Goal: Information Seeking & Learning: Learn about a topic

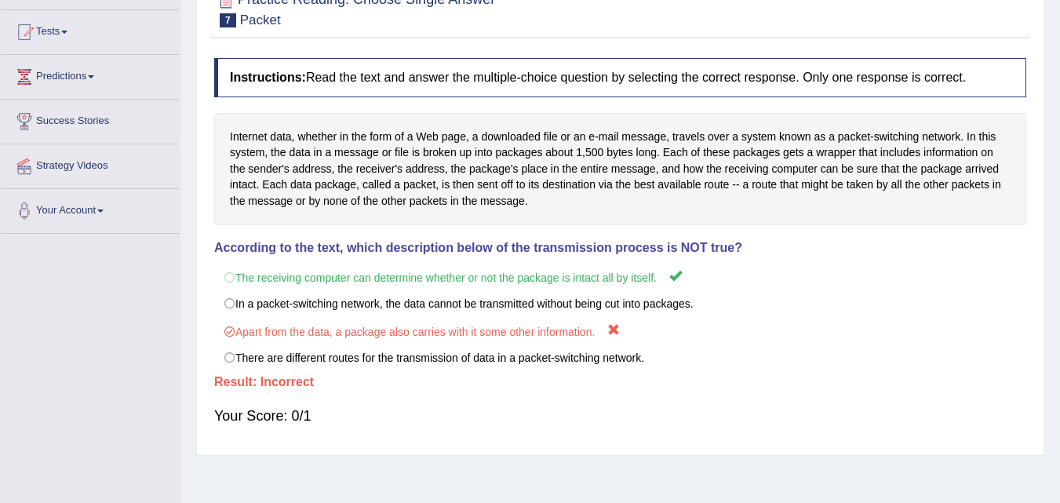
scroll to position [157, 0]
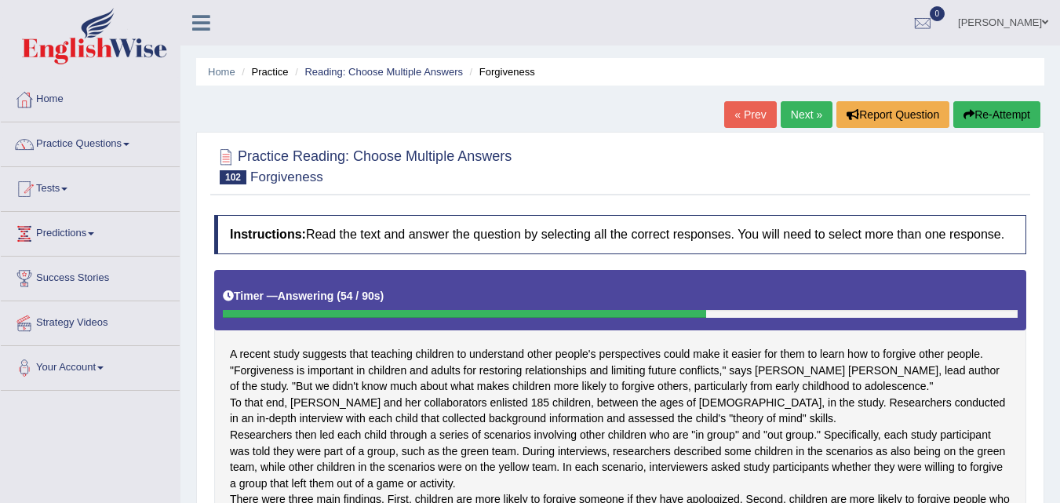
click at [735, 312] on div at bounding box center [620, 314] width 795 height 8
click at [91, 137] on link "Practice Questions" at bounding box center [90, 141] width 179 height 39
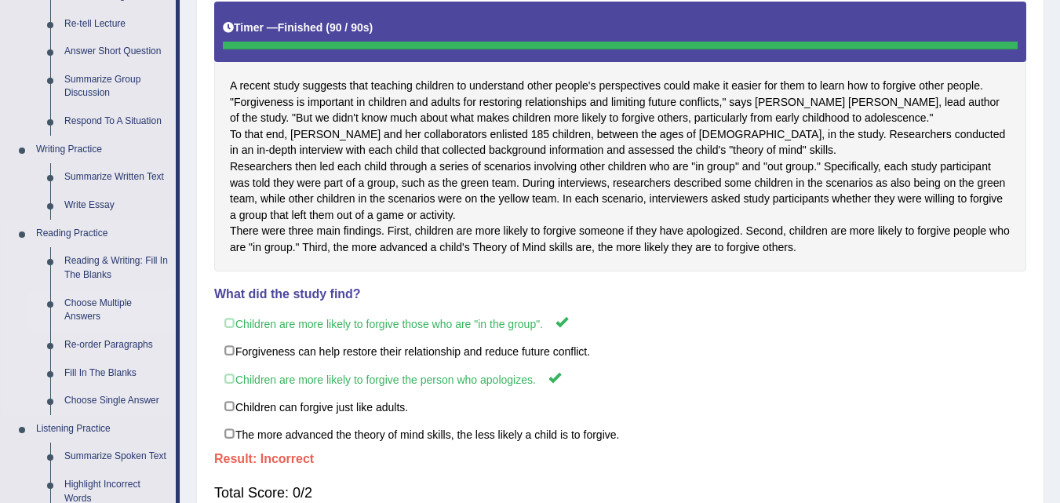
scroll to position [314, 0]
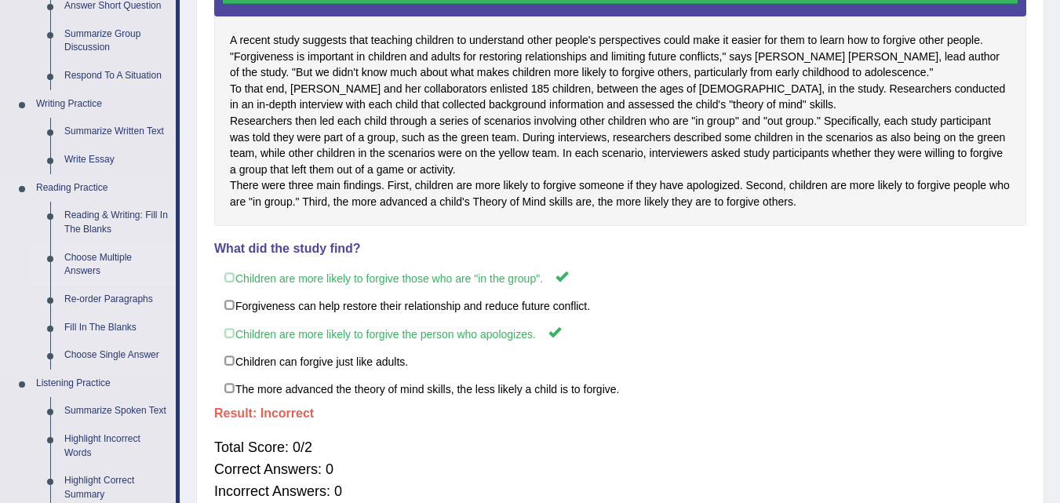
click at [86, 256] on link "Choose Multiple Answers" at bounding box center [116, 265] width 119 height 42
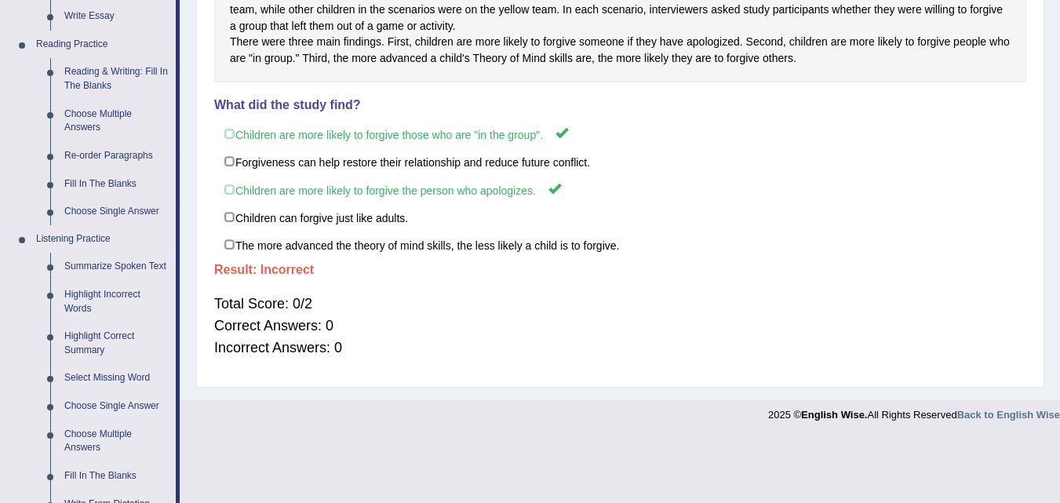
scroll to position [707, 0]
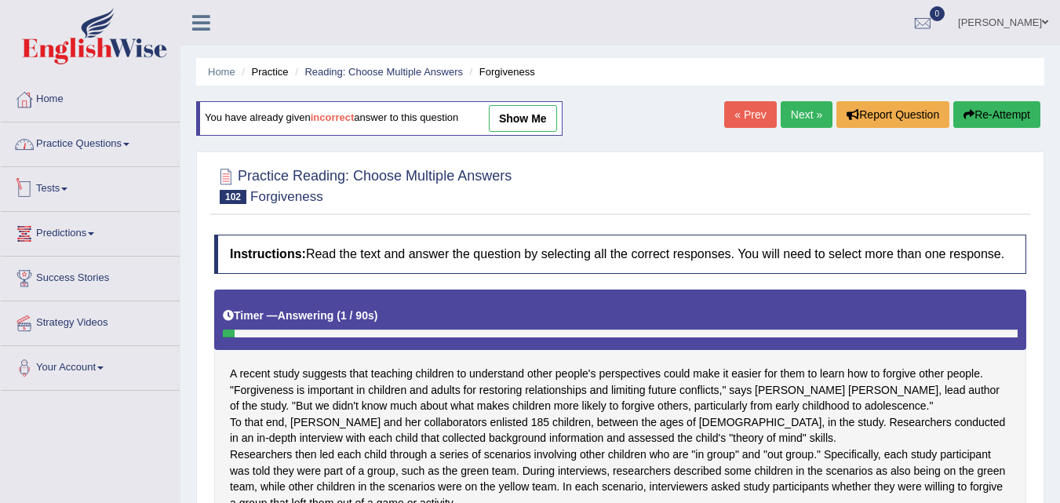
click at [94, 141] on link "Practice Questions" at bounding box center [90, 141] width 179 height 39
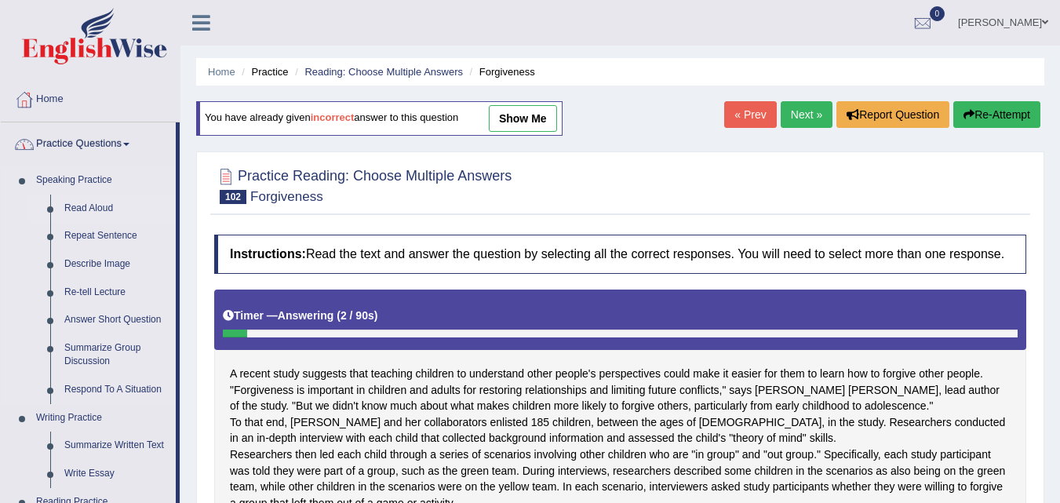
click at [82, 202] on link "Read Aloud" at bounding box center [116, 209] width 119 height 28
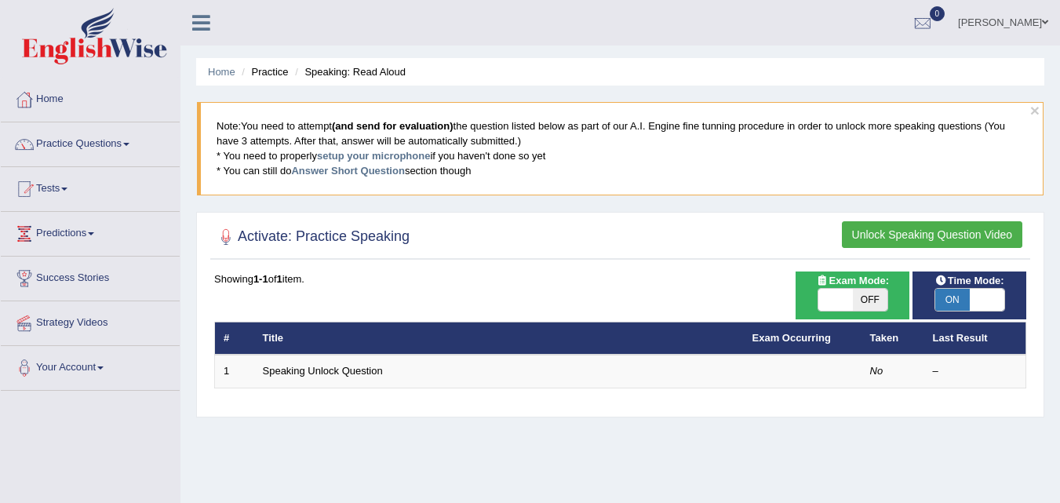
click at [971, 305] on span at bounding box center [987, 300] width 35 height 22
checkbox input "false"
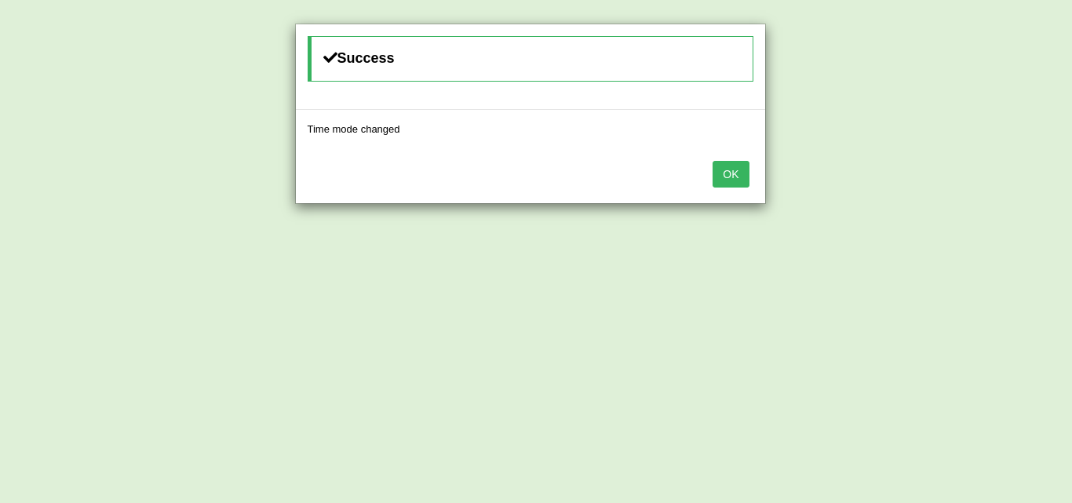
click at [735, 184] on button "OK" at bounding box center [731, 174] width 36 height 27
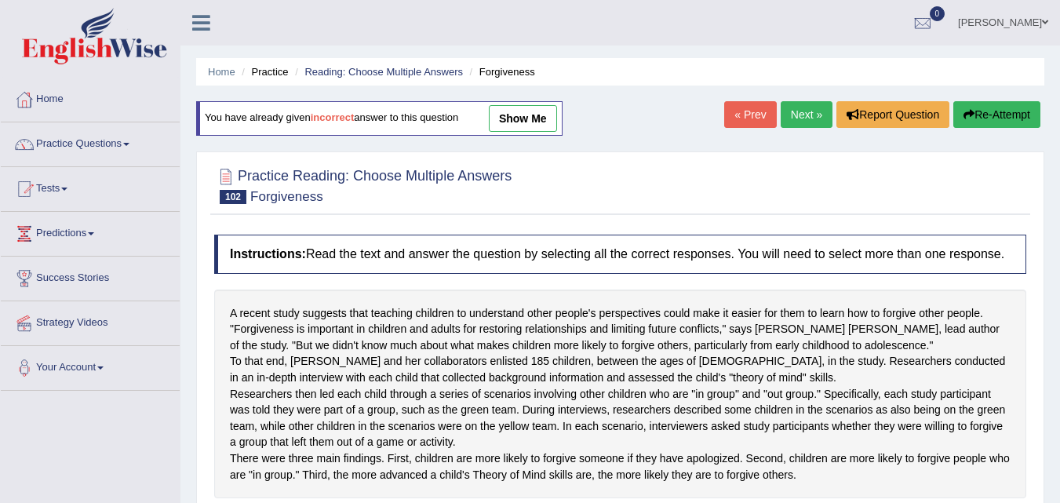
click at [632, 195] on div at bounding box center [620, 185] width 812 height 48
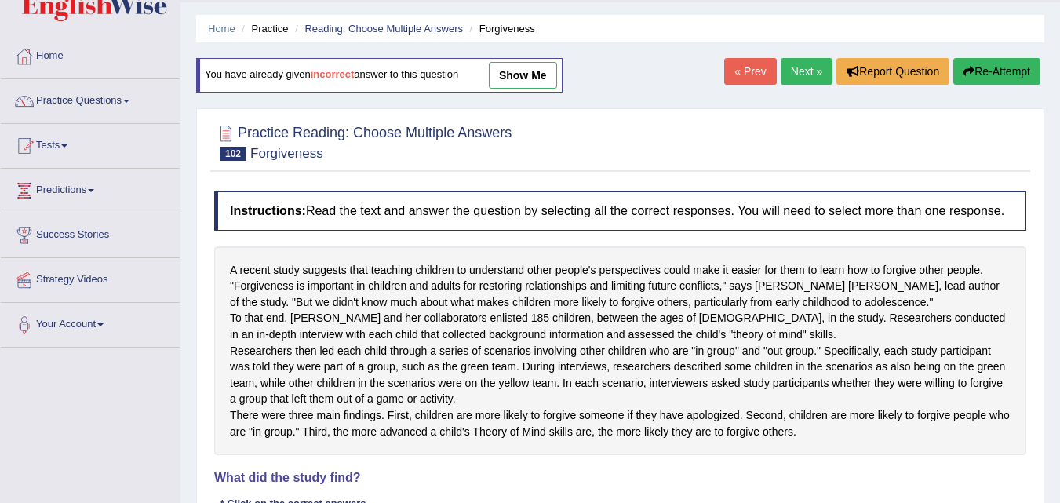
scroll to position [78, 0]
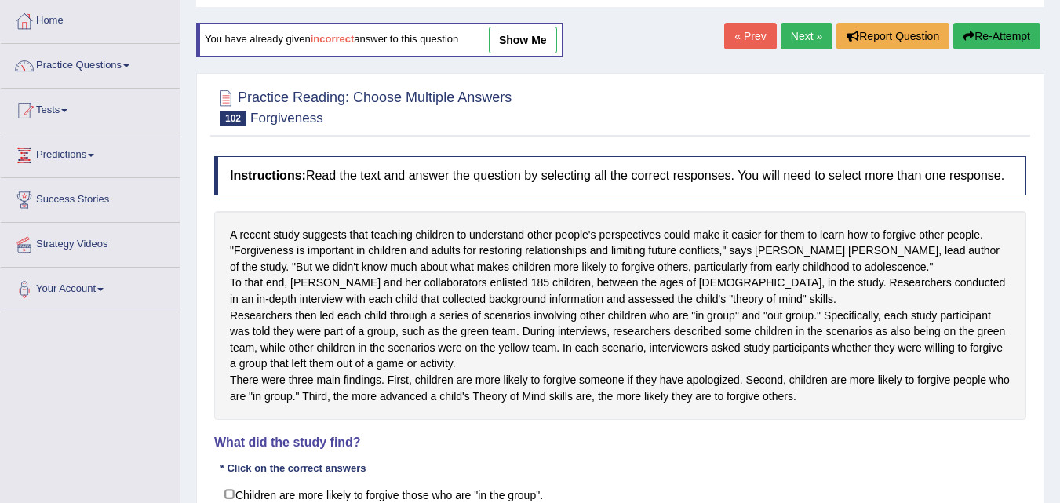
click at [623, 204] on div "Instructions: Read the text and answer the question by selecting all the correc…" at bounding box center [620, 406] width 820 height 517
click at [623, 203] on div "Instructions: Read the text and answer the question by selecting all the correc…" at bounding box center [620, 406] width 820 height 517
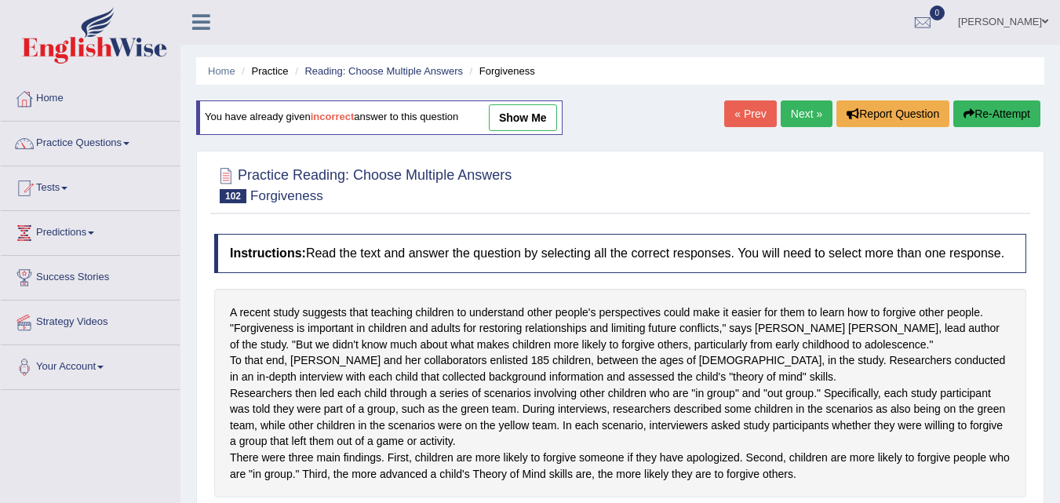
scroll to position [0, 0]
click at [623, 203] on div at bounding box center [620, 185] width 812 height 48
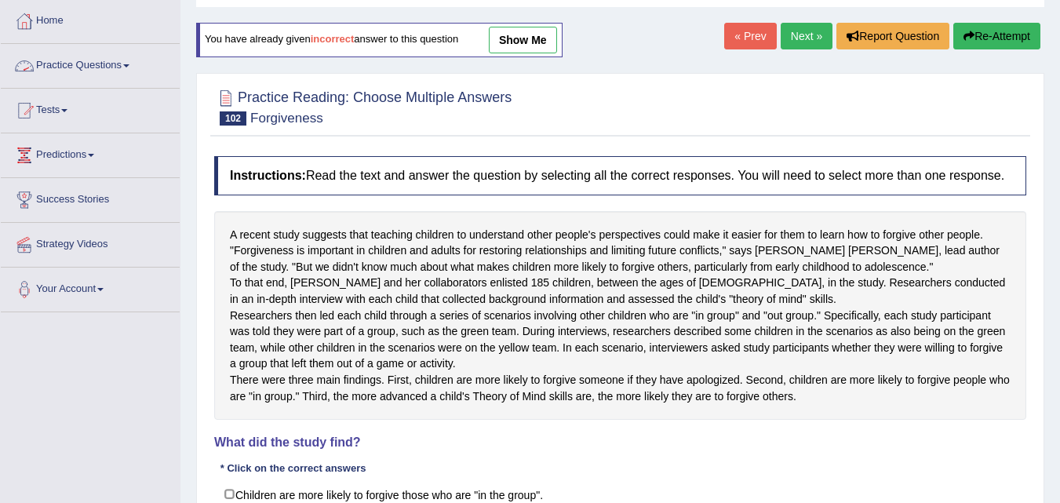
click at [133, 68] on link "Practice Questions" at bounding box center [90, 63] width 179 height 39
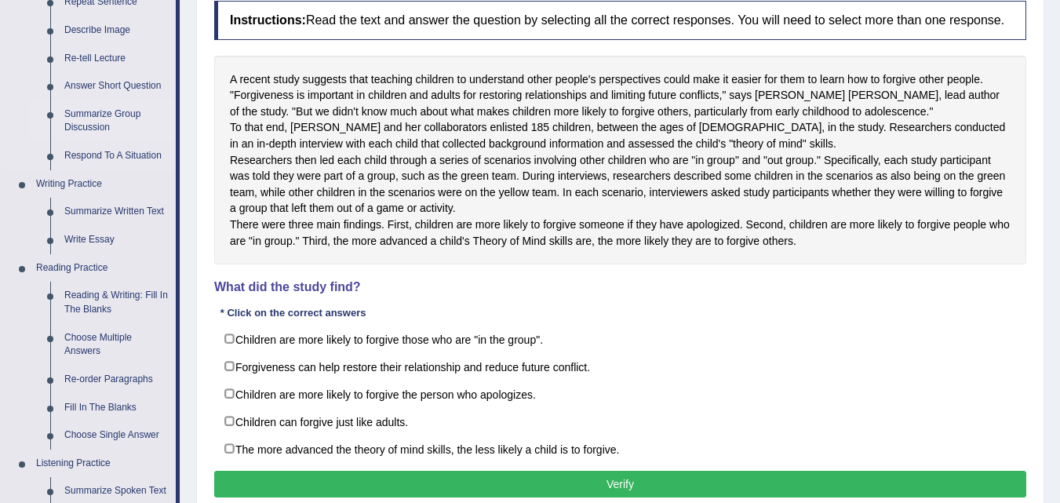
scroll to position [235, 0]
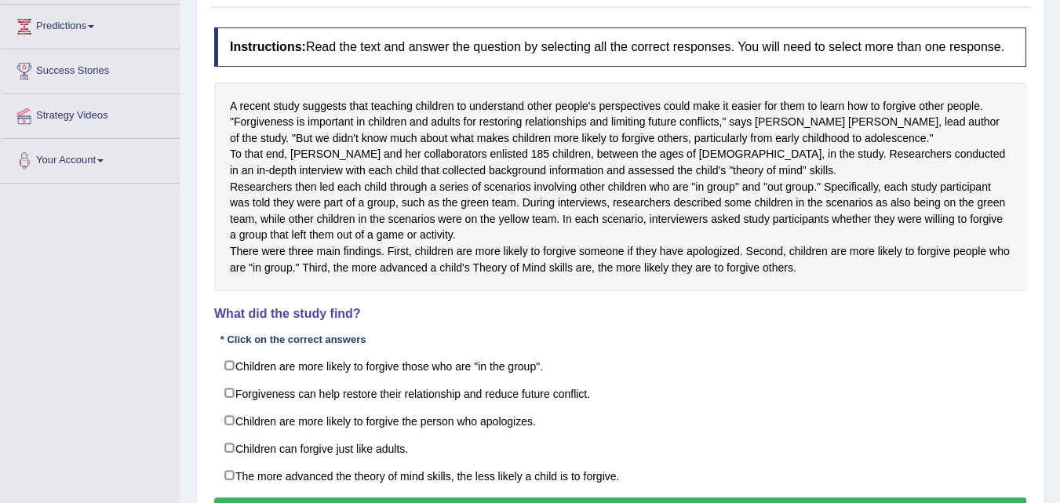
scroll to position [235, 0]
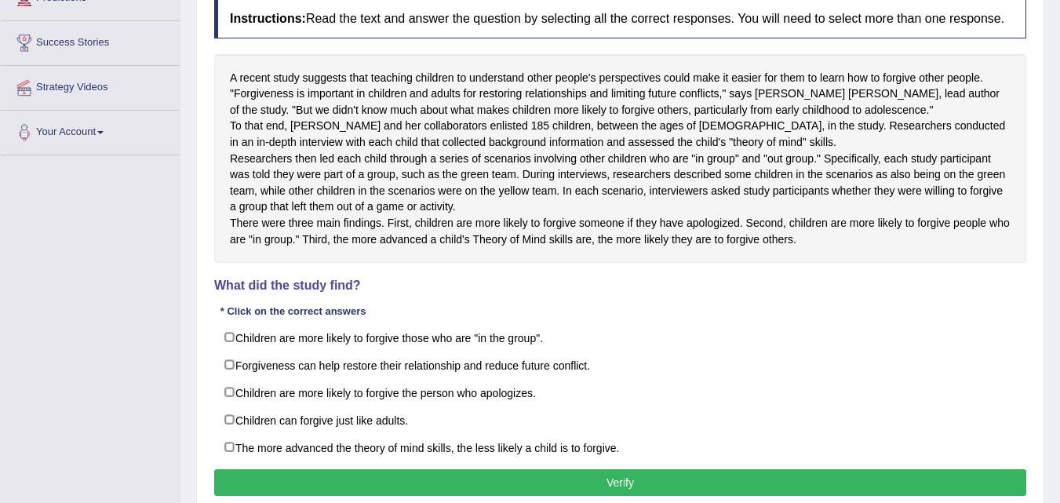
click at [480, 293] on h4 "What did the study find?" at bounding box center [620, 286] width 812 height 14
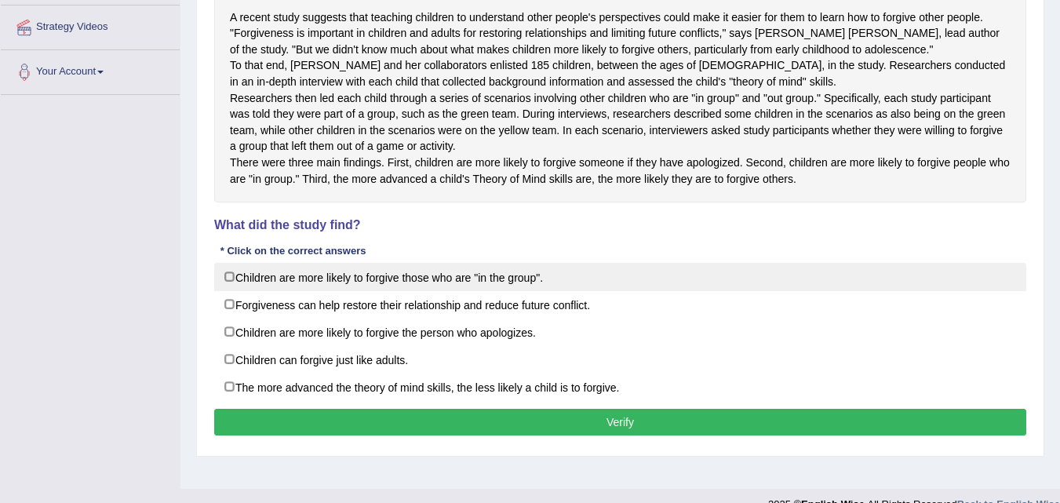
scroll to position [314, 0]
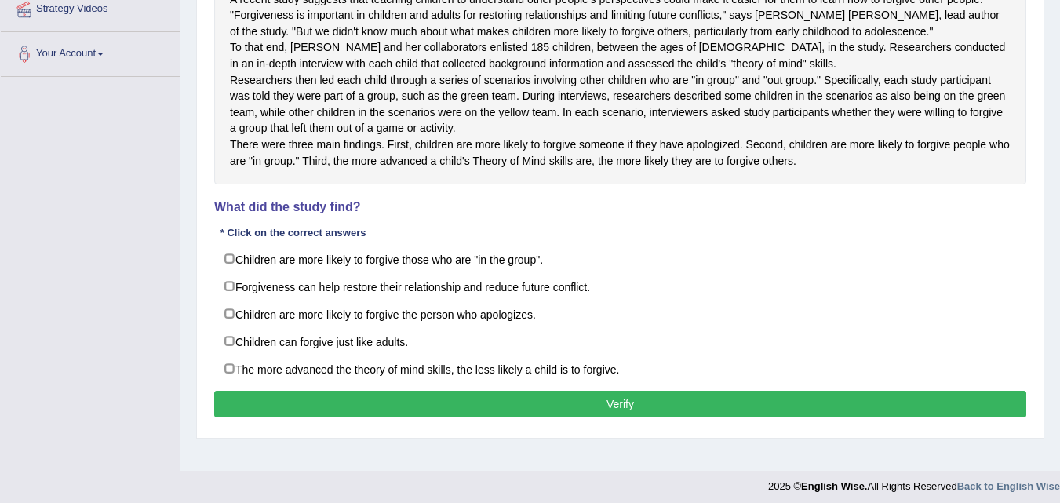
drag, startPoint x: 365, startPoint y: 280, endPoint x: 230, endPoint y: 275, distance: 135.1
click at [230, 275] on div "Instructions: Read the text and answer the question by selecting all the correc…" at bounding box center [620, 171] width 820 height 517
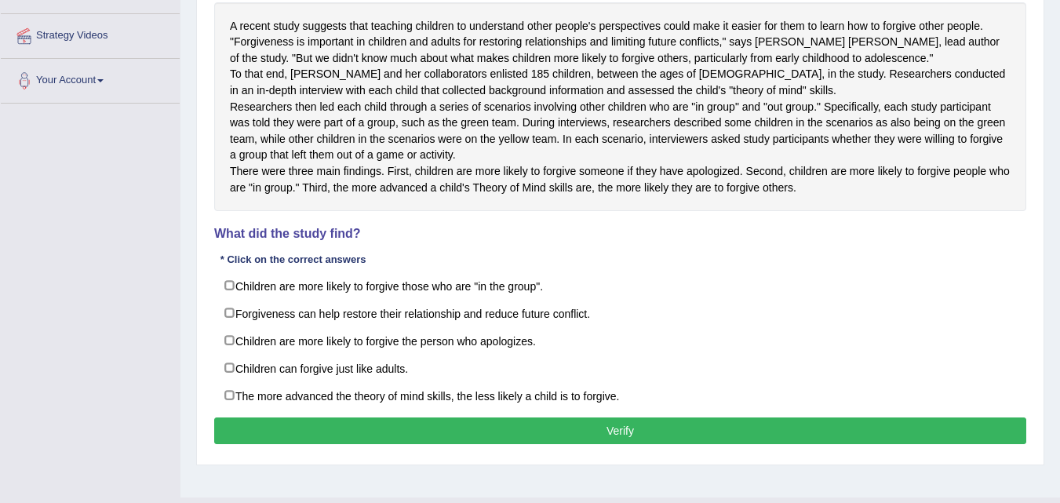
scroll to position [366, 0]
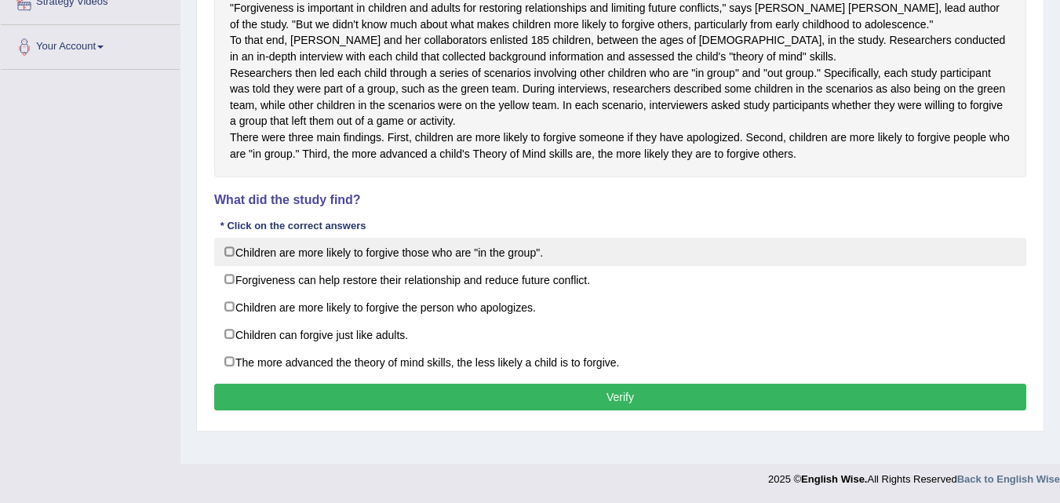
click at [228, 266] on label "Children are more likely to forgive those who are "in the group"." at bounding box center [620, 252] width 812 height 28
checkbox input "true"
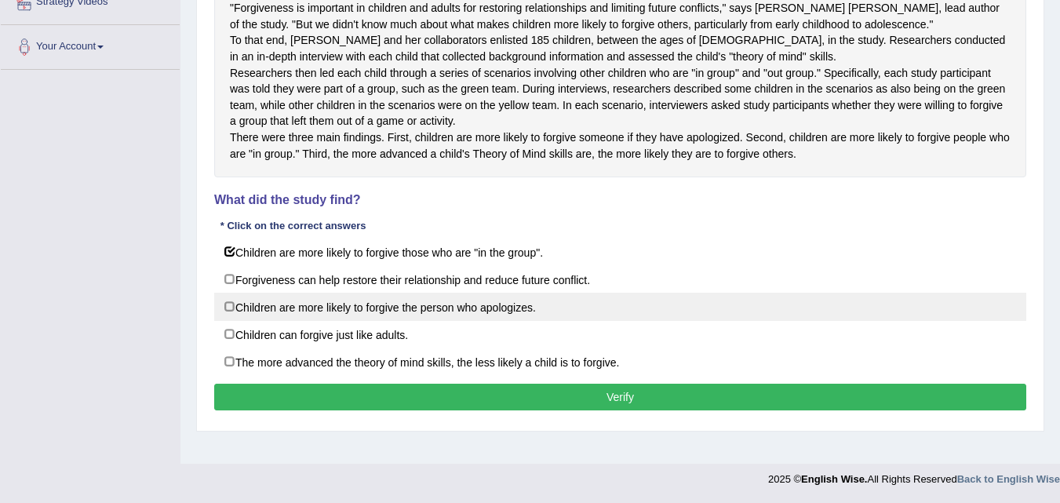
click at [224, 321] on label "Children are more likely to forgive the person who apologizes." at bounding box center [620, 307] width 812 height 28
checkbox input "true"
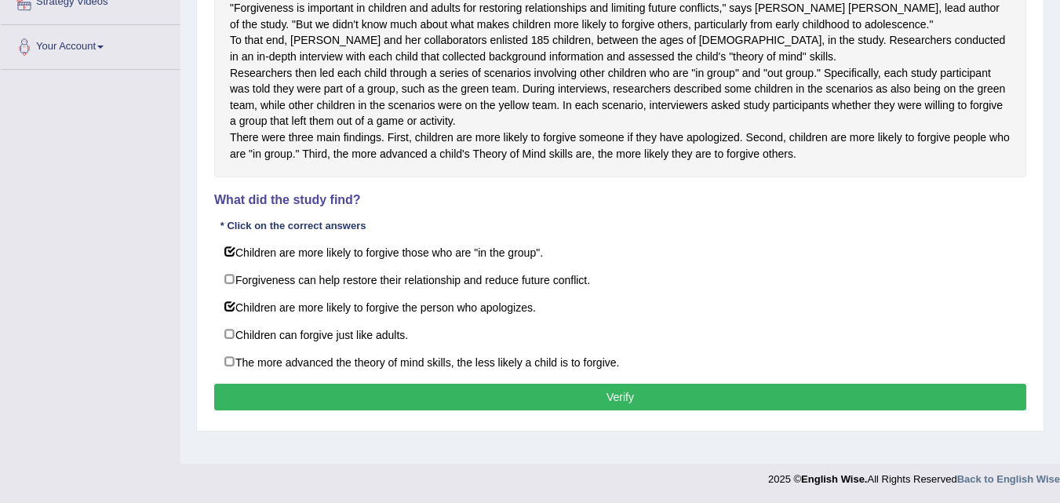
click at [619, 411] on button "Verify" at bounding box center [620, 397] width 812 height 27
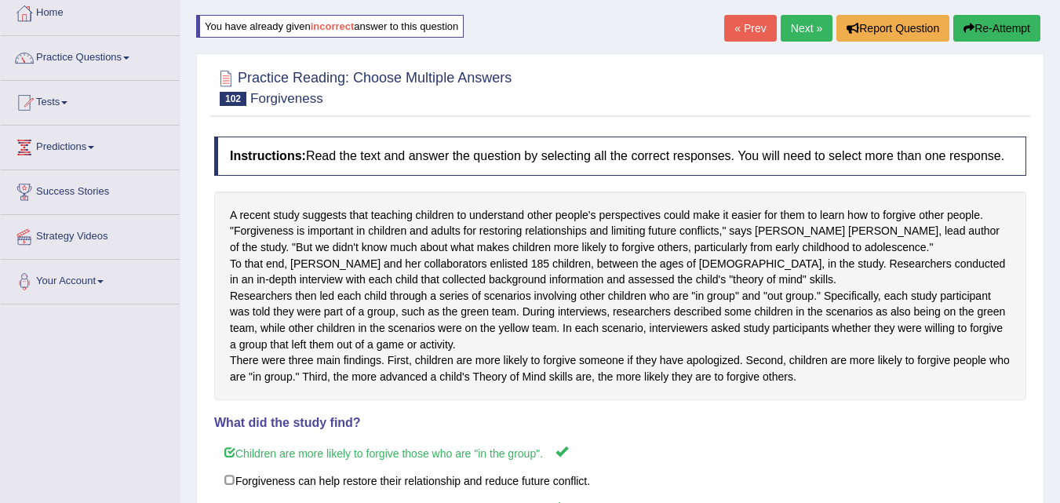
scroll to position [86, 0]
click at [805, 33] on link "Next »" at bounding box center [807, 29] width 52 height 27
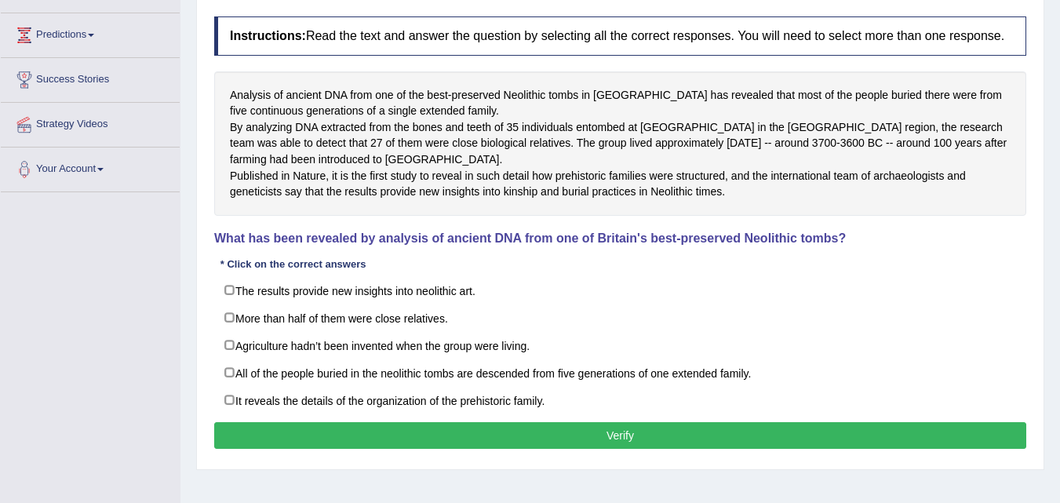
scroll to position [235, 0]
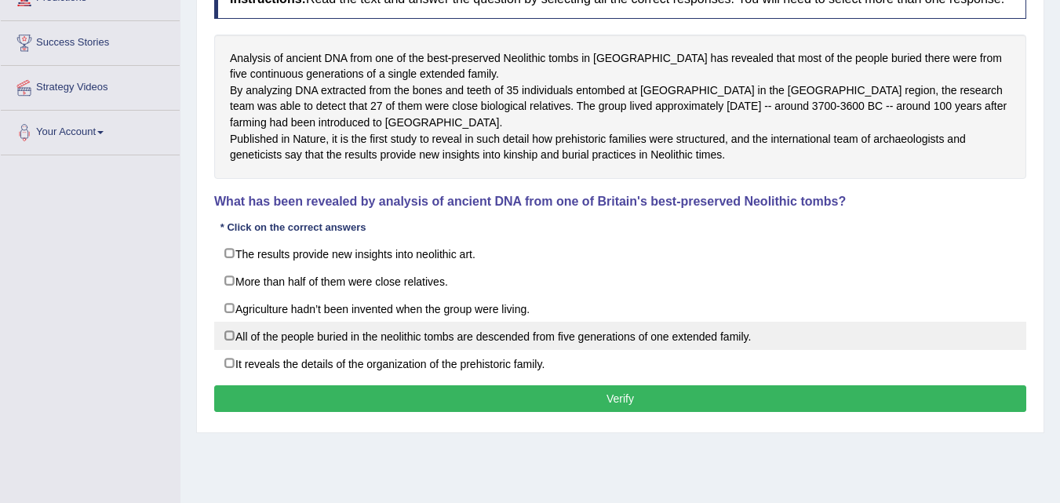
click at [226, 350] on label "All of the people buried in the neolithic tombs are descended from five generat…" at bounding box center [620, 336] width 812 height 28
checkbox input "true"
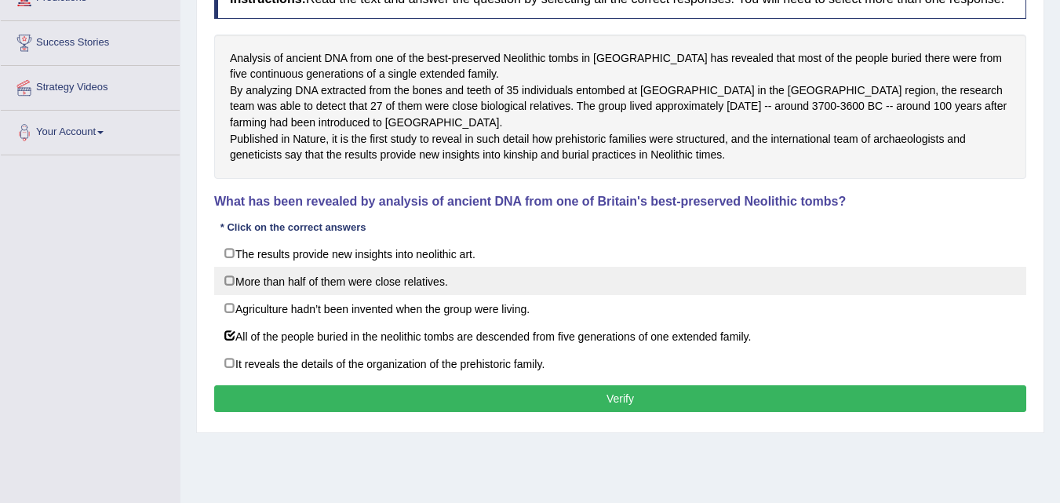
click at [225, 295] on label "More than half of them were close relatives." at bounding box center [620, 281] width 812 height 28
checkbox input "true"
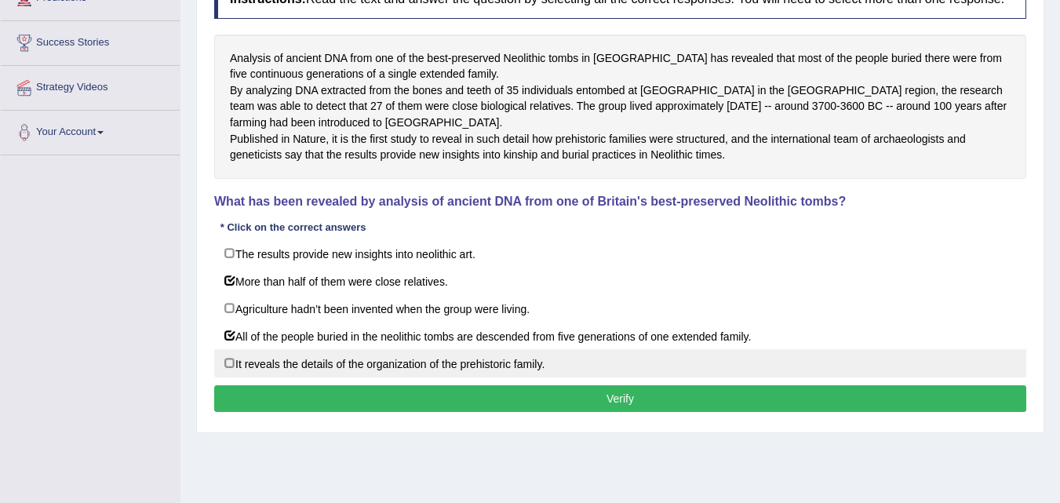
click at [224, 378] on label "It reveals the details of the organization of the prehistoric family." at bounding box center [620, 363] width 812 height 28
checkbox input "true"
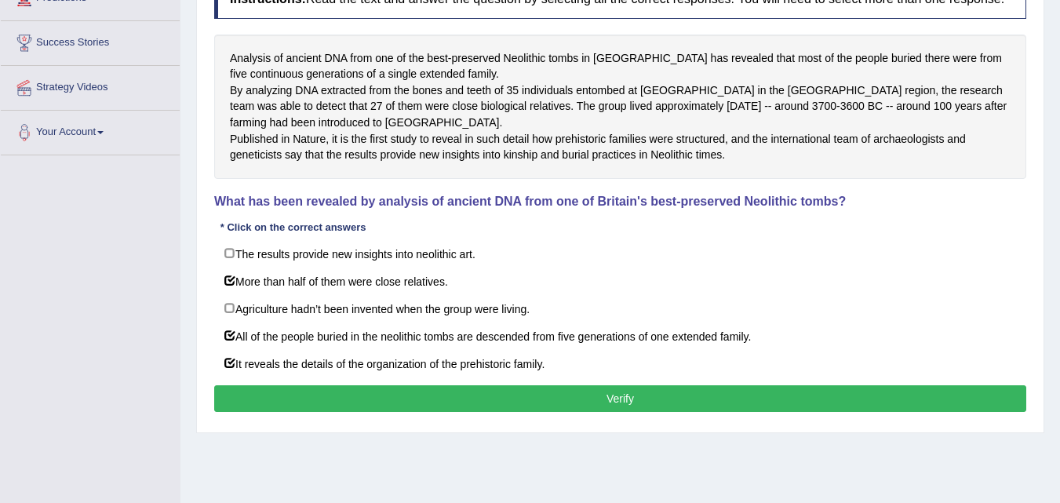
click at [256, 412] on button "Verify" at bounding box center [620, 398] width 812 height 27
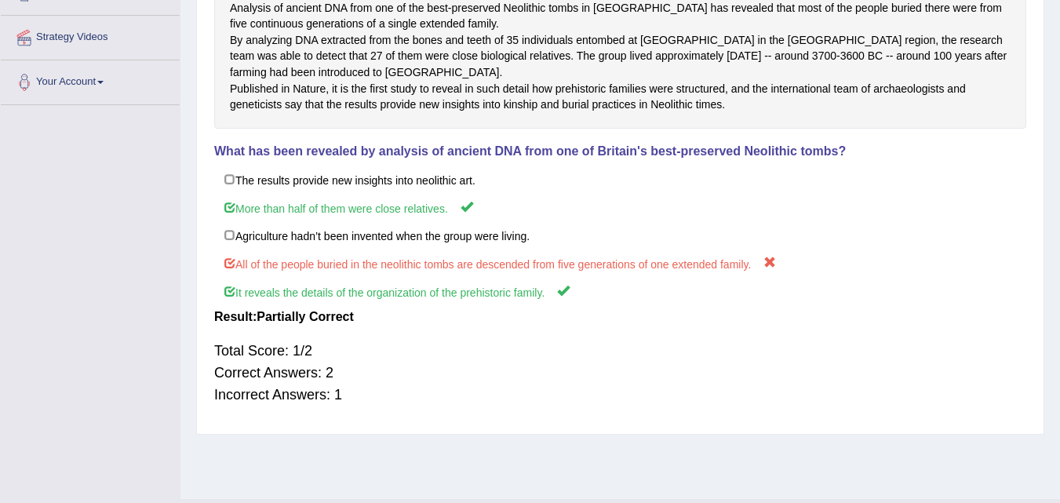
scroll to position [314, 0]
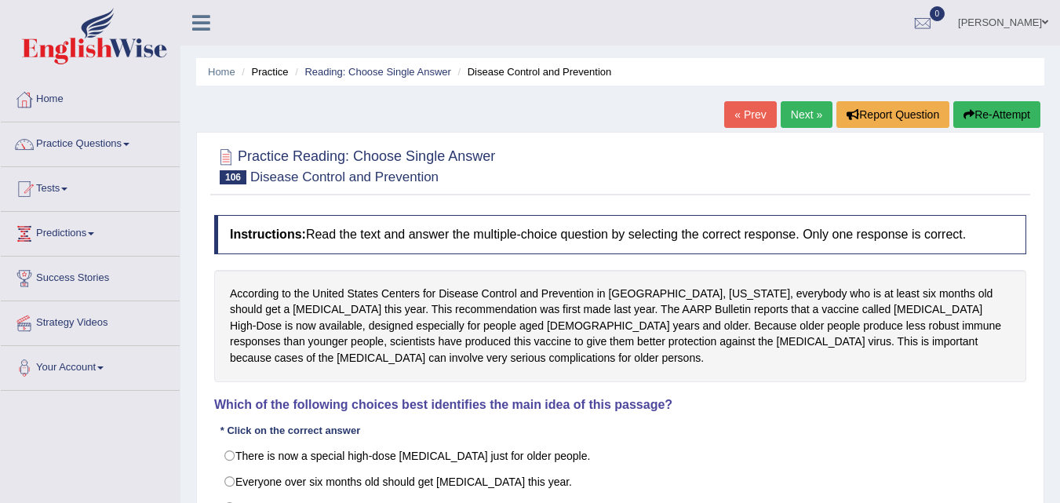
click at [807, 106] on link "Next »" at bounding box center [807, 114] width 52 height 27
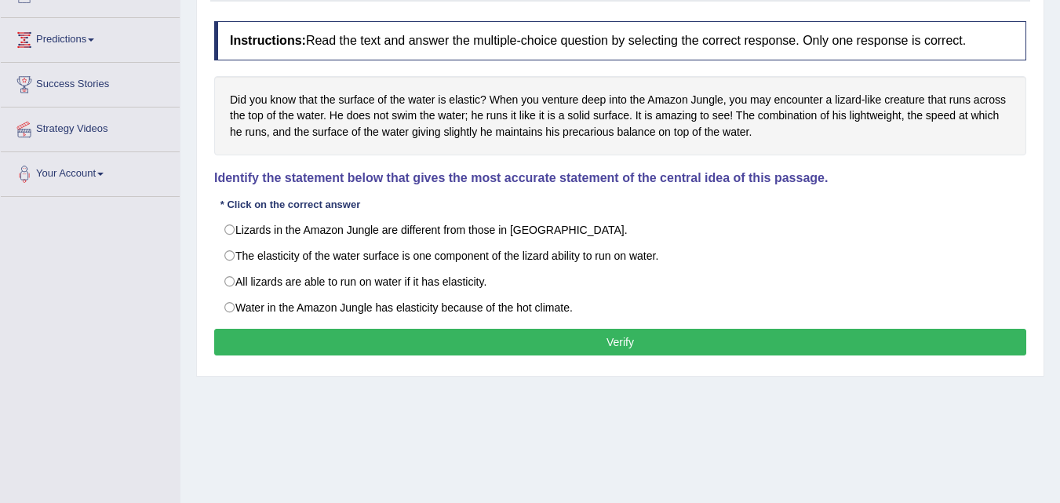
scroll to position [157, 0]
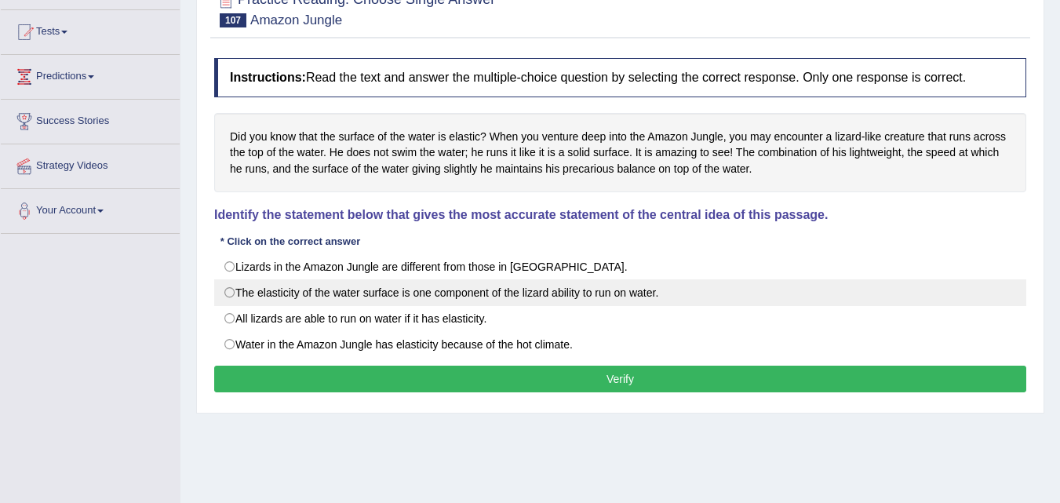
click at [224, 293] on label "The elasticity of the water surface is one component of the lizard ability to r…" at bounding box center [620, 292] width 812 height 27
radio input "true"
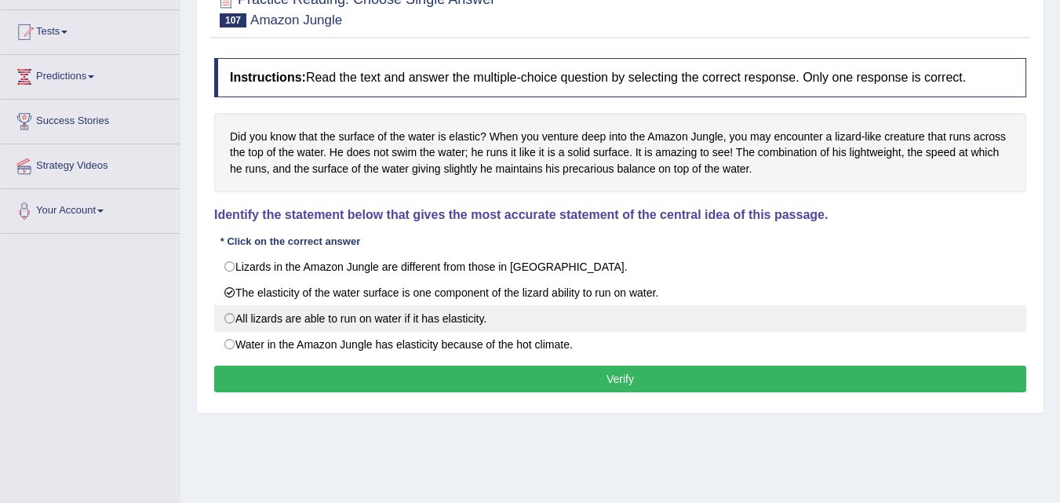
click at [224, 313] on label "All lizards are able to run on water if it has elasticity." at bounding box center [620, 318] width 812 height 27
radio input "true"
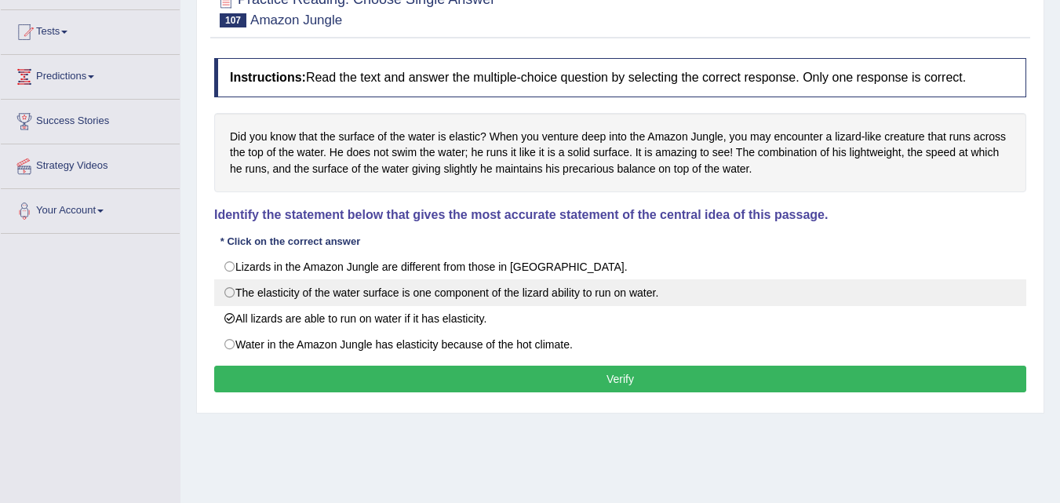
click at [230, 295] on label "The elasticity of the water surface is one component of the lizard ability to r…" at bounding box center [620, 292] width 812 height 27
radio input "true"
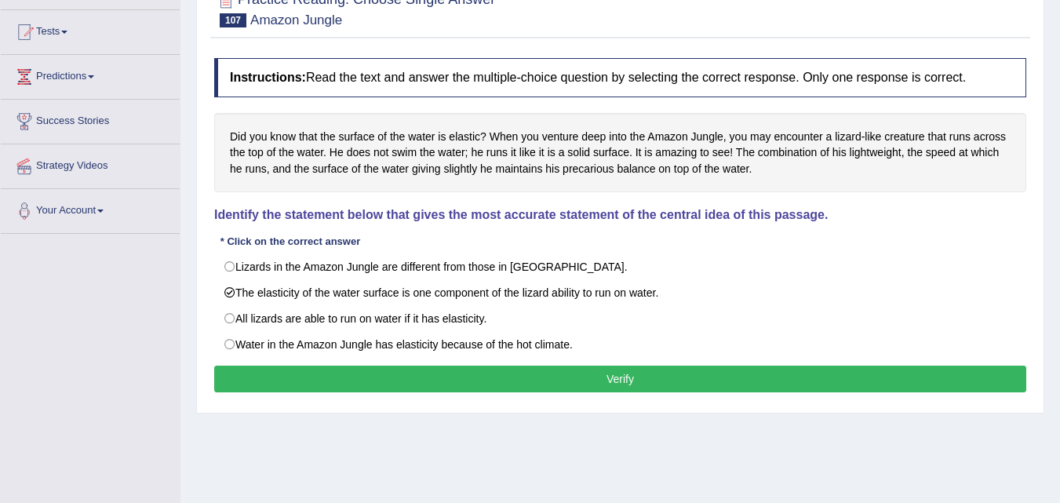
scroll to position [78, 0]
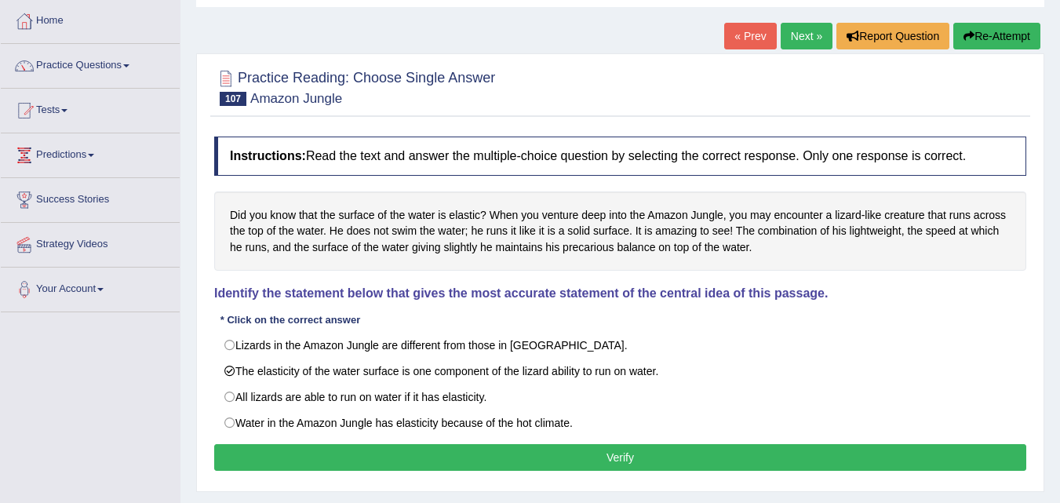
click at [181, 369] on div "Home Practice Reading: Choose Single Answer Amazon Jungle « Prev Next » Report …" at bounding box center [621, 314] width 880 height 785
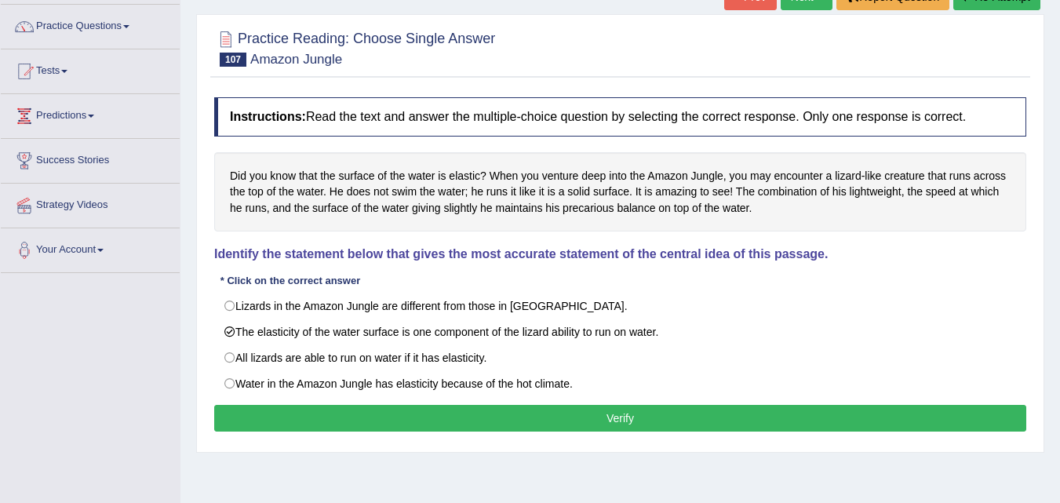
scroll to position [157, 0]
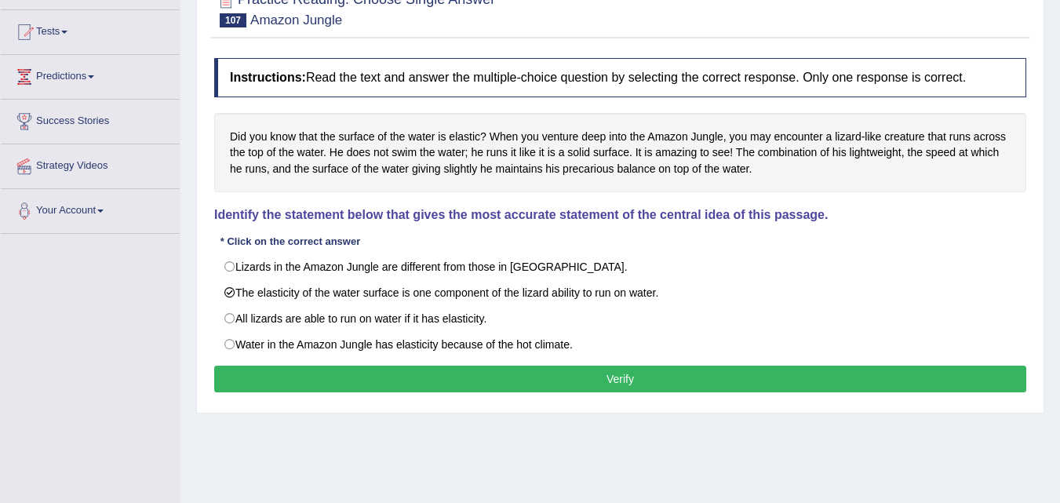
click at [268, 385] on button "Verify" at bounding box center [620, 379] width 812 height 27
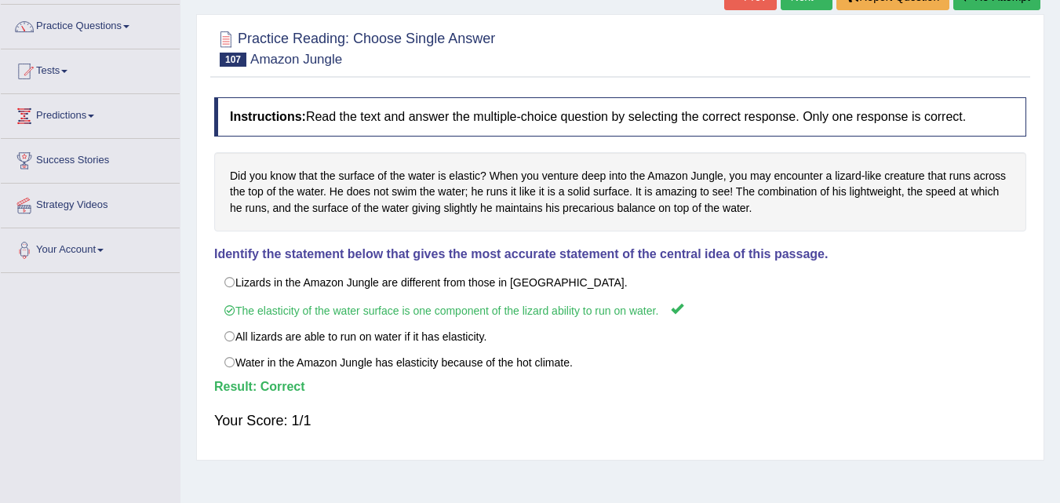
scroll to position [78, 0]
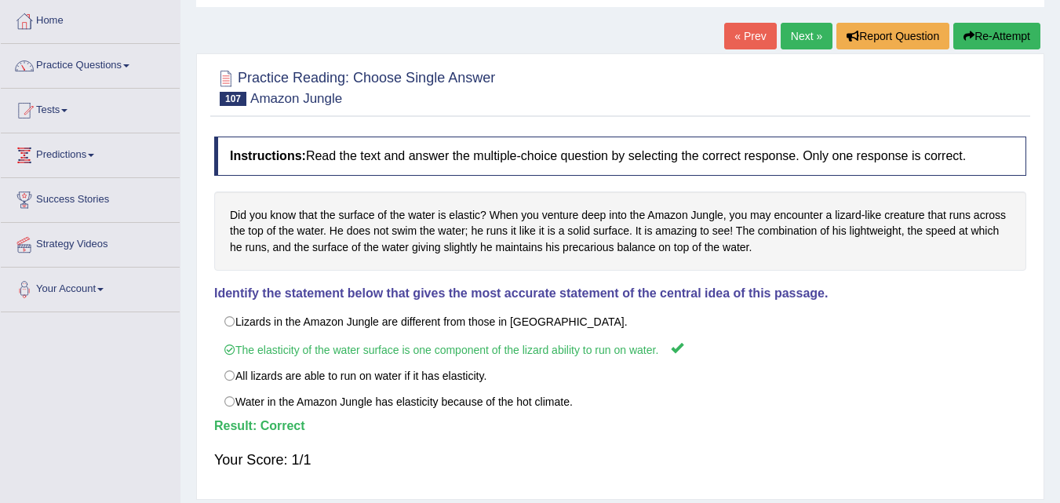
click at [815, 35] on link "Next »" at bounding box center [807, 36] width 52 height 27
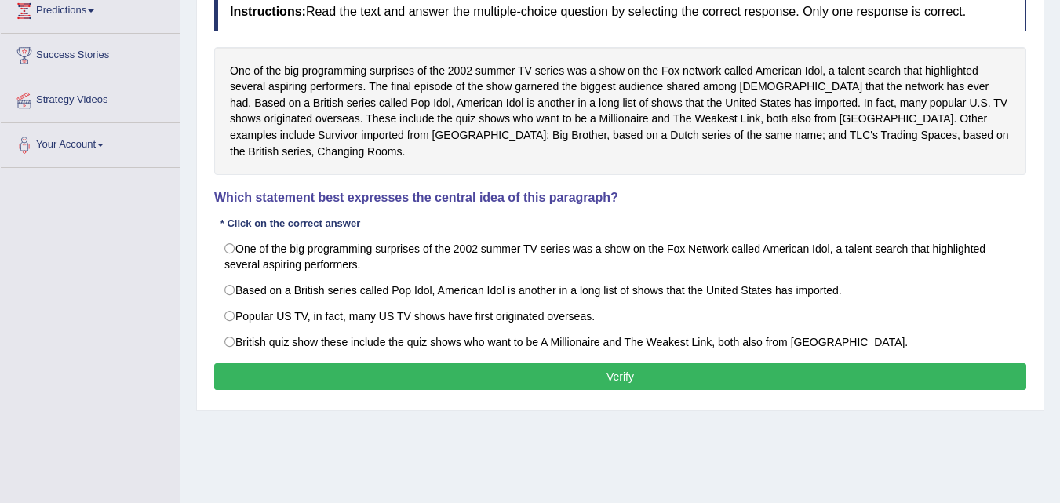
scroll to position [235, 0]
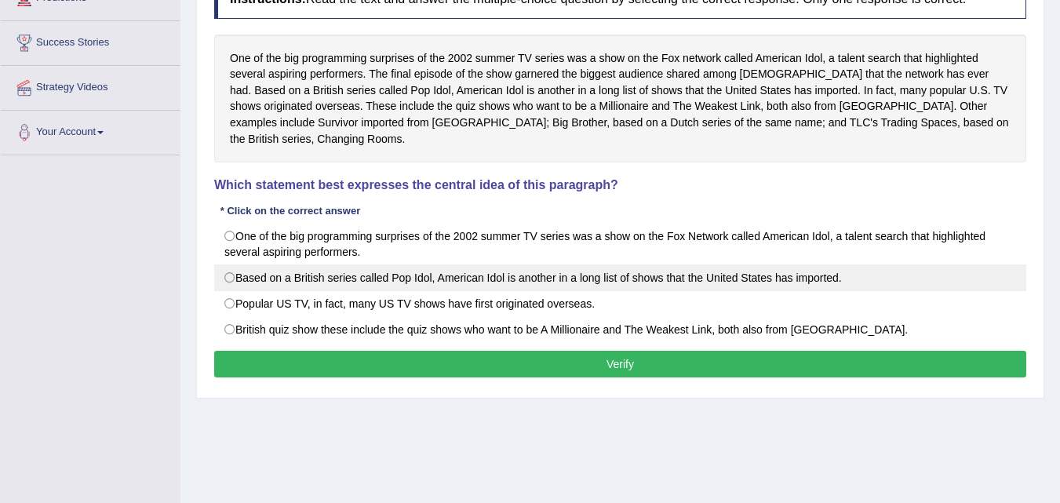
click at [234, 276] on label "Based on a British series called Pop Idol, American Idol is another in a long l…" at bounding box center [620, 278] width 812 height 27
radio input "true"
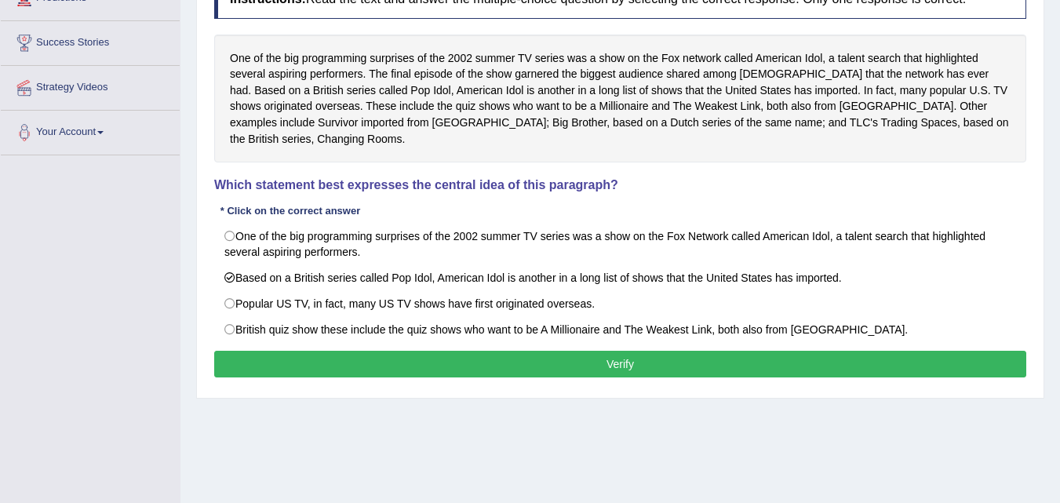
scroll to position [157, 0]
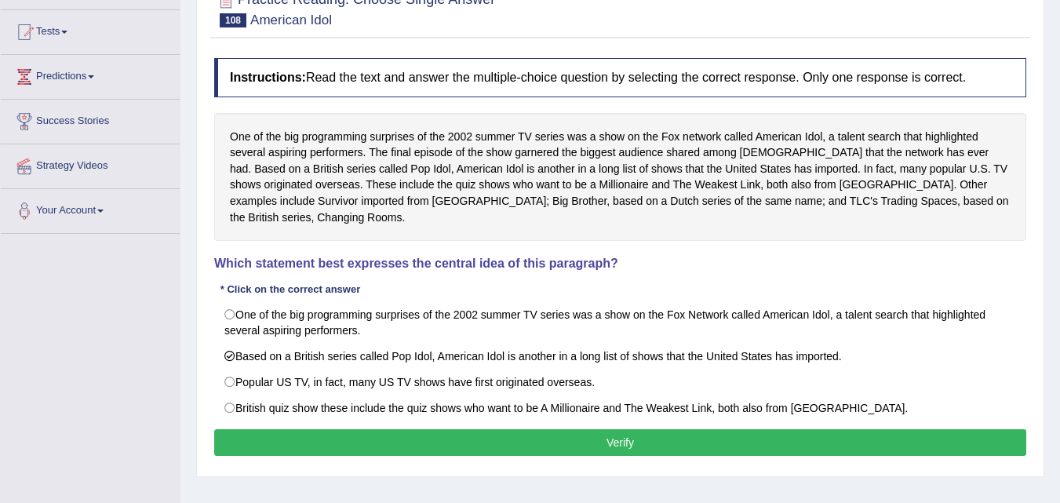
click at [51, 319] on div "Toggle navigation Home Practice Questions Speaking Practice Read Aloud Repeat S…" at bounding box center [530, 251] width 1060 height 816
click at [188, 340] on div "Home Practice Reading: Choose Single Answer American Idol « Prev Next » Report …" at bounding box center [621, 235] width 880 height 785
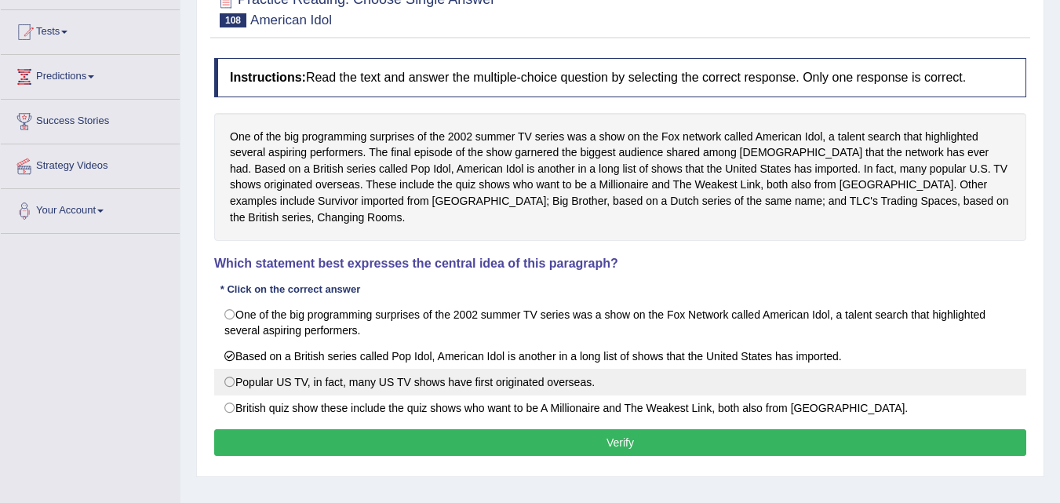
click at [227, 381] on label "Popular US TV, in fact, many US TV shows have first originated overseas." at bounding box center [620, 382] width 812 height 27
radio input "true"
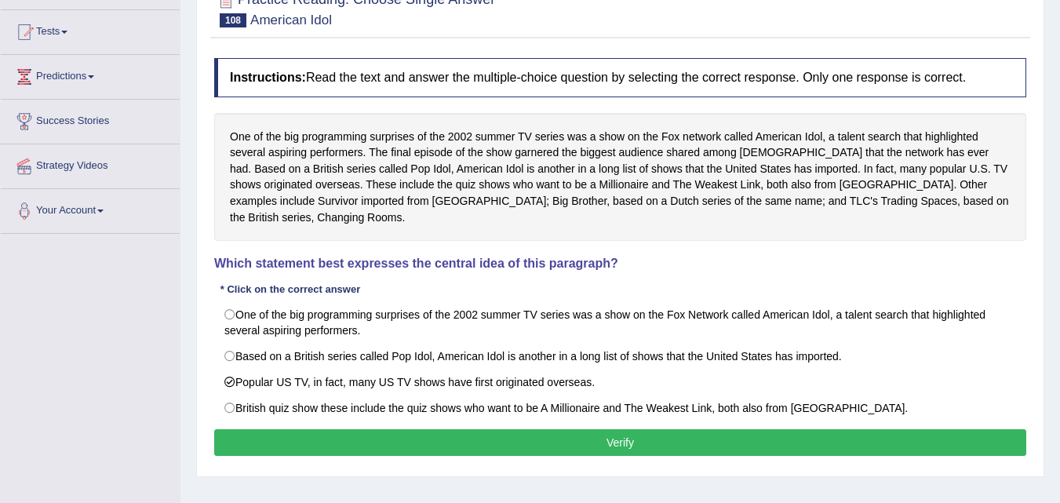
click at [240, 443] on button "Verify" at bounding box center [620, 442] width 812 height 27
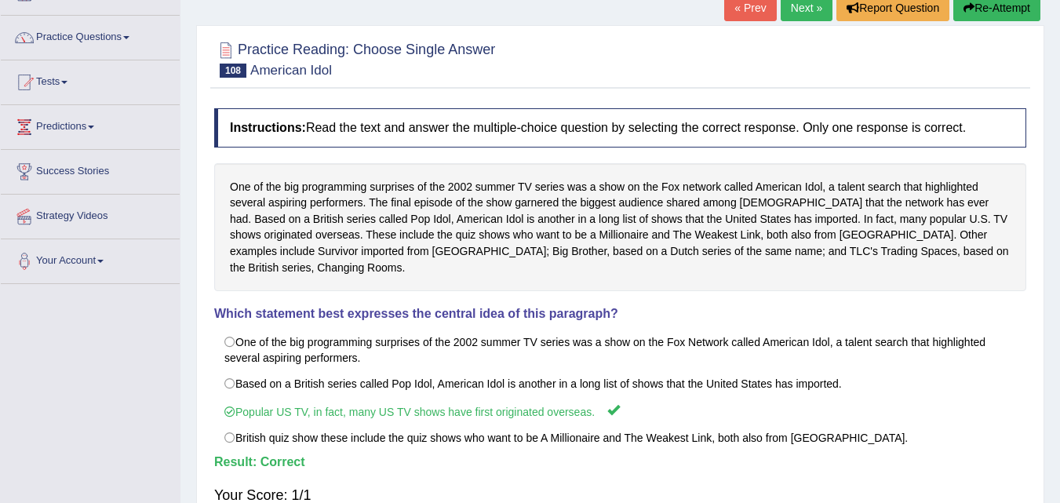
scroll to position [78, 0]
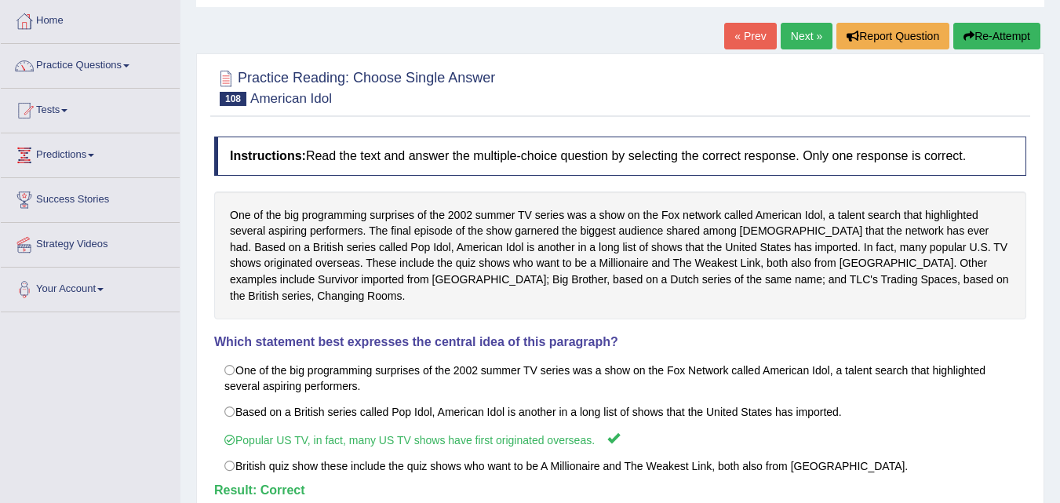
click at [813, 37] on link "Next »" at bounding box center [807, 36] width 52 height 27
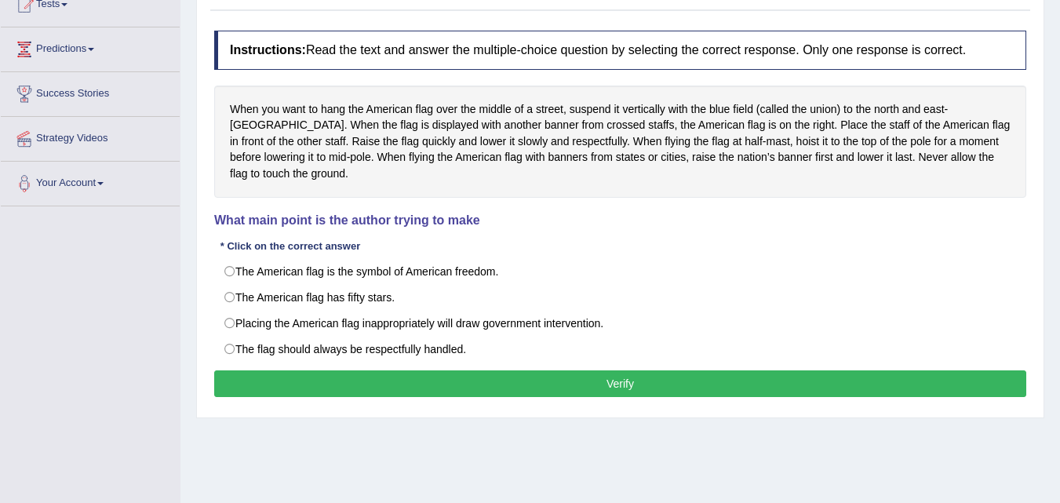
scroll to position [157, 0]
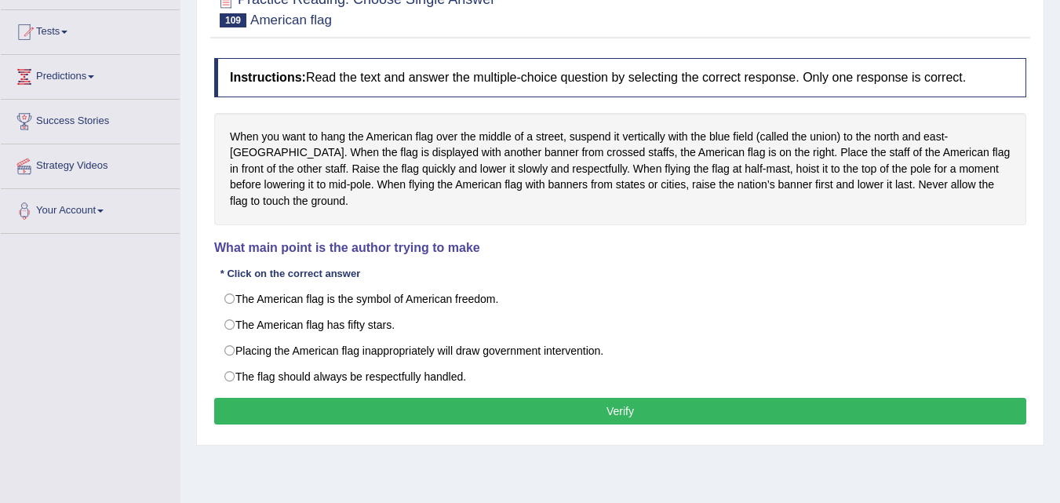
click at [633, 195] on div "When you want to hang the American flag over the middle of a street, suspend it…" at bounding box center [620, 169] width 812 height 112
drag, startPoint x: 366, startPoint y: 203, endPoint x: 274, endPoint y: 166, distance: 98.7
click at [274, 166] on div "When you want to hang the American flag over the middle of a street, suspend it…" at bounding box center [620, 169] width 812 height 112
click at [270, 183] on div "When you want to hang the American flag over the middle of a street, suspend it…" at bounding box center [620, 169] width 812 height 112
click at [173, 326] on div "Toggle navigation Home Practice Questions Speaking Practice Read Aloud Repeat S…" at bounding box center [530, 251] width 1060 height 816
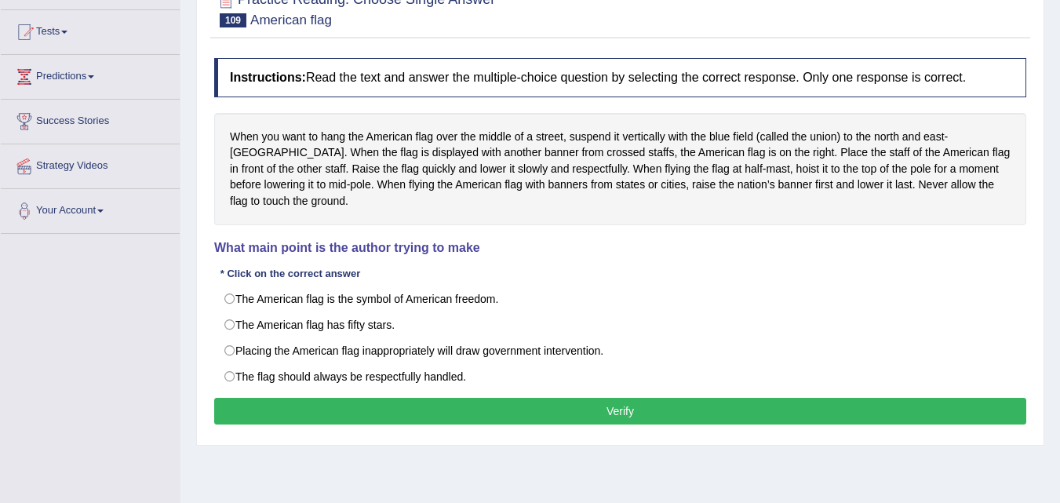
click at [488, 268] on div "Instructions: Read the text and answer the multiple-choice question by selectin…" at bounding box center [620, 243] width 820 height 387
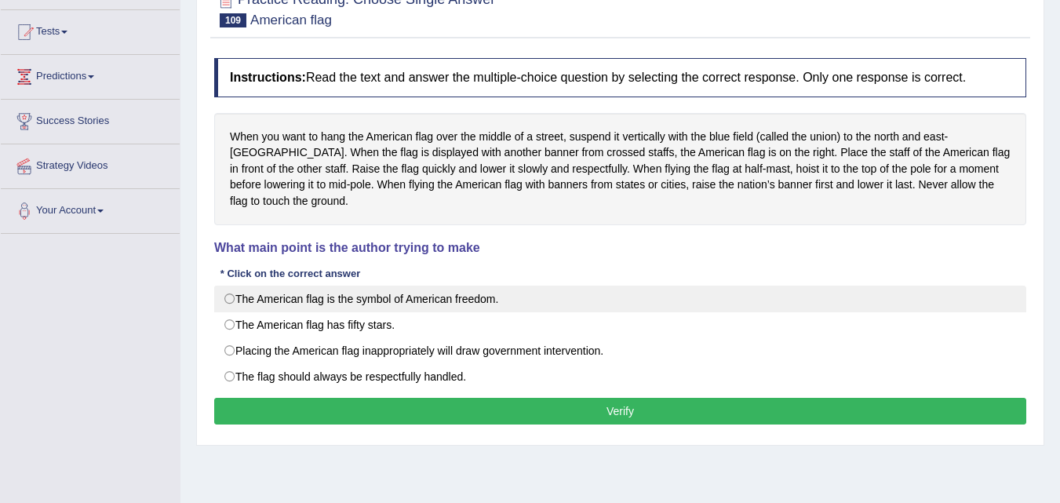
click at [467, 297] on label "The American flag is the symbol of American freedom." at bounding box center [620, 299] width 812 height 27
radio input "true"
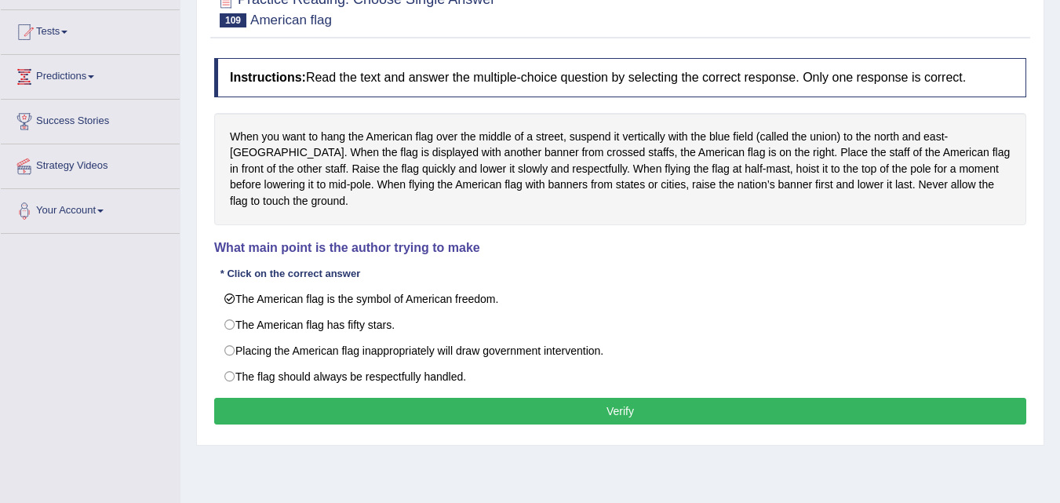
click at [115, 305] on div "Toggle navigation Home Practice Questions Speaking Practice Read Aloud Repeat S…" at bounding box center [530, 251] width 1060 height 816
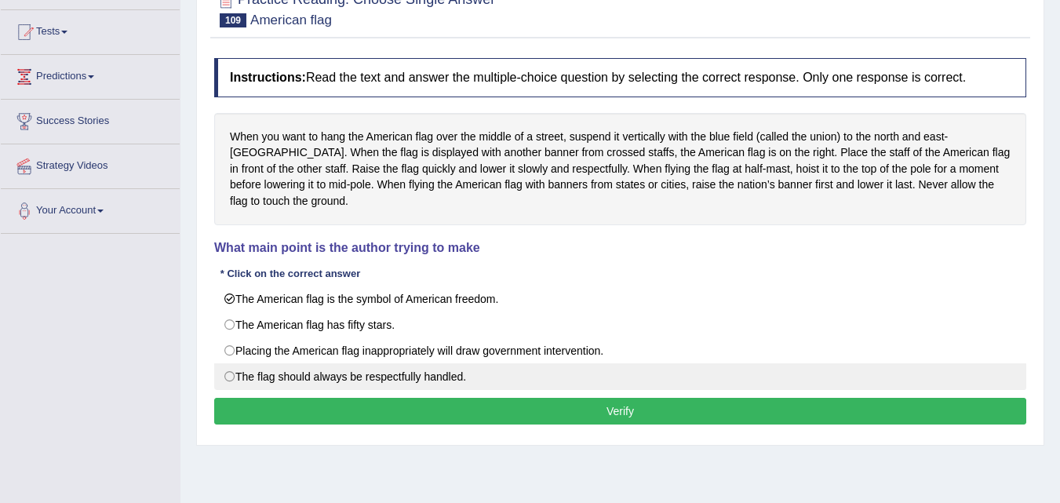
click at [227, 381] on label "The flag should always be respectfully handled." at bounding box center [620, 376] width 812 height 27
radio input "true"
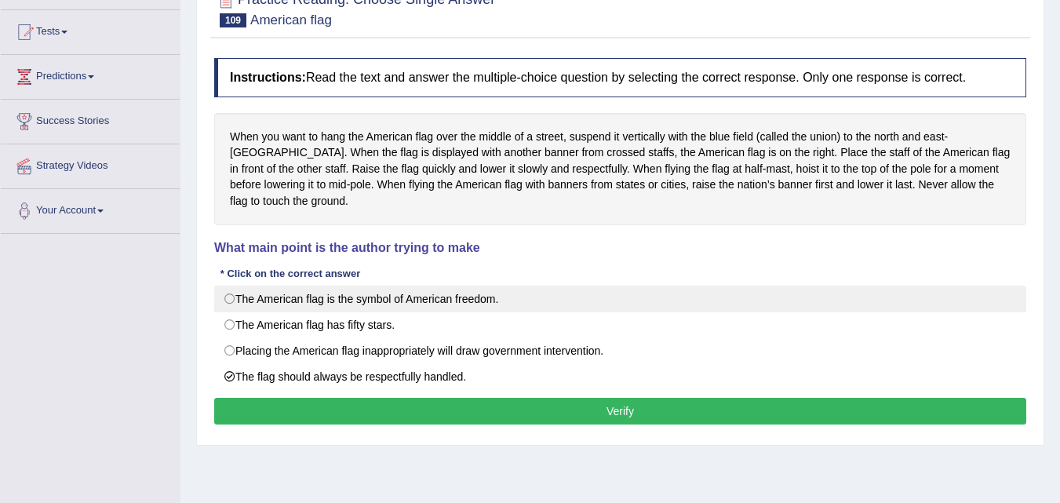
click at [232, 302] on label "The American flag is the symbol of American freedom." at bounding box center [620, 299] width 812 height 27
radio input "true"
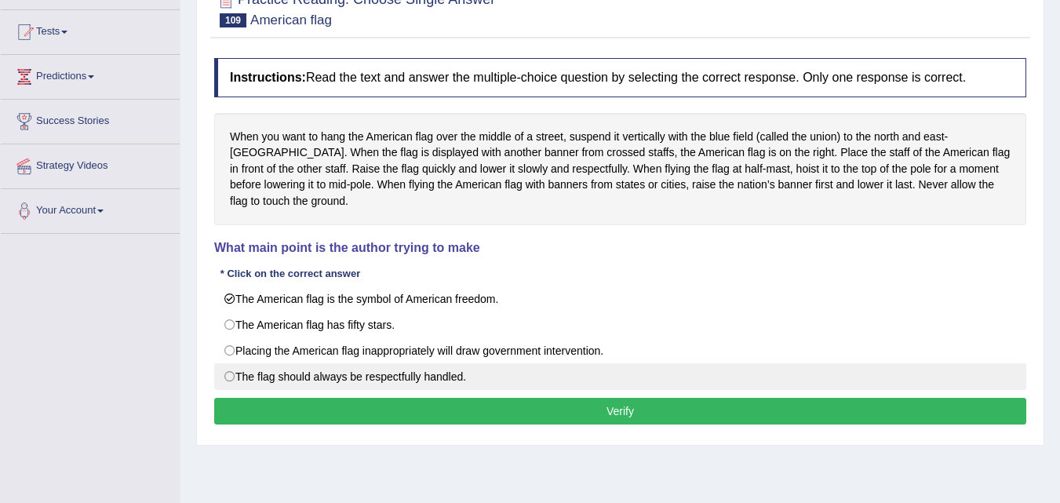
click at [229, 381] on label "The flag should always be respectfully handled." at bounding box center [620, 376] width 812 height 27
radio input "true"
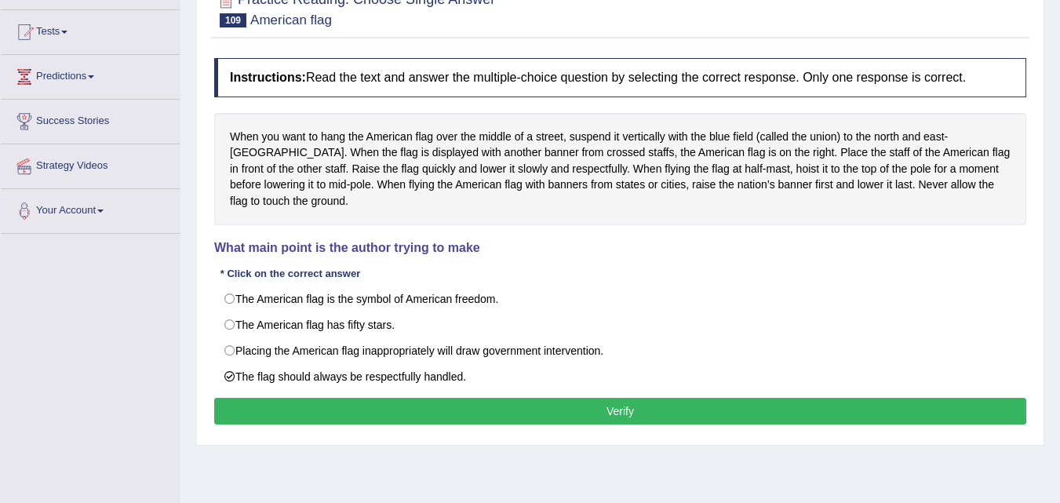
click at [175, 363] on div "Toggle navigation Home Practice Questions Speaking Practice Read Aloud Repeat S…" at bounding box center [530, 251] width 1060 height 816
click at [516, 167] on div "When you want to hang the American flag over the middle of a street, suspend it…" at bounding box center [620, 169] width 812 height 112
click at [540, 414] on button "Verify" at bounding box center [620, 411] width 812 height 27
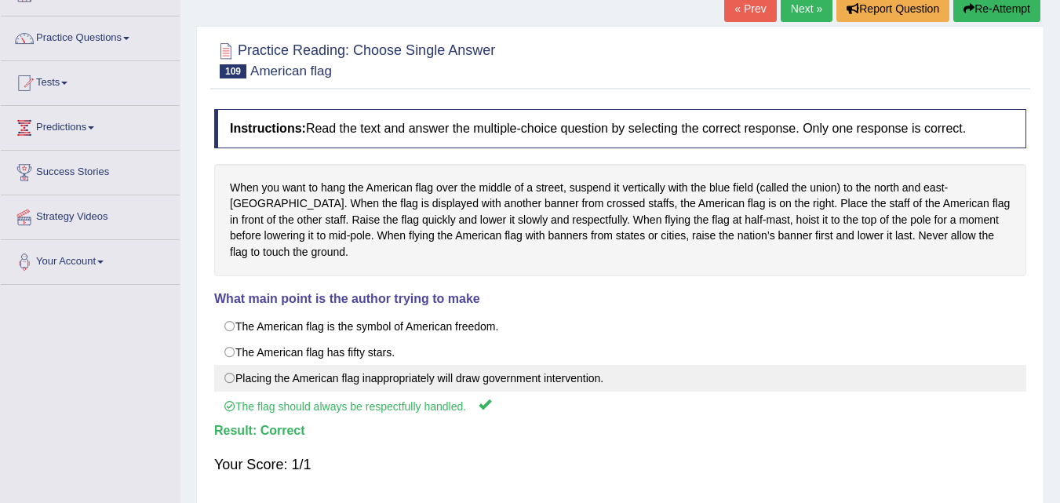
scroll to position [78, 0]
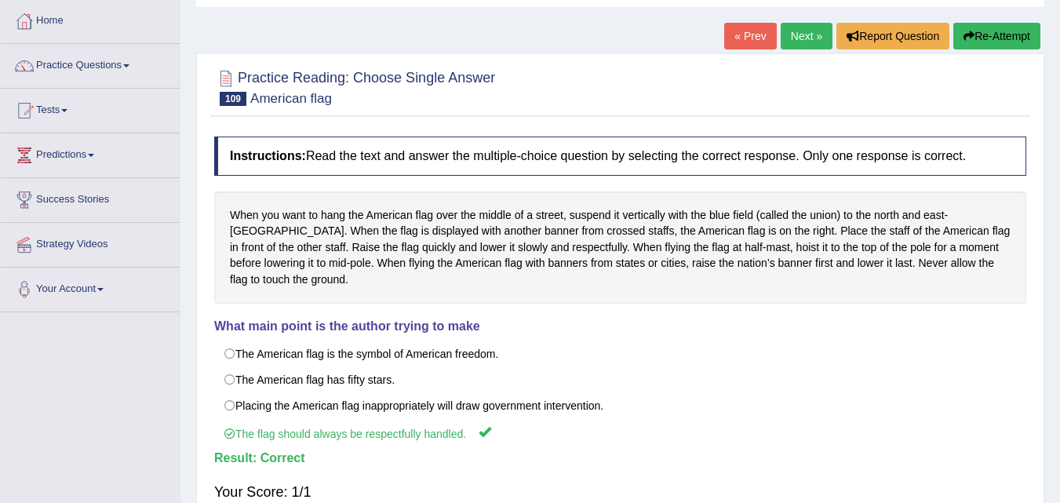
click at [794, 35] on link "Next »" at bounding box center [807, 36] width 52 height 27
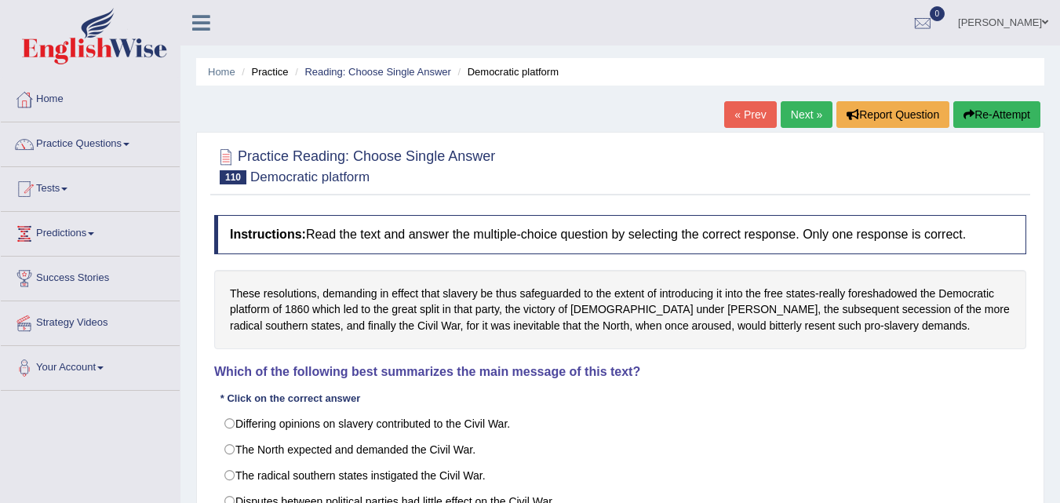
scroll to position [78, 0]
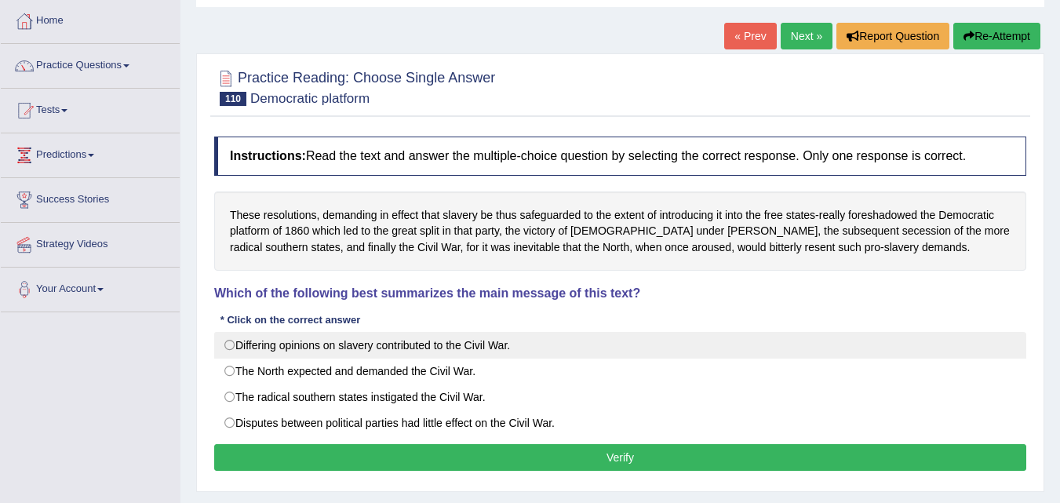
click at [246, 344] on label "Differing opinions on slavery contributed to the Civil War." at bounding box center [620, 345] width 812 height 27
radio input "true"
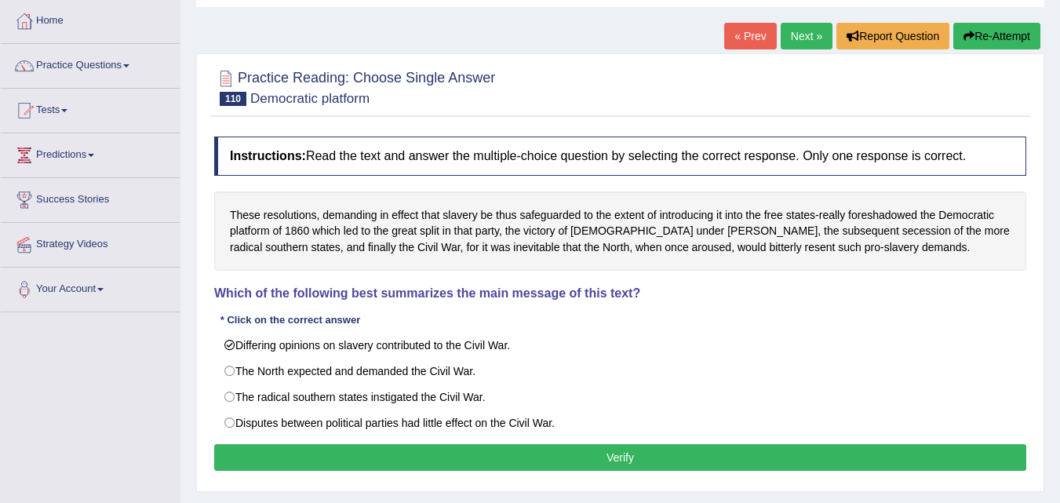
click at [659, 458] on button "Verify" at bounding box center [620, 457] width 812 height 27
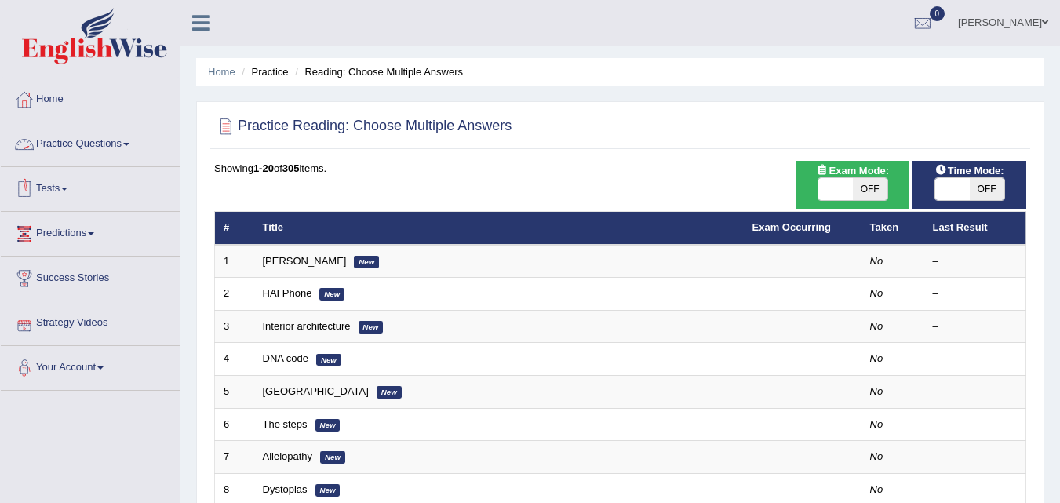
click at [82, 144] on link "Practice Questions" at bounding box center [90, 141] width 179 height 39
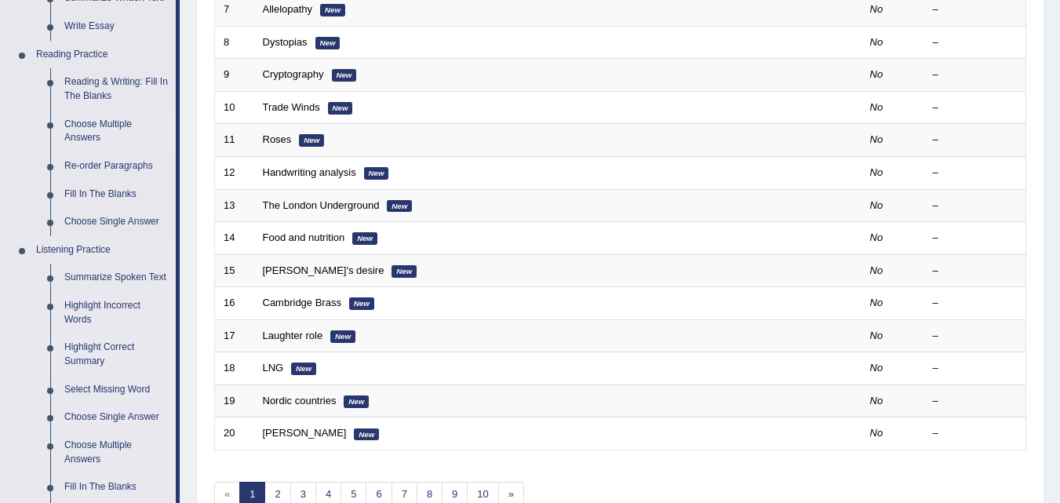
scroll to position [471, 0]
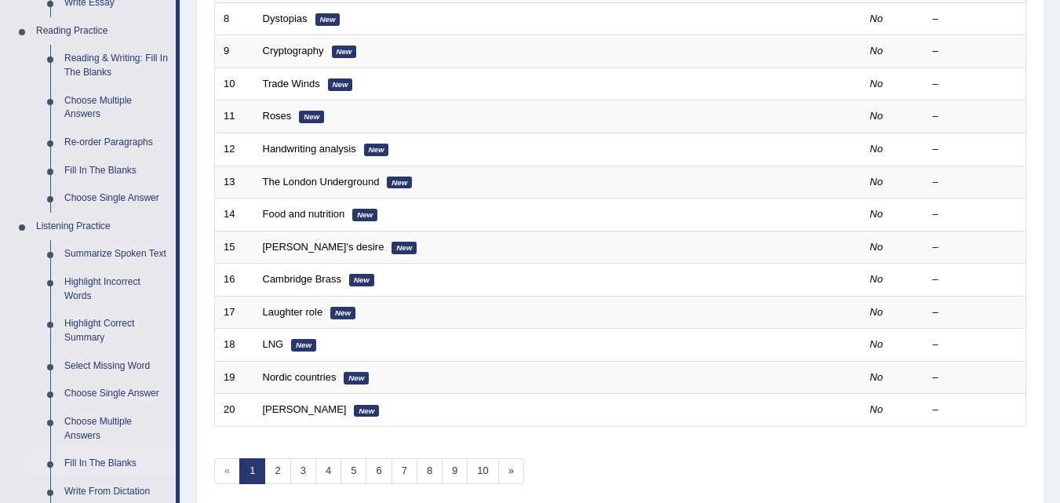
click at [106, 463] on link "Fill In The Blanks" at bounding box center [116, 464] width 119 height 28
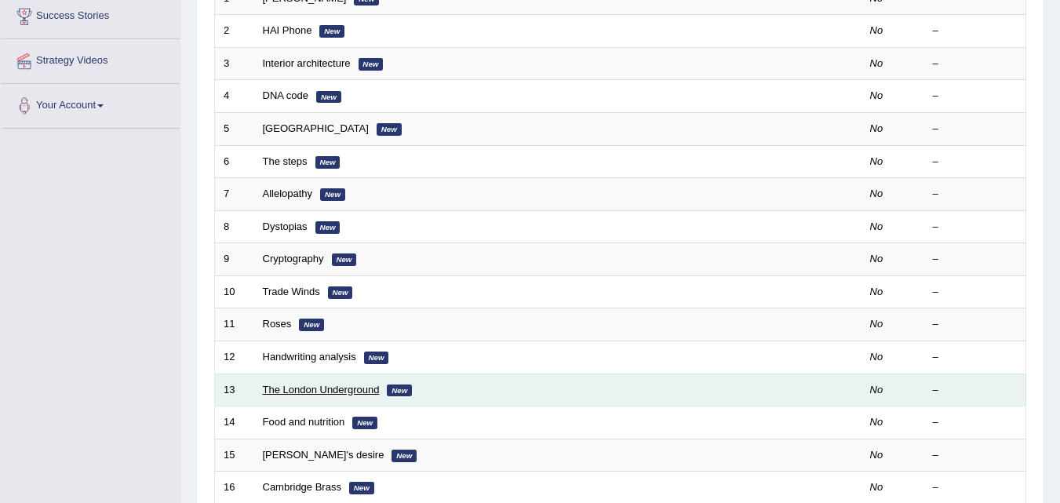
scroll to position [424, 0]
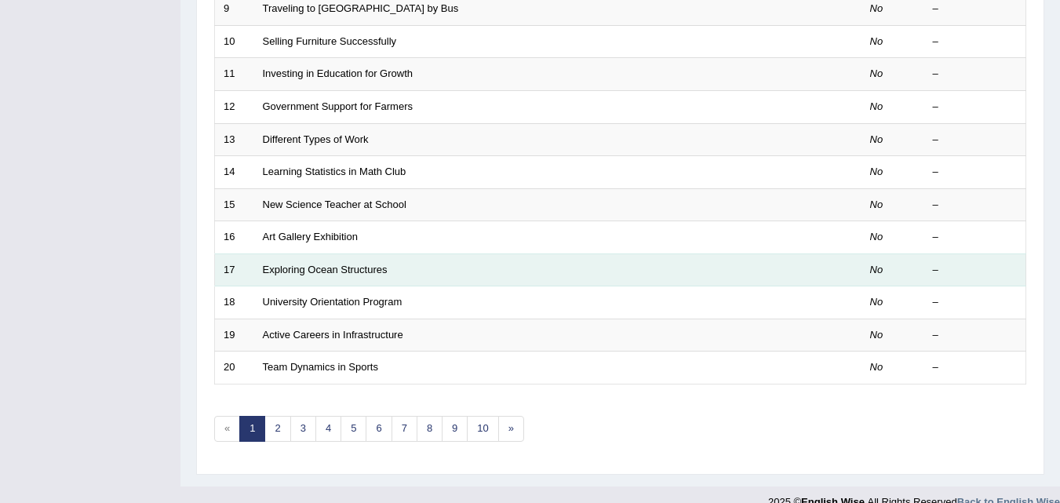
scroll to position [536, 0]
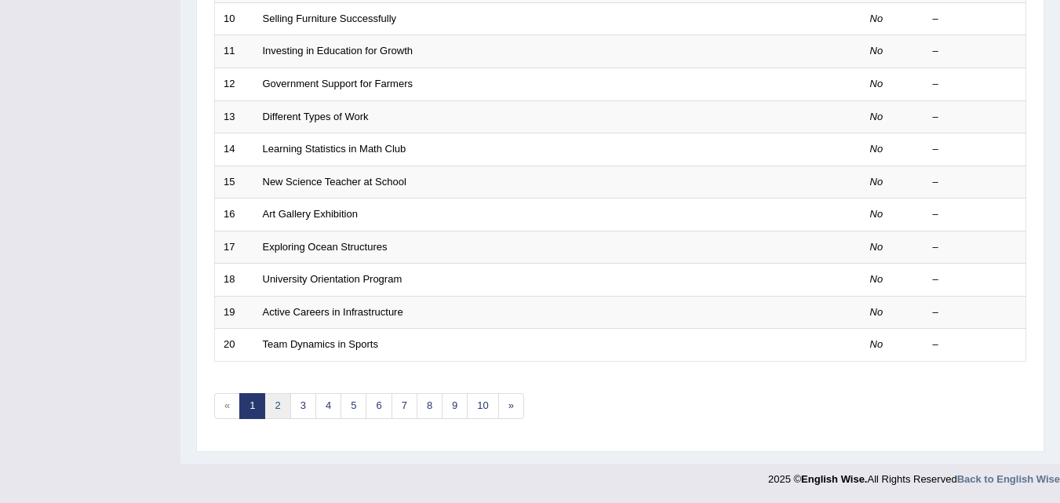
click at [283, 403] on link "2" at bounding box center [278, 406] width 26 height 26
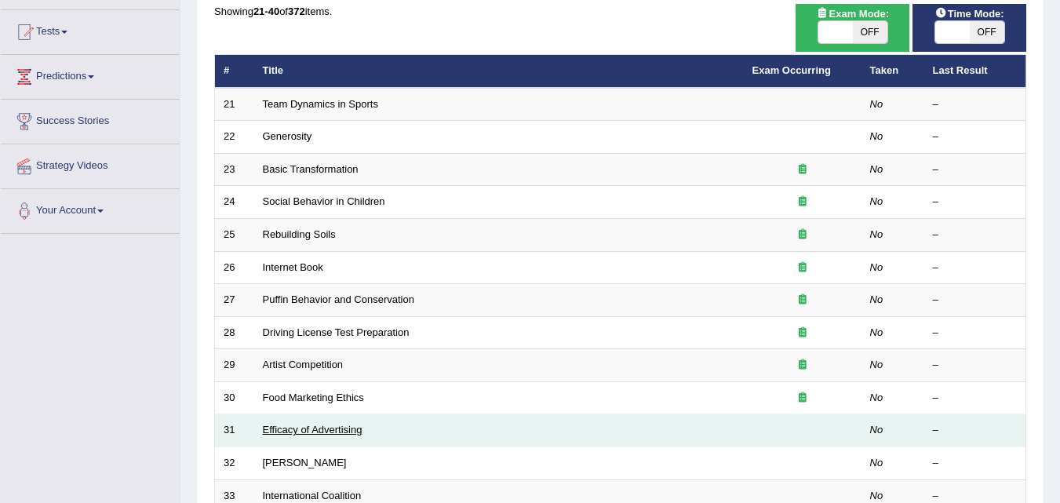
click at [336, 431] on link "Efficacy of Advertising" at bounding box center [313, 430] width 100 height 12
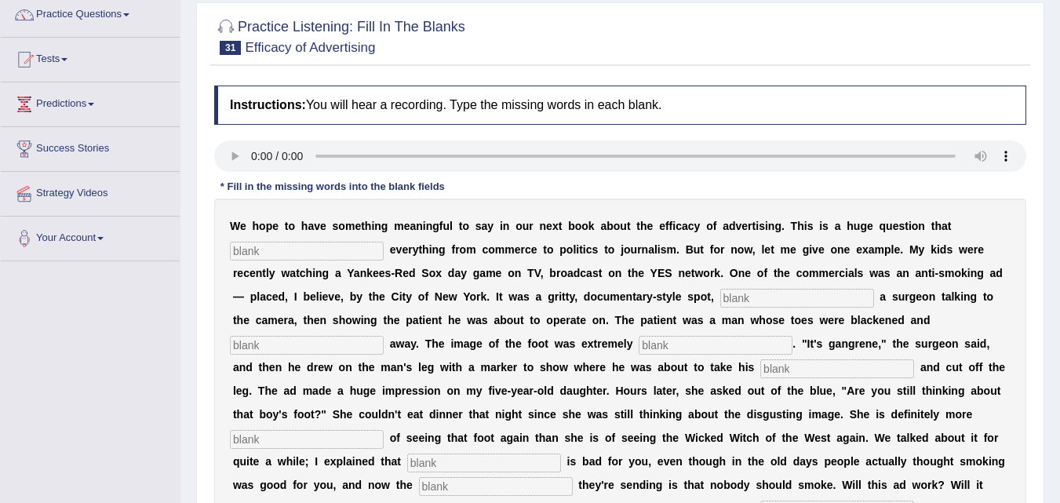
scroll to position [157, 0]
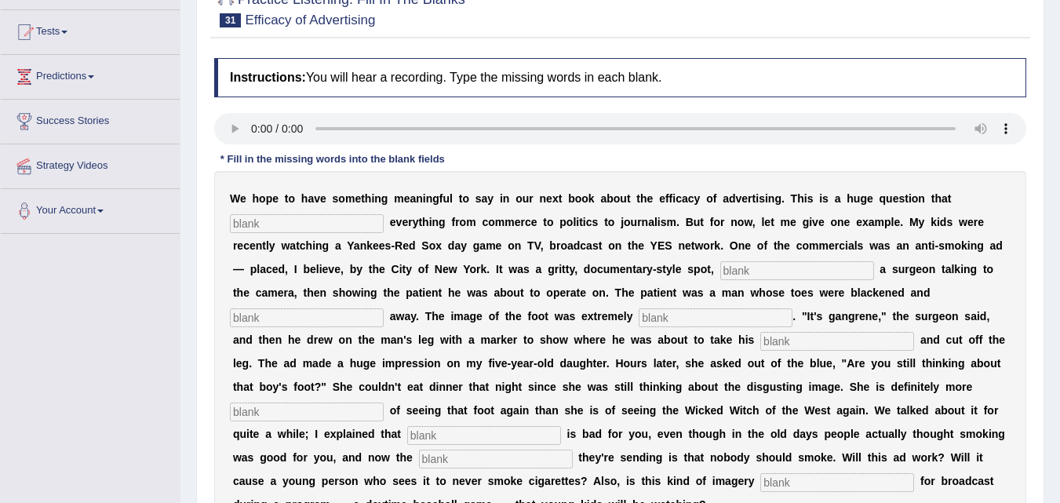
drag, startPoint x: 884, startPoint y: 195, endPoint x: 943, endPoint y: 198, distance: 59.7
click at [943, 198] on div "W e h o p e t o h a v e s o m e t h i n g m e a n i n g f u l t o s a y i n o u…" at bounding box center [620, 351] width 812 height 361
drag, startPoint x: 941, startPoint y: 196, endPoint x: 671, endPoint y: 204, distance: 270.1
click at [924, 199] on div "W e h o p e t o h a v e s o m e t h i n g m e a n i n g f u l t o s a y i n o u…" at bounding box center [620, 351] width 812 height 361
drag, startPoint x: 692, startPoint y: 267, endPoint x: 731, endPoint y: 270, distance: 38.6
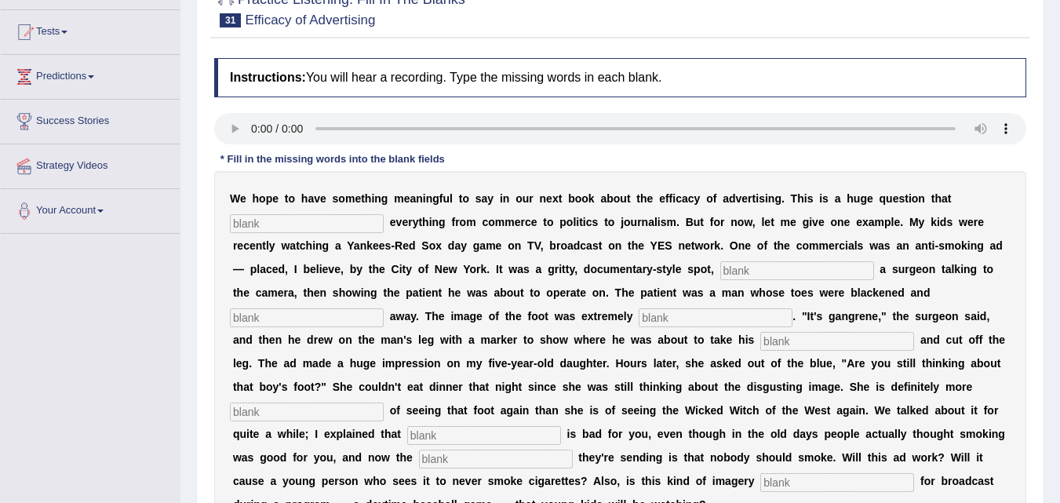
click at [731, 270] on div "W e h o p e t o h a v e s o m e t h i n g m e a n i n g f u l t o s a y i n o u…" at bounding box center [620, 351] width 812 height 361
drag, startPoint x: 861, startPoint y: 291, endPoint x: 372, endPoint y: 325, distance: 490.2
click at [920, 300] on div "W e h o p e t o h a v e s o m e t h i n g m e a n i n g f u l t o s a y i n o u…" at bounding box center [620, 351] width 812 height 361
click at [315, 315] on input "text" at bounding box center [307, 317] width 154 height 19
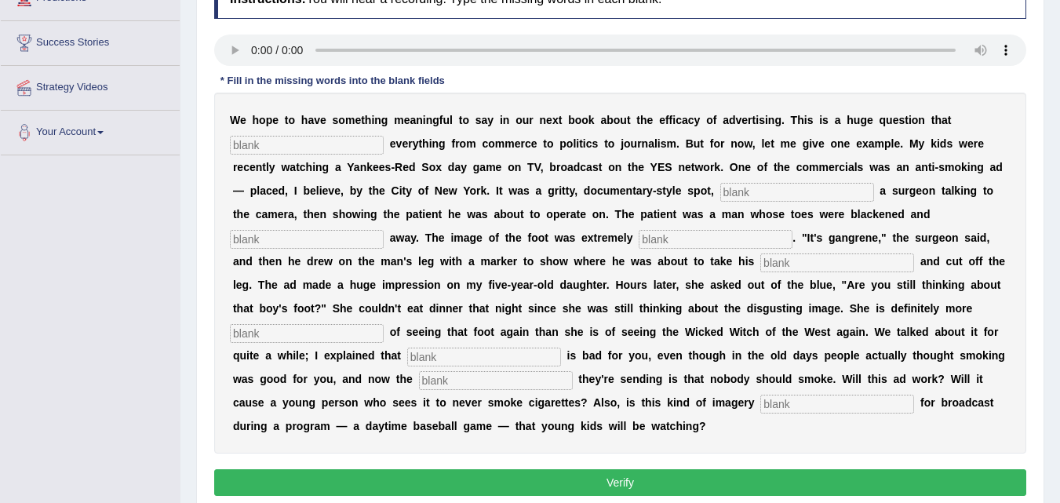
drag, startPoint x: 589, startPoint y: 239, endPoint x: 631, endPoint y: 239, distance: 42.4
click at [631, 239] on div "W e h o p e t o h a v e s o m e t h i n g m e a n i n g f u l t o s a y i n o u…" at bounding box center [620, 273] width 812 height 361
drag, startPoint x: 715, startPoint y: 259, endPoint x: 745, endPoint y: 257, distance: 29.9
click at [745, 257] on div "W e h o p e t o h a v e s o m e t h i n g m e a n i n g f u l t o s a y i n o u…" at bounding box center [620, 273] width 812 height 361
drag, startPoint x: 918, startPoint y: 309, endPoint x: 956, endPoint y: 310, distance: 38.5
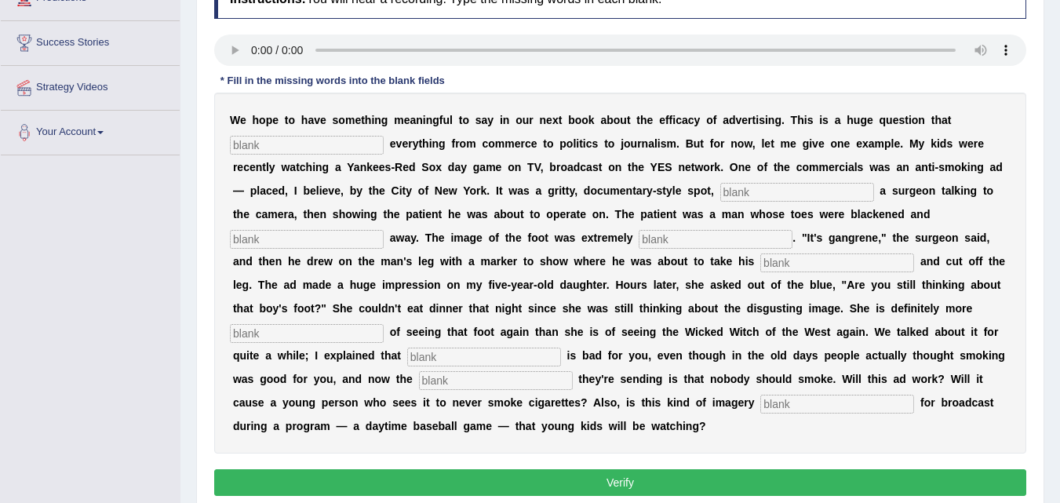
click at [956, 310] on div "W e h o p e t o h a v e s o m e t h i n g m e a n i n g f u l t o s a y i n o u…" at bounding box center [620, 273] width 812 height 361
drag, startPoint x: 343, startPoint y: 359, endPoint x: 394, endPoint y: 356, distance: 51.1
click at [394, 356] on div "W e h o p e t o h a v e s o m e t h i n g m e a n i n g f u l t o s a y i n o u…" at bounding box center [620, 273] width 812 height 361
drag, startPoint x: 720, startPoint y: 410, endPoint x: 750, endPoint y: 407, distance: 30.7
click at [750, 407] on div "W e h o p e t o h a v e s o m e t h i n g m e a n i n g f u l t o s a y i n o u…" at bounding box center [620, 273] width 812 height 361
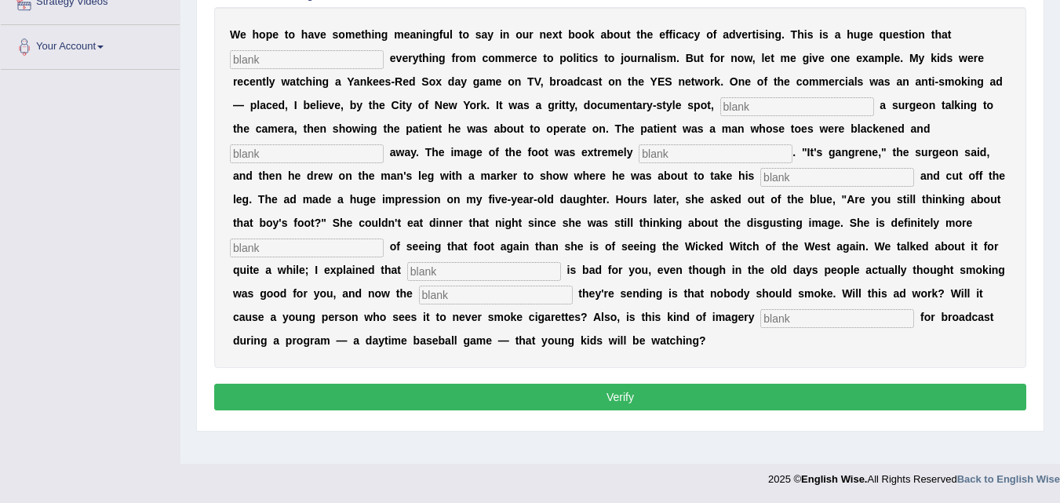
scroll to position [243, 0]
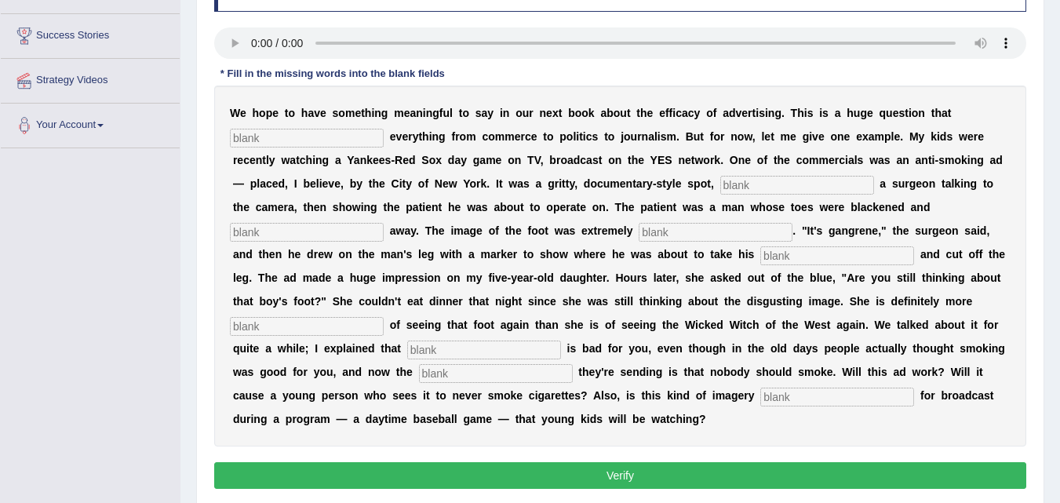
click at [304, 127] on div "W e h o p e t o h a v e s o m e t h i n g m e a n i n g f u l t o s a y i n o u…" at bounding box center [620, 266] width 812 height 361
type input "i"
click at [261, 136] on input "text" at bounding box center [307, 138] width 154 height 19
click at [246, 133] on input "text" at bounding box center [307, 138] width 154 height 19
click at [349, 130] on input "ASDAASS" at bounding box center [307, 138] width 154 height 19
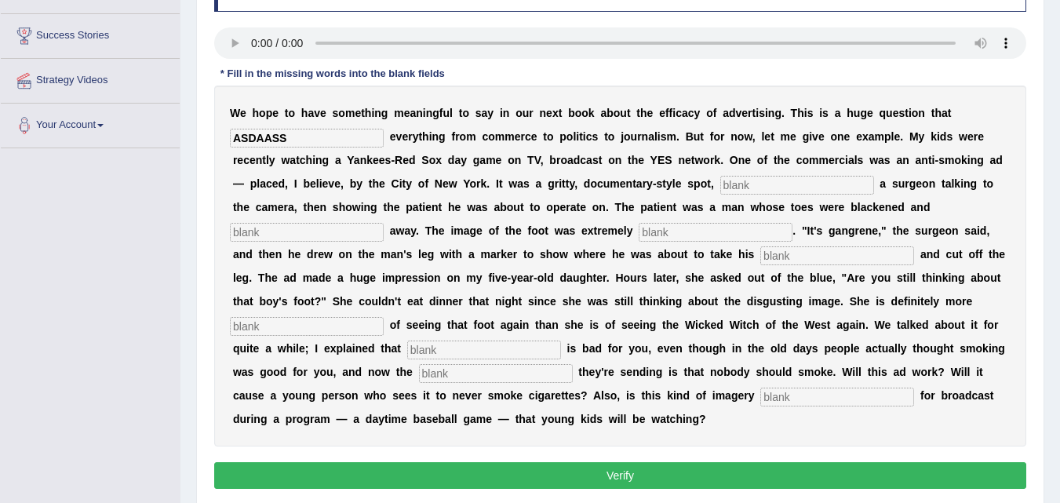
click at [312, 137] on input "ASDAASS" at bounding box center [307, 138] width 154 height 19
type input "A"
type input "I"
click at [794, 187] on input "text" at bounding box center [798, 185] width 154 height 19
click at [311, 132] on input "impact" at bounding box center [307, 138] width 154 height 19
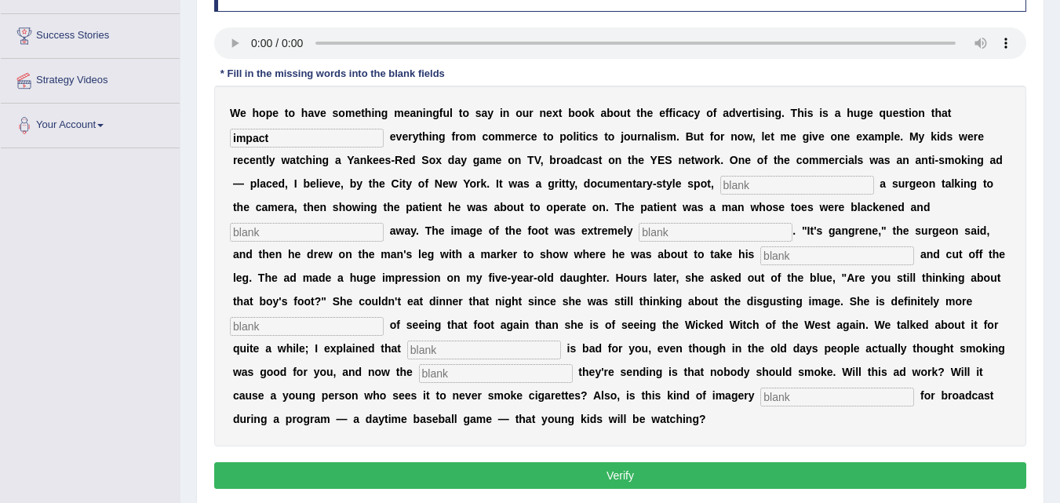
drag, startPoint x: 289, startPoint y: 140, endPoint x: 226, endPoint y: 151, distance: 63.7
click at [226, 151] on div "W e h o p e t o h a v e s o m e t h i n g m e a n i n g f u l t o s a y i n o u…" at bounding box center [620, 266] width 812 height 361
click at [277, 137] on input "impact" at bounding box center [307, 138] width 154 height 19
click at [277, 135] on input "impact" at bounding box center [307, 138] width 154 height 19
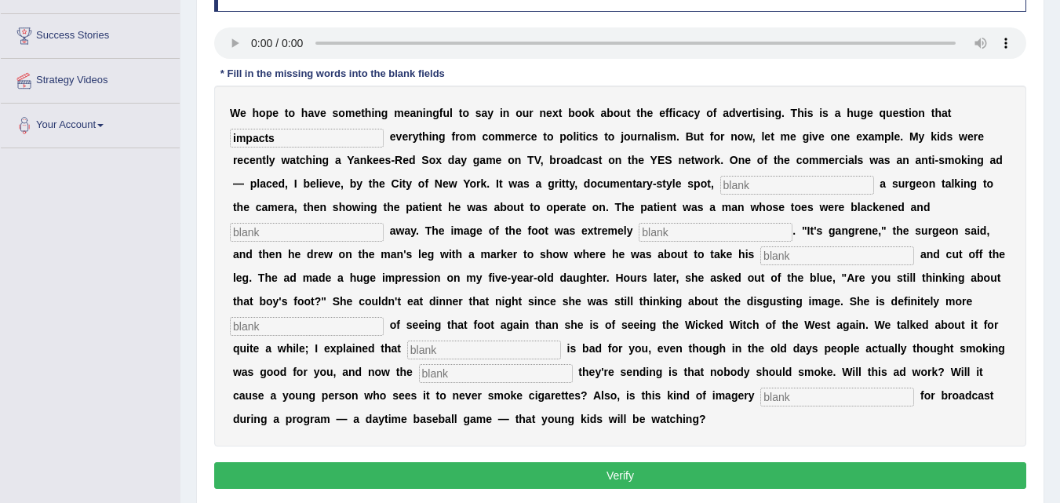
type input "impact"
click at [740, 185] on input "text" at bounding box center [798, 185] width 154 height 19
click at [365, 221] on div "W e h o p e t o h a v e s o m e t h i n g m e a n i n g f u l t o s a y i n o u…" at bounding box center [620, 266] width 812 height 361
click at [797, 186] on input "featuringsw" at bounding box center [798, 185] width 154 height 19
type input "featurings"
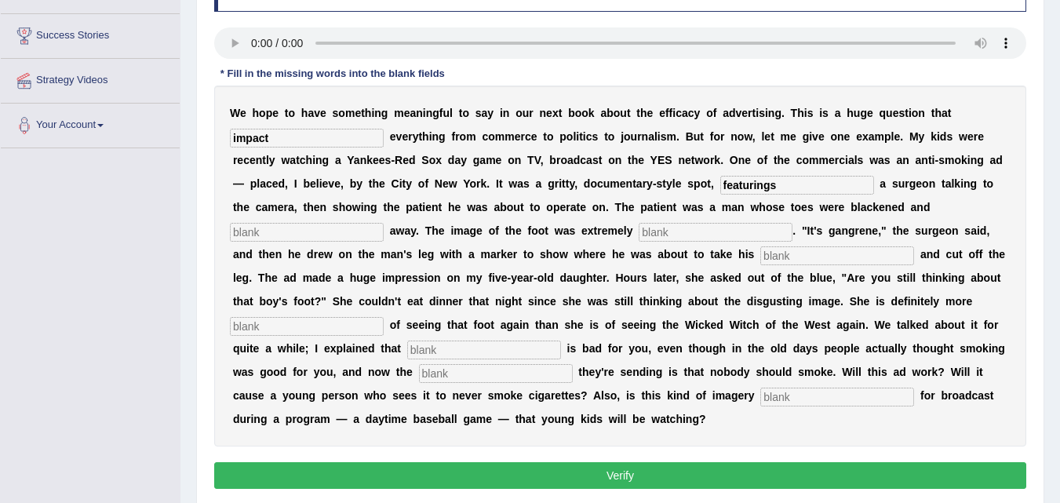
click at [356, 221] on div "W e h o p e t o h a v e s o m e t h i n g m e a n i n g f u l t o s a y i n o u…" at bounding box center [620, 266] width 812 height 361
click at [271, 225] on input "text" at bounding box center [307, 232] width 154 height 19
type input "running"
click at [712, 230] on input "text" at bounding box center [716, 232] width 154 height 19
type input "s"
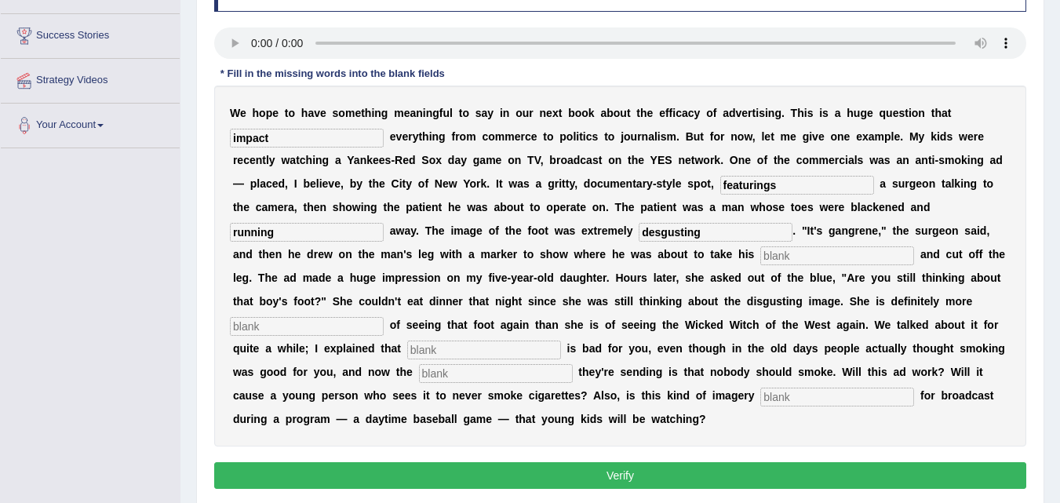
type input "desgusting"
click at [789, 254] on input "text" at bounding box center [838, 255] width 154 height 19
type input "u"
type input "hat"
click at [372, 328] on input "text" at bounding box center [307, 326] width 154 height 19
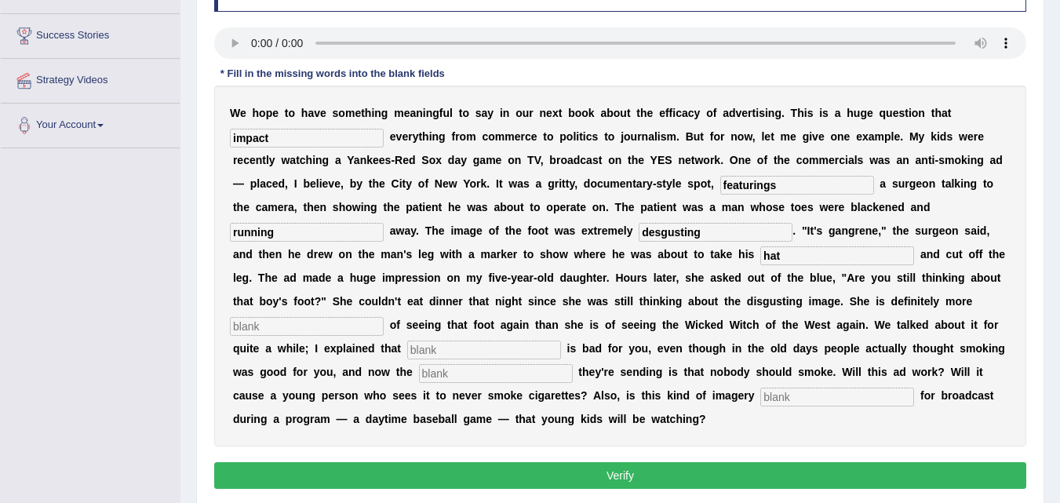
click at [819, 394] on input "text" at bounding box center [838, 397] width 154 height 19
click at [482, 355] on input "text" at bounding box center [484, 350] width 154 height 19
click at [835, 401] on input "text" at bounding box center [838, 397] width 154 height 19
click at [863, 399] on input "text" at bounding box center [838, 397] width 154 height 19
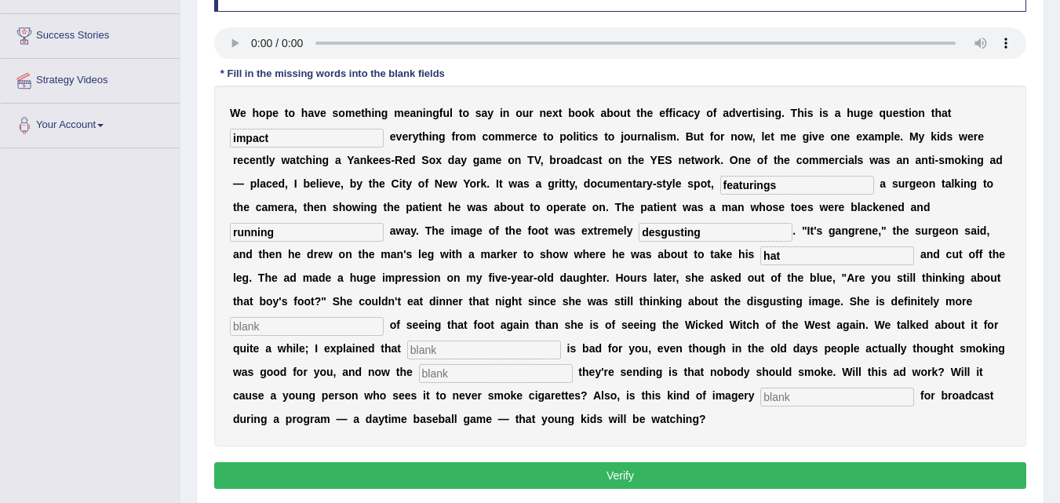
click at [800, 396] on input "text" at bounding box center [838, 397] width 154 height 19
drag, startPoint x: 703, startPoint y: 231, endPoint x: 567, endPoint y: 229, distance: 136.6
click at [571, 219] on div "W e h o p e t o h a v e s o m e t h i n g m e a n i n g f u l t o s a y i n o u…" at bounding box center [620, 266] width 812 height 361
type input "disgusting"
click at [285, 236] on input "running" at bounding box center [307, 232] width 154 height 19
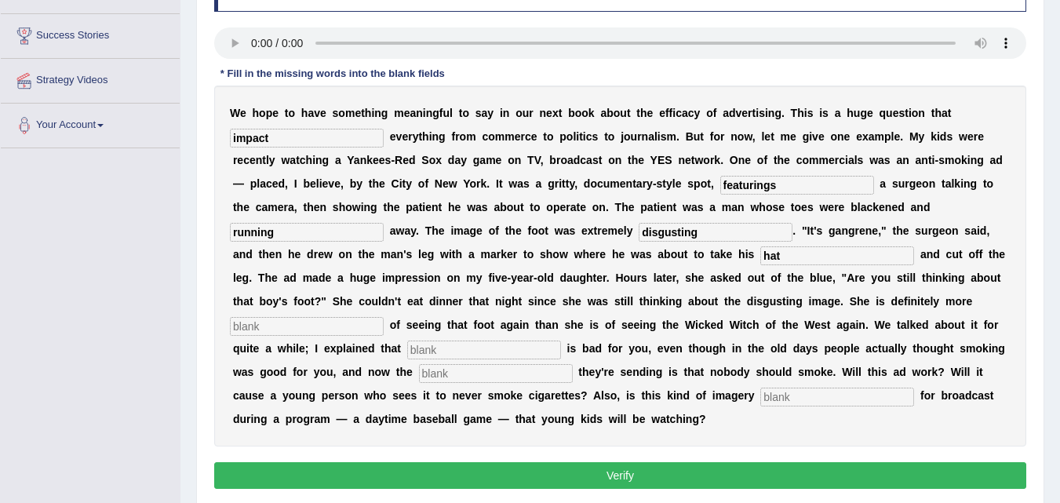
click at [299, 124] on div "W e h o p e t o h a v e s o m e t h i n g m e a n i n g f u l t o s a y i n o u…" at bounding box center [620, 266] width 812 height 361
click at [301, 133] on input "impact" at bounding box center [307, 138] width 154 height 19
click at [793, 184] on input "featurings" at bounding box center [798, 185] width 154 height 19
click at [289, 140] on input "impact" at bounding box center [307, 138] width 154 height 19
type input "impacts"
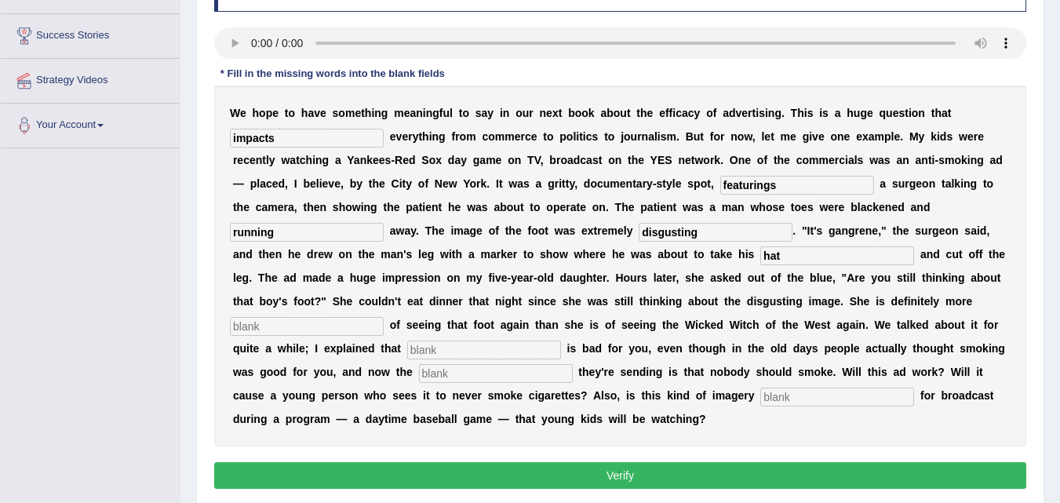
click at [404, 137] on div "W e h o p e t o h a v e s o m e t h i n g m e a n i n g f u l t o s a y i n o u…" at bounding box center [620, 266] width 812 height 361
click at [290, 236] on input "running" at bounding box center [307, 232] width 154 height 19
click at [321, 133] on input "impacts" at bounding box center [307, 138] width 154 height 19
click at [838, 186] on input "featurings" at bounding box center [798, 185] width 154 height 19
type input "featuring"
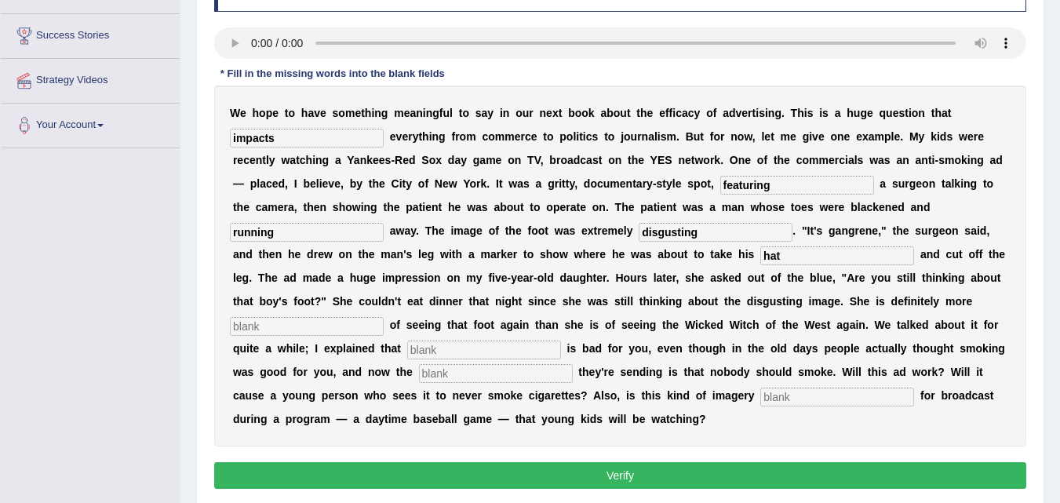
click at [323, 228] on input "running" at bounding box center [307, 232] width 154 height 19
click at [812, 259] on input "hat" at bounding box center [838, 255] width 154 height 19
click at [290, 329] on input "text" at bounding box center [307, 326] width 154 height 19
click at [854, 332] on div "W e h o p e t o h a v e s o m e t h i n g m e a n i n g f u l t o s a y i n o u…" at bounding box center [620, 266] width 812 height 361
click at [435, 355] on input "text" at bounding box center [484, 350] width 154 height 19
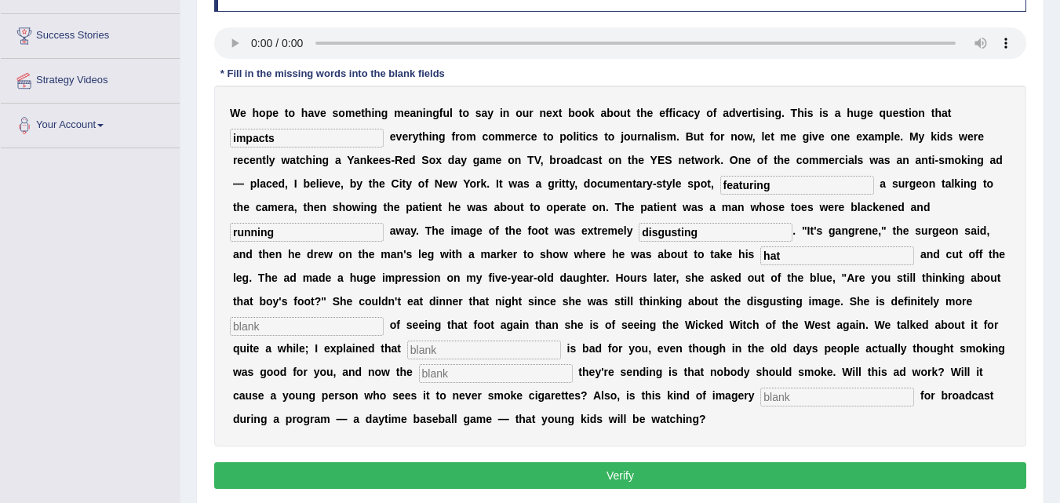
drag, startPoint x: 676, startPoint y: 309, endPoint x: 649, endPoint y: 308, distance: 26.7
click at [643, 314] on div "W e h o p e t o h a v e s o m e t h i n g m e a n i n g f u l t o s a y i n o u…" at bounding box center [620, 266] width 812 height 361
drag, startPoint x: 649, startPoint y: 308, endPoint x: 715, endPoint y: 284, distance: 70.0
click at [715, 284] on div "W e h o p e t o h a v e s o m e t h i n g m e a n i n g f u l t o s a y i n o u…" at bounding box center [620, 266] width 812 height 361
drag, startPoint x: 666, startPoint y: 265, endPoint x: 735, endPoint y: 288, distance: 72.7
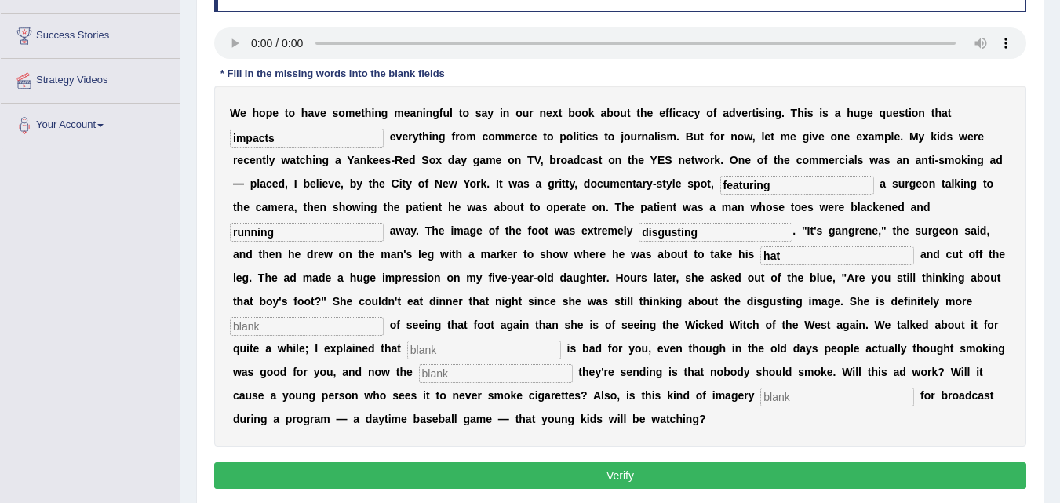
click at [735, 288] on div "W e h o p e t o h a v e s o m e t h i n g m e a n i n g f u l t o s a y i n o u…" at bounding box center [620, 266] width 812 height 361
drag, startPoint x: 756, startPoint y: 308, endPoint x: 796, endPoint y: 300, distance: 41.0
click at [796, 300] on div "W e h o p e t o h a v e s o m e t h i n g m e a n i n g f u l t o s a y i n o u…" at bounding box center [620, 266] width 812 height 361
drag, startPoint x: 755, startPoint y: 306, endPoint x: 721, endPoint y: 266, distance: 52.9
click at [780, 302] on div "W e h o p e t o h a v e s o m e t h i n g m e a n i n g f u l t o s a y i n o u…" at bounding box center [620, 266] width 812 height 361
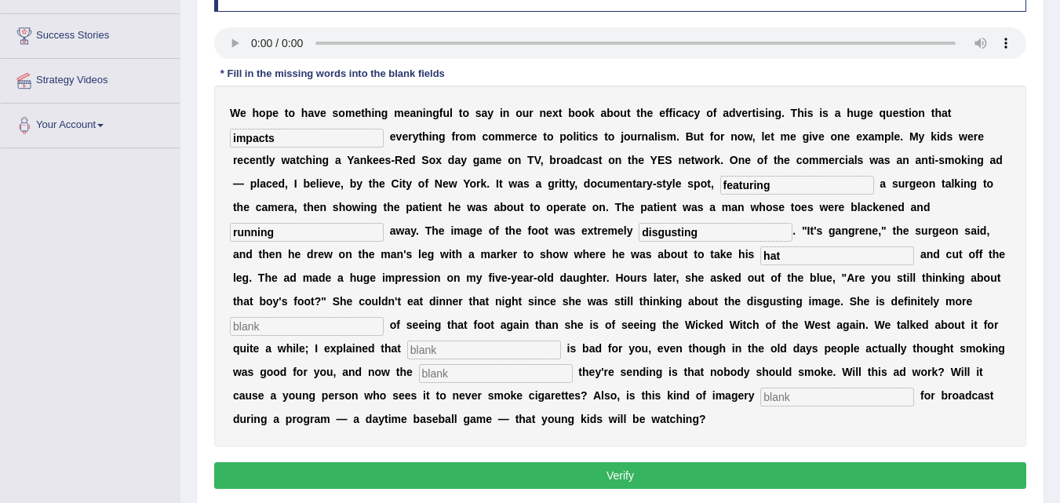
click at [710, 217] on div "W e h o p e t o h a v e s o m e t h i n g m e a n i n g f u l t o s a y i n o u…" at bounding box center [620, 266] width 812 height 361
click at [710, 235] on input "disgusting" at bounding box center [716, 232] width 154 height 19
click at [755, 311] on div "W e h o p e t o h a v e s o m e t h i n g m e a n i n g f u l t o s a y i n o u…" at bounding box center [620, 266] width 812 height 361
click at [764, 302] on b "g" at bounding box center [766, 301] width 7 height 13
click at [795, 301] on b "n" at bounding box center [793, 301] width 7 height 13
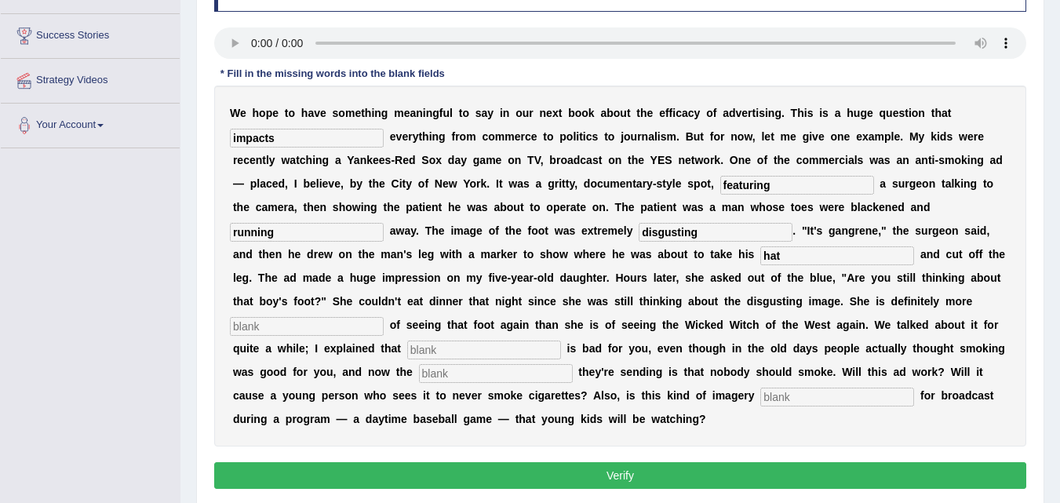
click at [370, 330] on input "text" at bounding box center [307, 326] width 154 height 19
type input "sacared"
click at [447, 352] on input "text" at bounding box center [484, 350] width 154 height 19
type input "smoke"
click at [488, 379] on input "text" at bounding box center [496, 373] width 154 height 19
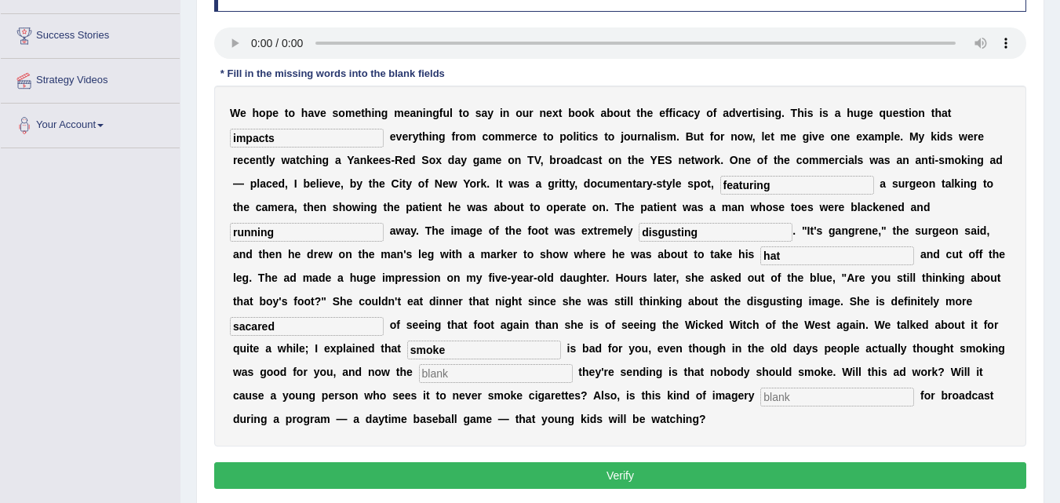
click at [789, 398] on input "text" at bounding box center [838, 397] width 154 height 19
type input "aprove"
click at [293, 326] on input "sacared" at bounding box center [307, 326] width 154 height 19
type input "scared"
click at [456, 374] on input "text" at bounding box center [496, 373] width 154 height 19
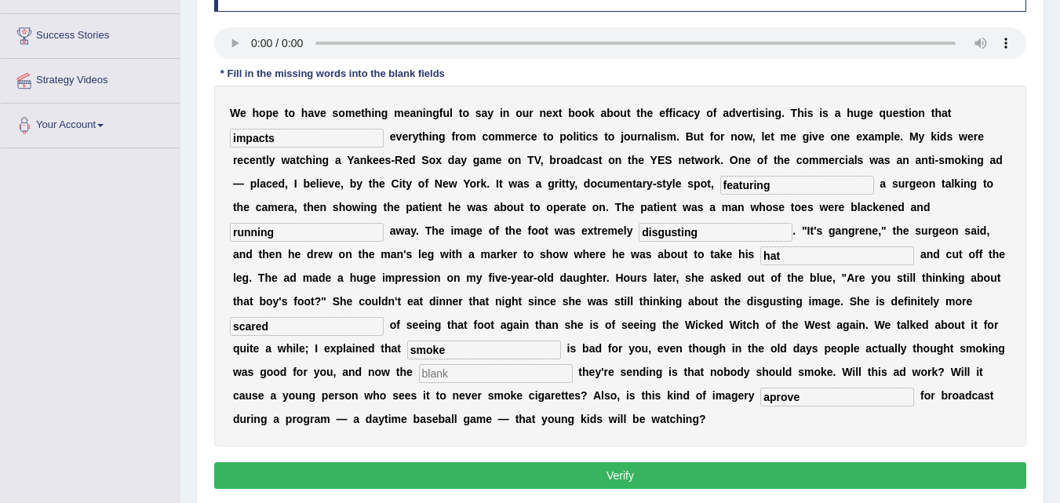
click at [531, 374] on input "text" at bounding box center [496, 373] width 154 height 19
click at [516, 379] on input "text" at bounding box center [496, 373] width 154 height 19
drag, startPoint x: 808, startPoint y: 398, endPoint x: 757, endPoint y: 396, distance: 51.9
click at [757, 396] on div "W e h o p e t o h a v e s o m e t h i n g m e a n i n g f u l t o s a y i n o u…" at bounding box center [620, 266] width 812 height 361
paste input "propriat"
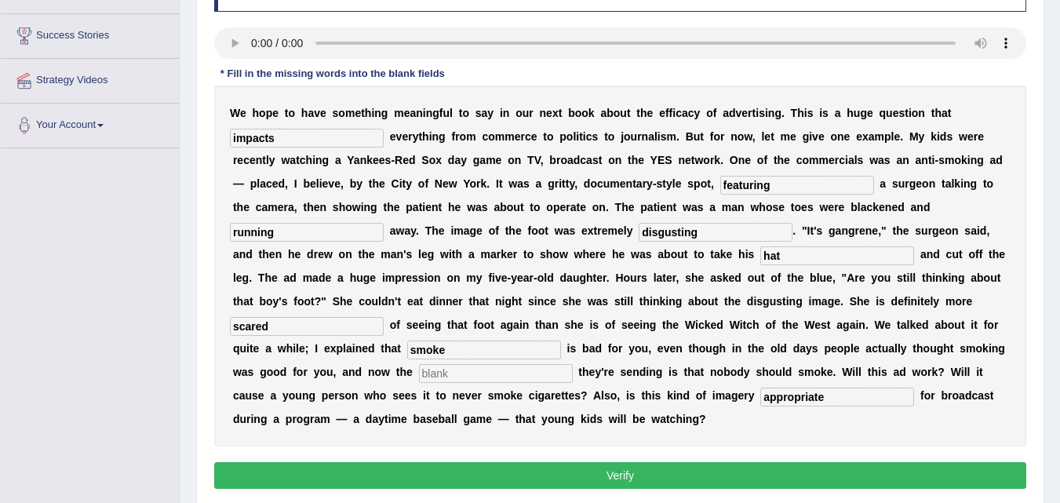
type input "appropriate"
click at [809, 411] on div "W e h o p e t o h a v e s o m e t h i n g m e a n i n g f u l t o s a y i n o u…" at bounding box center [620, 266] width 812 height 361
drag, startPoint x: 823, startPoint y: 400, endPoint x: 753, endPoint y: 400, distance: 70.6
click at [754, 400] on div "W e h o p e t o h a v e s o m e t h i n g m e a n i n g f u l t o s a y i n o u…" at bounding box center [620, 266] width 812 height 361
click at [798, 400] on input "text" at bounding box center [838, 397] width 154 height 19
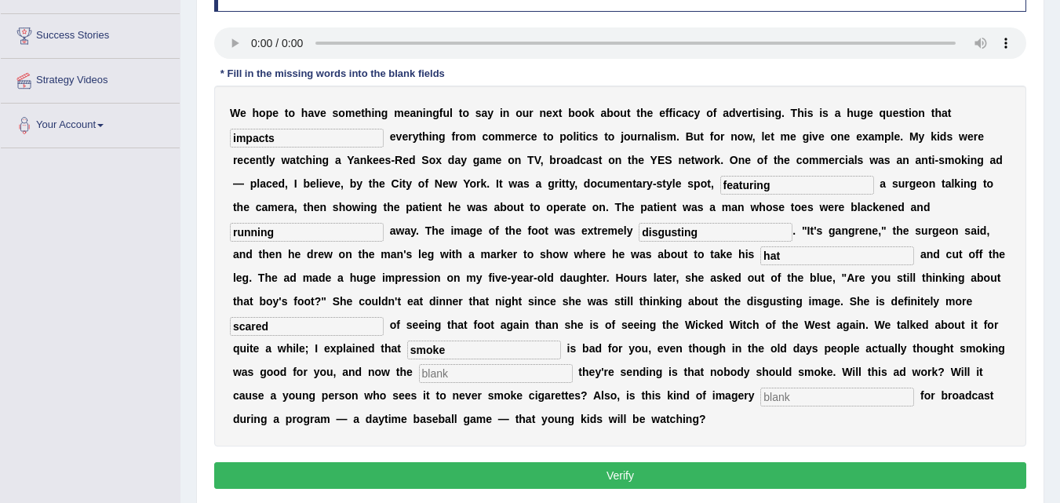
click at [783, 405] on input "text" at bounding box center [838, 397] width 154 height 19
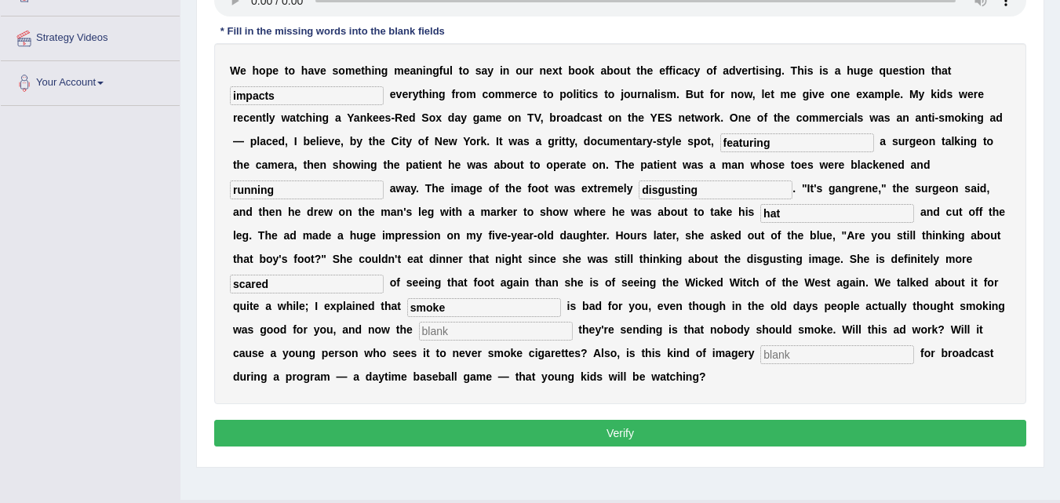
scroll to position [321, 0]
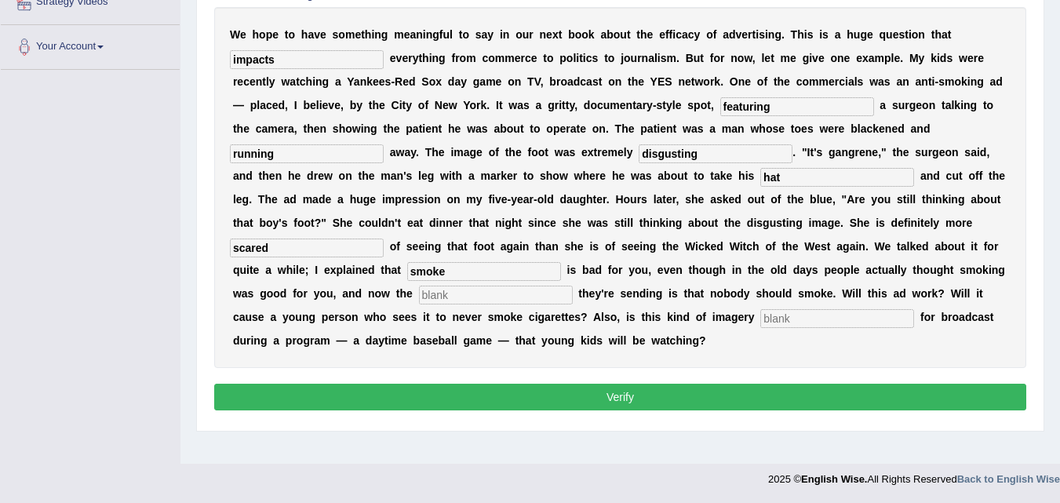
click at [684, 358] on div "W e h o p e t o h a v e s o m e t h i n g m e a n i n g f u l t o s a y i n o u…" at bounding box center [620, 187] width 812 height 361
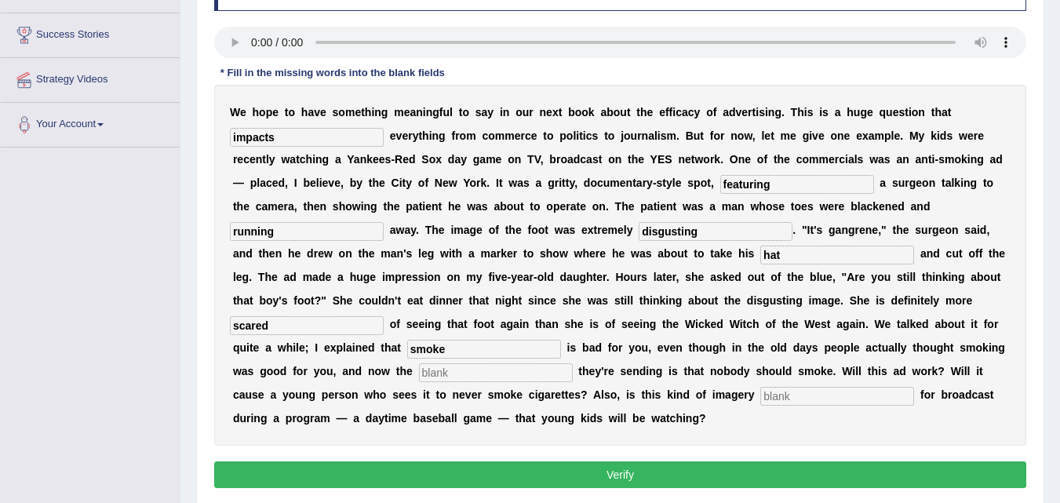
scroll to position [243, 0]
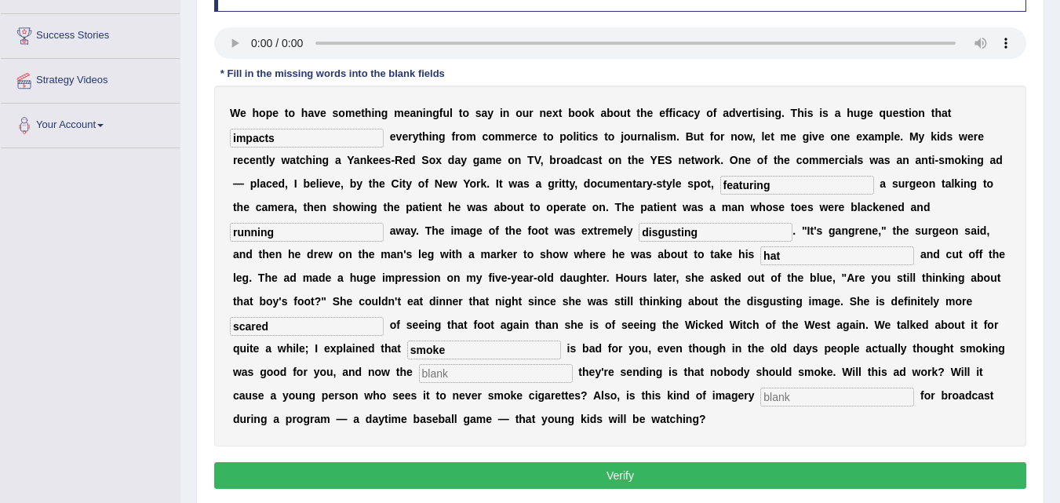
click at [786, 404] on input "text" at bounding box center [838, 397] width 154 height 19
click at [802, 397] on input "text" at bounding box center [838, 397] width 154 height 19
click at [493, 446] on div "W e h o p e t o h a v e s o m e t h i n g m e a n i n g f u l t o s a y i n o u…" at bounding box center [620, 266] width 812 height 361
click at [789, 434] on div "W e h o p e t o h a v e s o m e t h i n g m e a n i n g f u l t o s a y i n o u…" at bounding box center [620, 266] width 812 height 361
click at [797, 405] on input "text" at bounding box center [838, 397] width 154 height 19
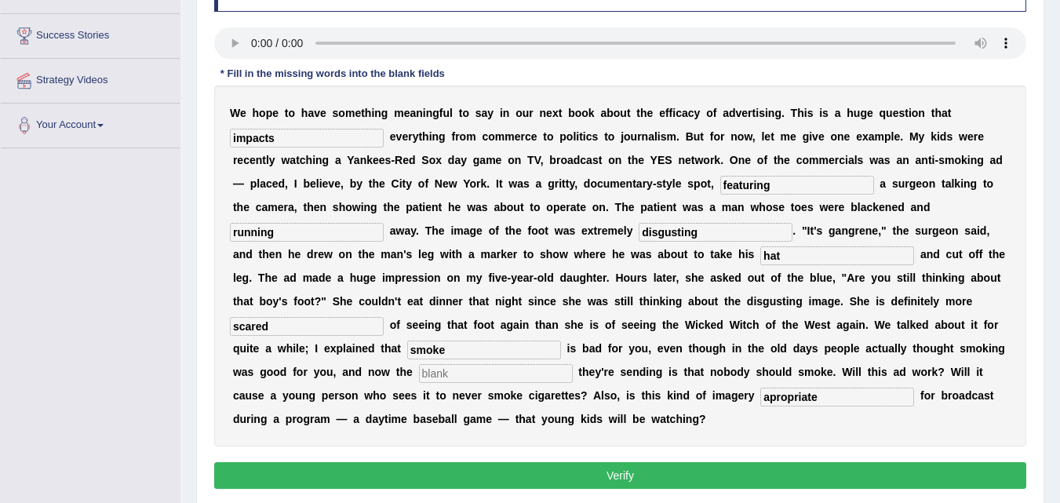
click at [787, 429] on div "W e h o p e t o h a v e s o m e t h i n g m e a n i n g f u l t o s a y i n o u…" at bounding box center [620, 266] width 812 height 361
click at [786, 427] on div "W e h o p e t o h a v e s o m e t h i n g m e a n i n g f u l t o s a y i n o u…" at bounding box center [620, 266] width 812 height 361
click at [783, 411] on div "W e h o p e t o h a v e s o m e t h i n g m e a n i n g f u l t o s a y i n o u…" at bounding box center [620, 266] width 812 height 361
click at [793, 398] on input "apropriate" at bounding box center [838, 397] width 154 height 19
click at [778, 400] on input "apropriate" at bounding box center [838, 397] width 154 height 19
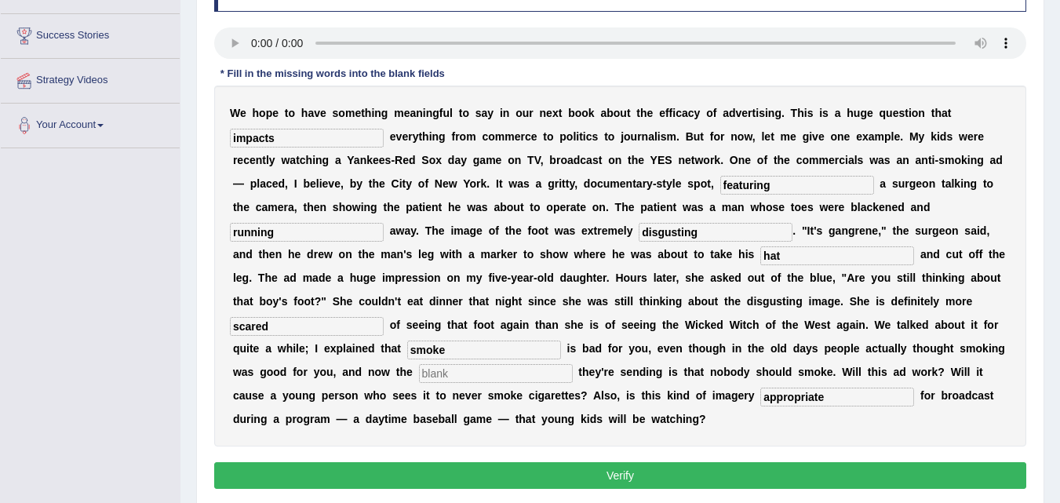
type input "appropriate"
click at [797, 418] on div "W e h o p e t o h a v e s o m e t h i n g m e a n i n g f u l t o s a y i n o u…" at bounding box center [620, 266] width 812 height 361
click at [863, 396] on input "appropriate" at bounding box center [838, 397] width 154 height 19
click at [843, 425] on div "W e h o p e t o h a v e s o m e t h i n g m e a n i n g f u l t o s a y i n o u…" at bounding box center [620, 266] width 812 height 361
click at [818, 257] on input "hat" at bounding box center [838, 255] width 154 height 19
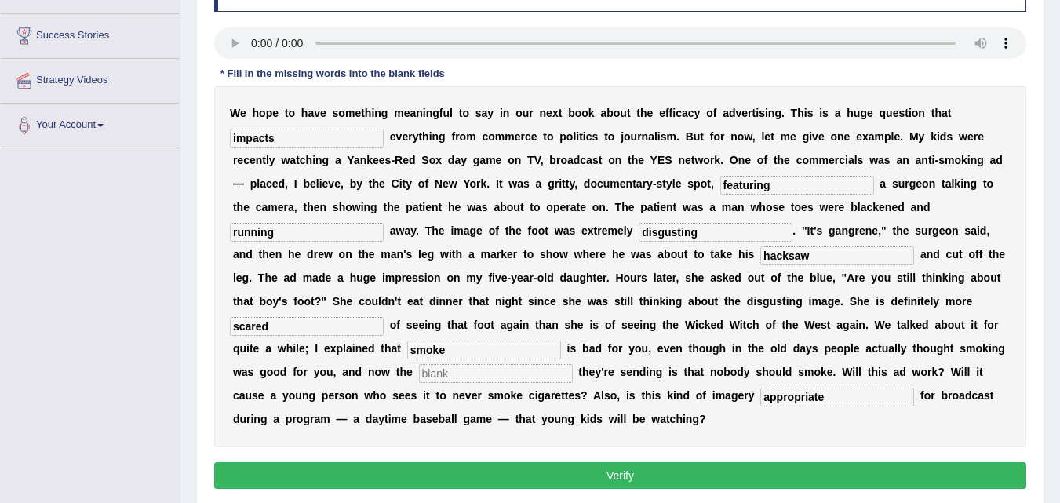
click at [829, 257] on input "hacksaw" at bounding box center [838, 255] width 154 height 19
click at [812, 258] on input "hacksaw" at bounding box center [838, 255] width 154 height 19
type input "hacksaw"
click at [454, 375] on input "text" at bounding box center [496, 373] width 154 height 19
type input "message"
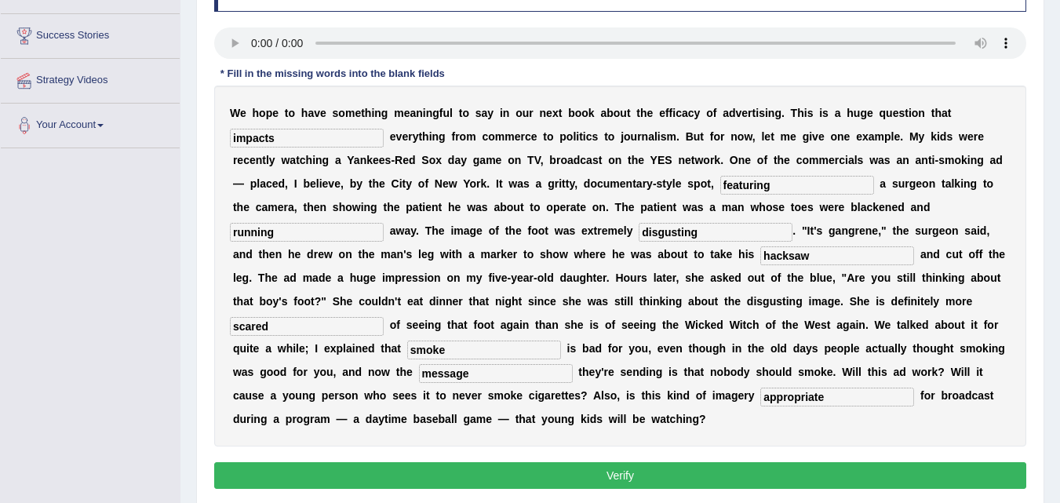
click at [475, 351] on input "smoke" at bounding box center [484, 350] width 154 height 19
type input "smoking"
click at [510, 378] on input "message" at bounding box center [496, 373] width 154 height 19
drag, startPoint x: 349, startPoint y: 230, endPoint x: 38, endPoint y: 250, distance: 311.4
click at [38, 250] on div "Toggle navigation Home Practice Questions Speaking Practice Read Aloud Repeat S…" at bounding box center [530, 165] width 1060 height 816
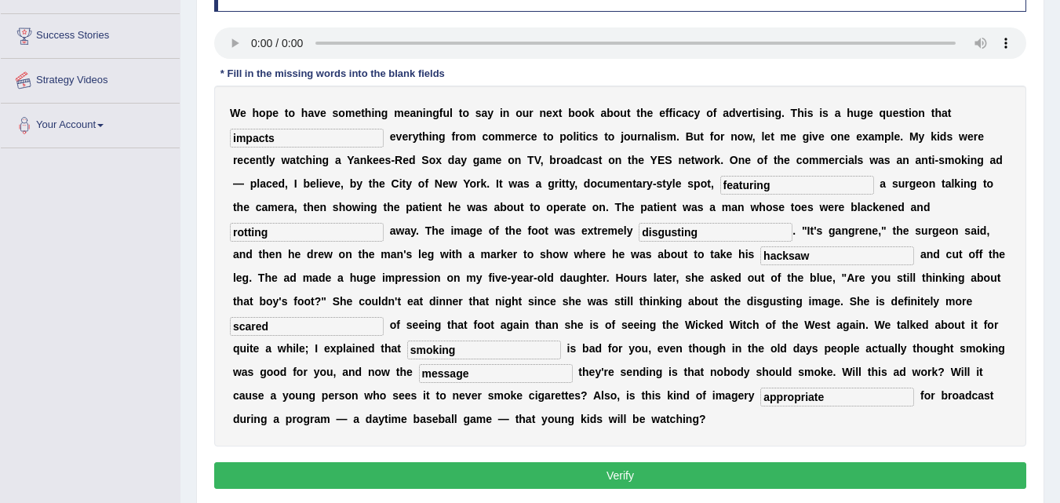
type input "rotting"
click at [595, 480] on button "Verify" at bounding box center [620, 475] width 812 height 27
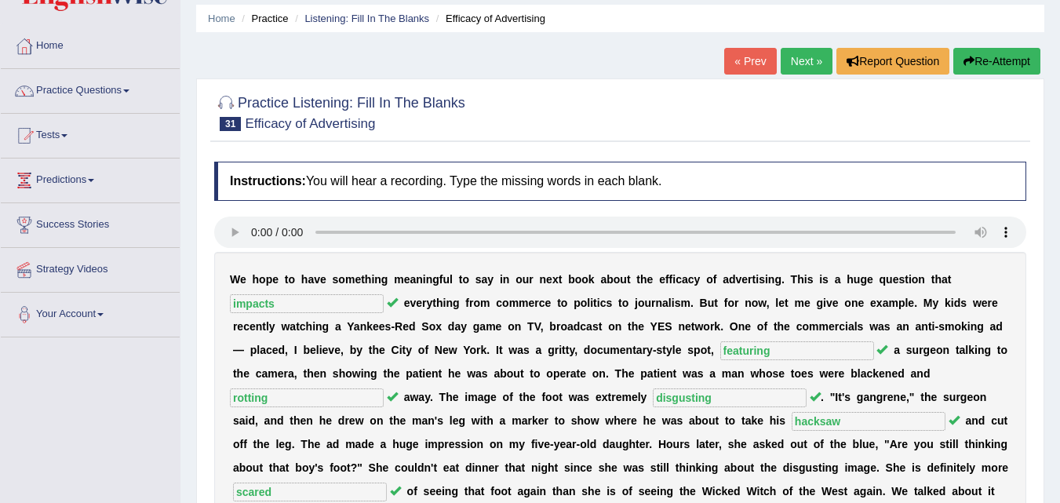
scroll to position [7, 0]
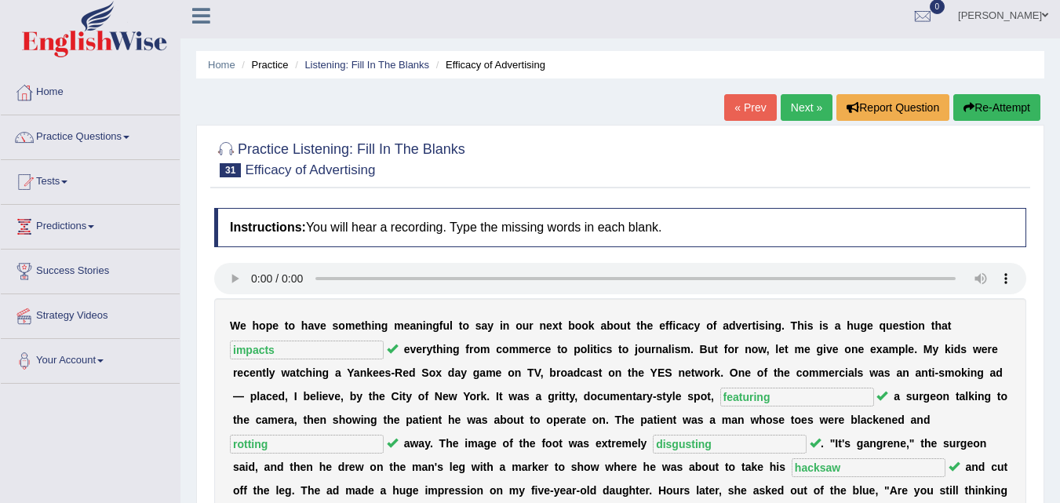
click at [794, 110] on link "Next »" at bounding box center [807, 107] width 52 height 27
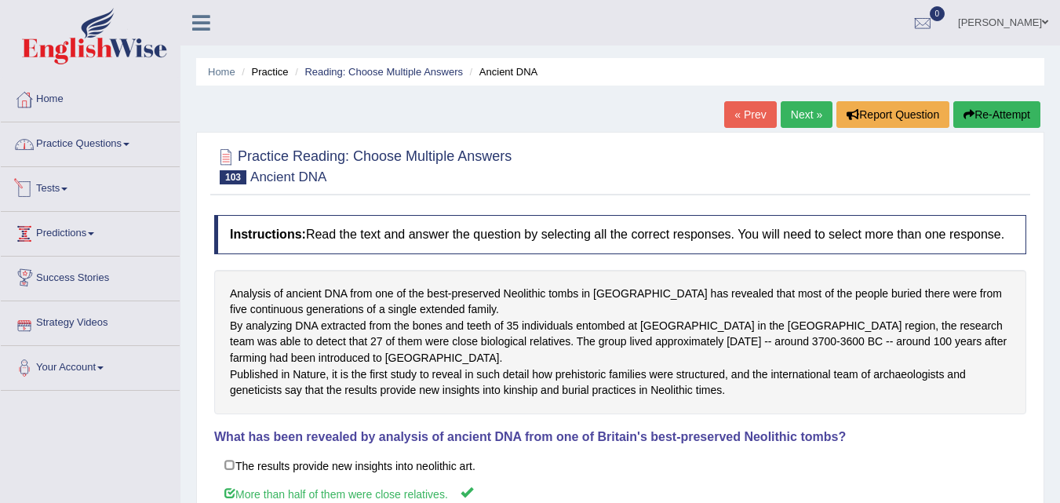
click at [90, 156] on link "Practice Questions" at bounding box center [90, 141] width 179 height 39
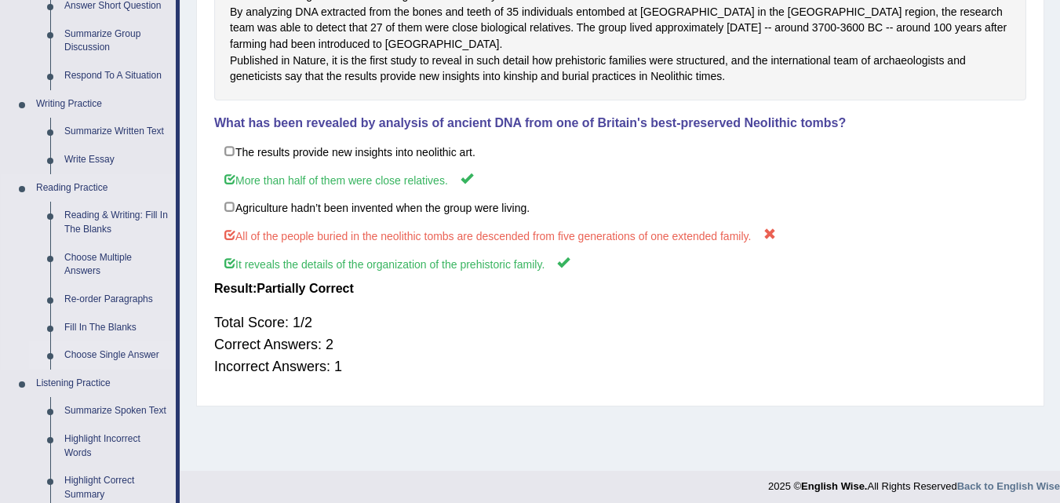
scroll to position [392, 0]
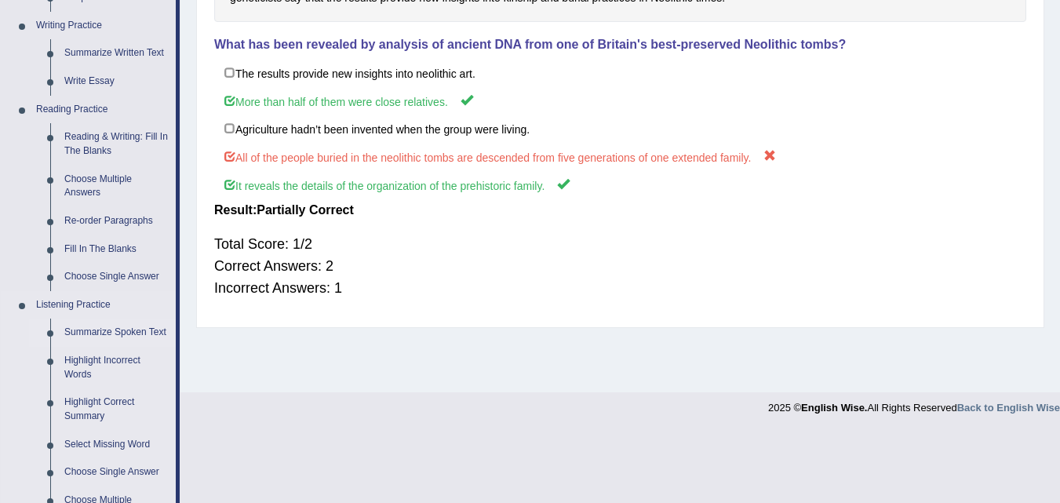
click at [115, 331] on link "Summarize Spoken Text" at bounding box center [116, 333] width 119 height 28
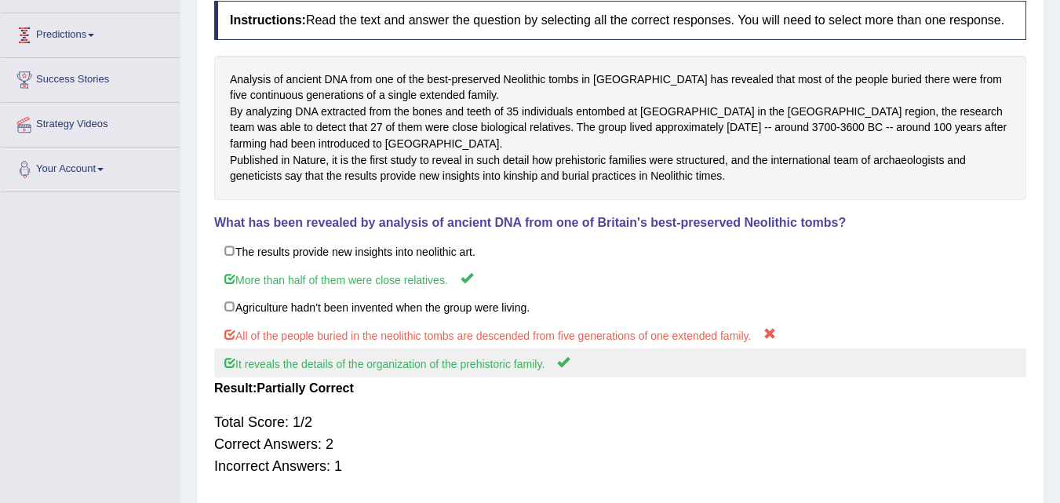
scroll to position [321, 0]
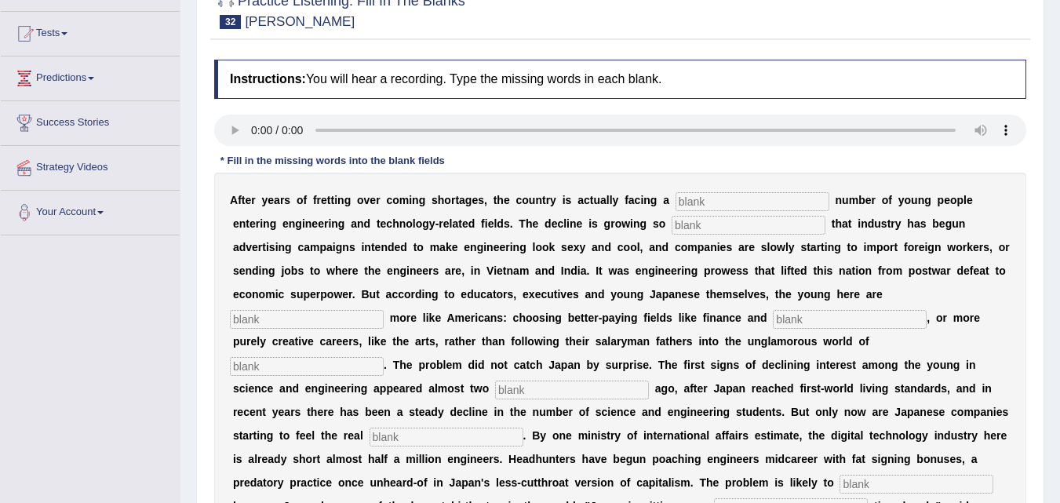
scroll to position [157, 0]
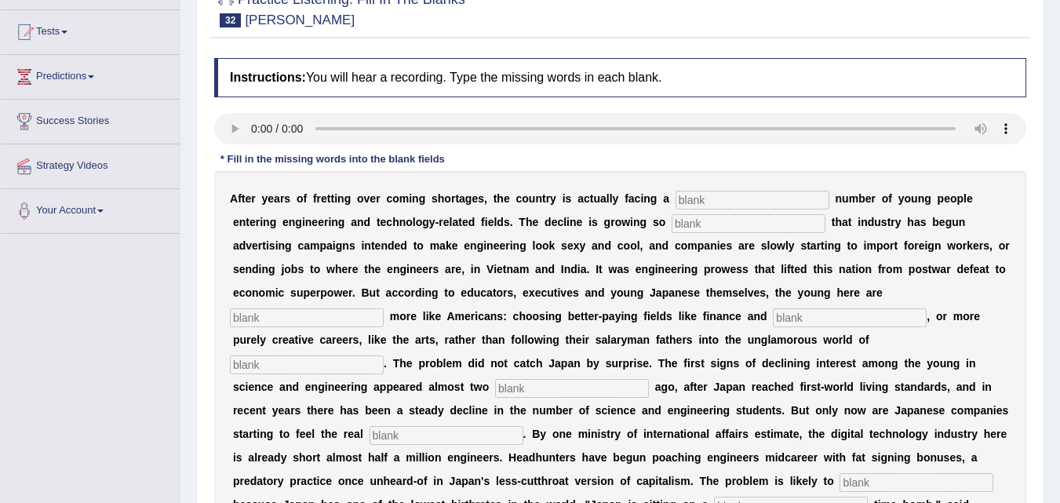
click at [800, 191] on input "text" at bounding box center [753, 200] width 154 height 19
type input "window"
click at [688, 222] on input "text" at bounding box center [749, 223] width 154 height 19
click at [735, 222] on input "drastic" at bounding box center [749, 223] width 154 height 19
type input "drastics"
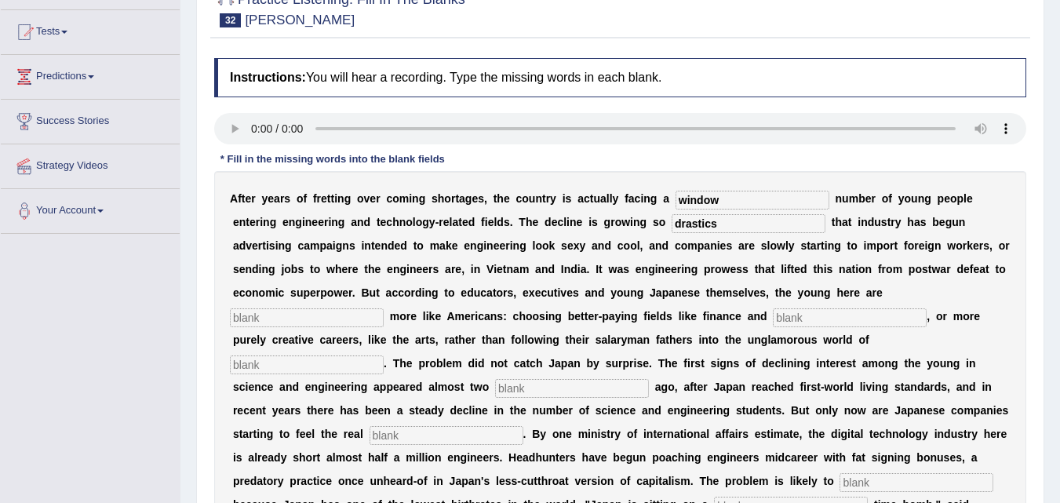
click at [288, 323] on input "text" at bounding box center [307, 317] width 154 height 19
type input "beahavings"
click at [798, 322] on input "text" at bounding box center [850, 317] width 154 height 19
type input "f"
type input "medicines"
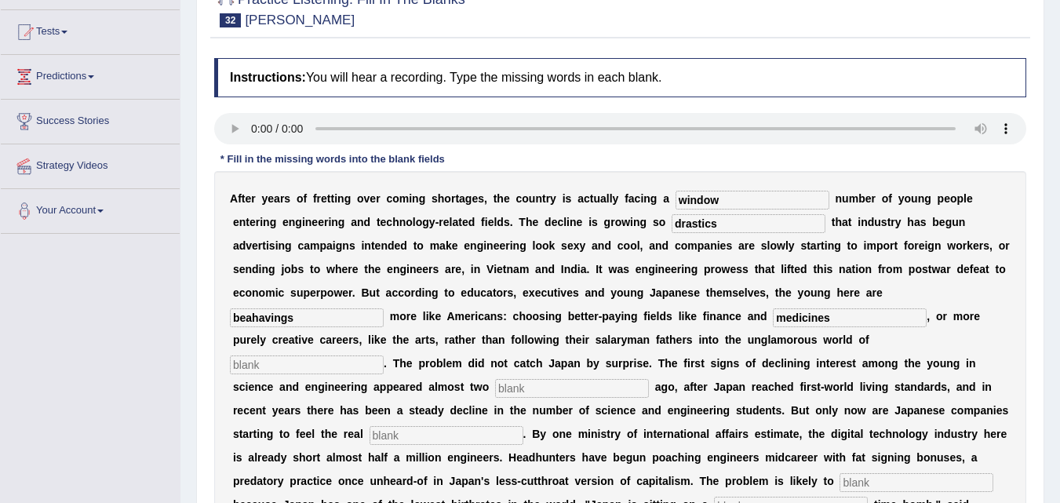
click at [335, 363] on input "text" at bounding box center [307, 365] width 154 height 19
type input "manyfactured"
click at [509, 385] on input "text" at bounding box center [572, 388] width 154 height 19
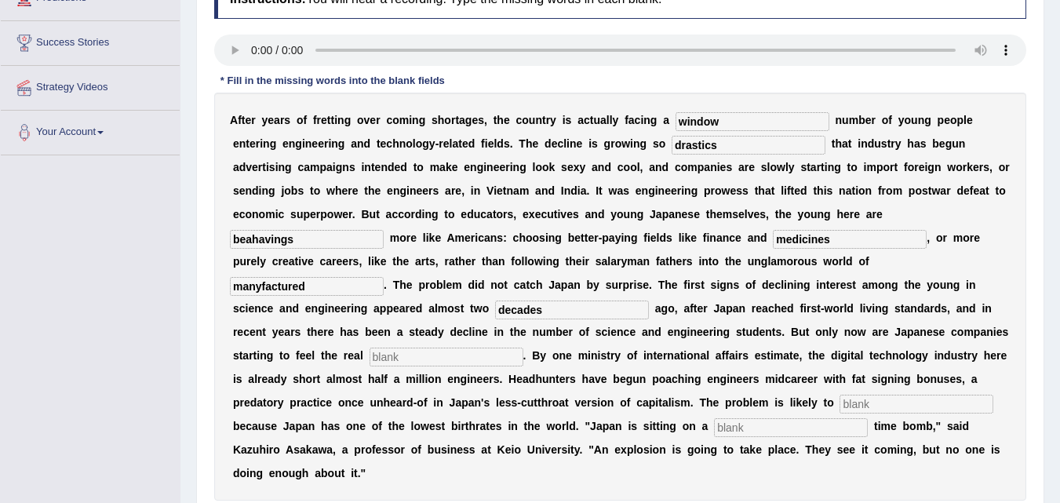
type input "decades"
click at [408, 356] on input "text" at bounding box center [447, 357] width 154 height 19
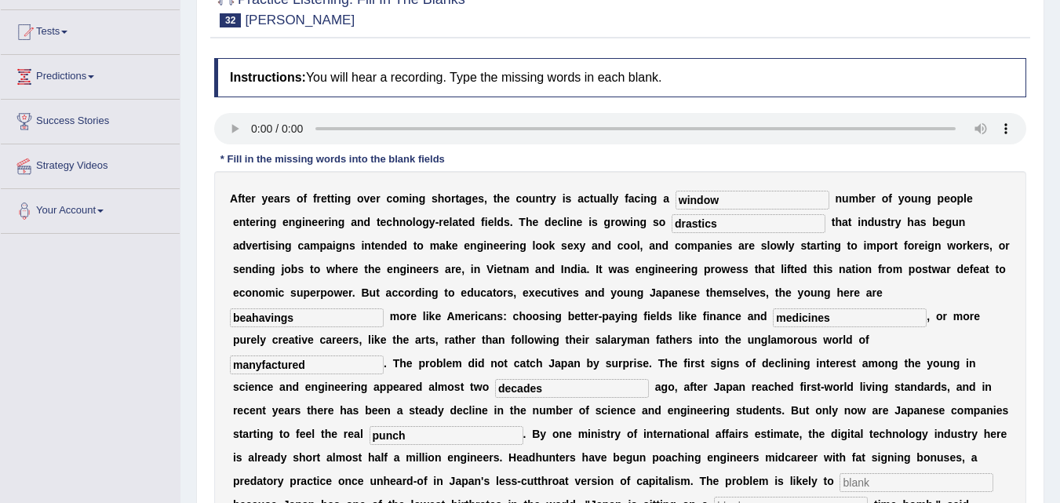
scroll to position [314, 0]
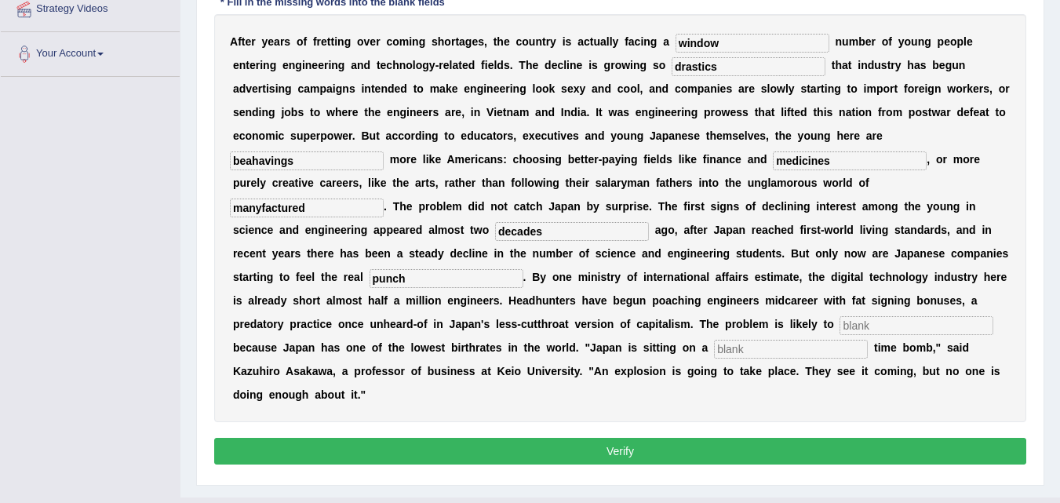
type input "punch"
click at [859, 327] on input "text" at bounding box center [917, 325] width 154 height 19
type input "wordseen"
click at [741, 349] on input "text" at bounding box center [791, 349] width 154 height 19
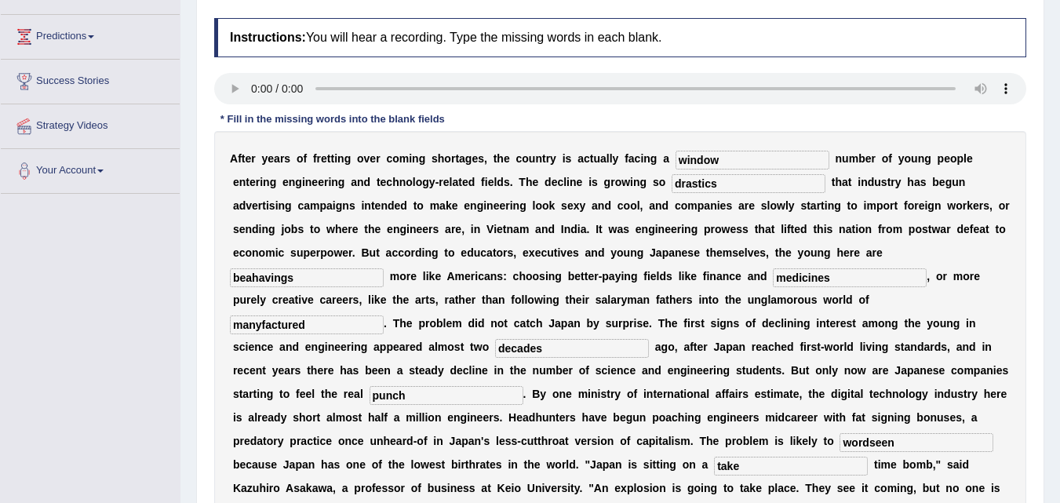
scroll to position [191, 0]
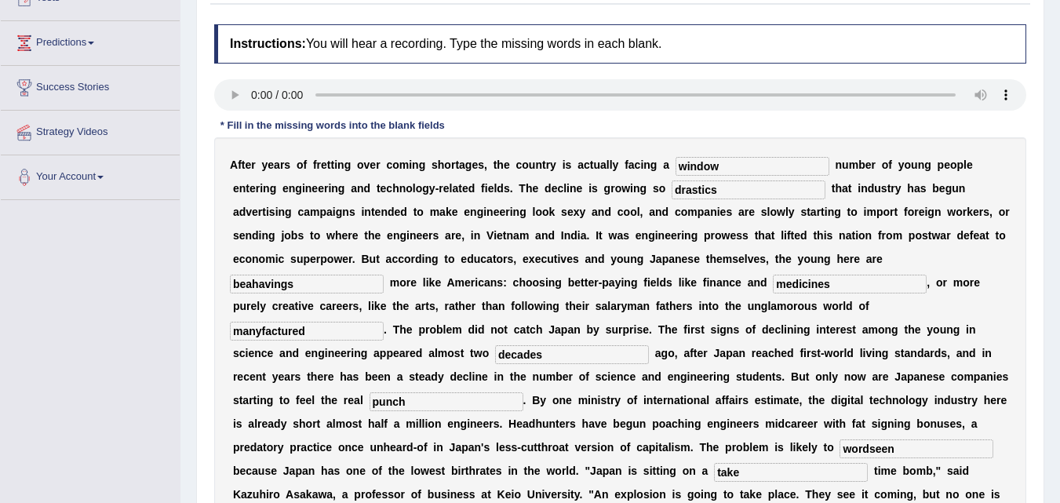
type input "take"
click at [736, 160] on input "window" at bounding box center [753, 166] width 154 height 19
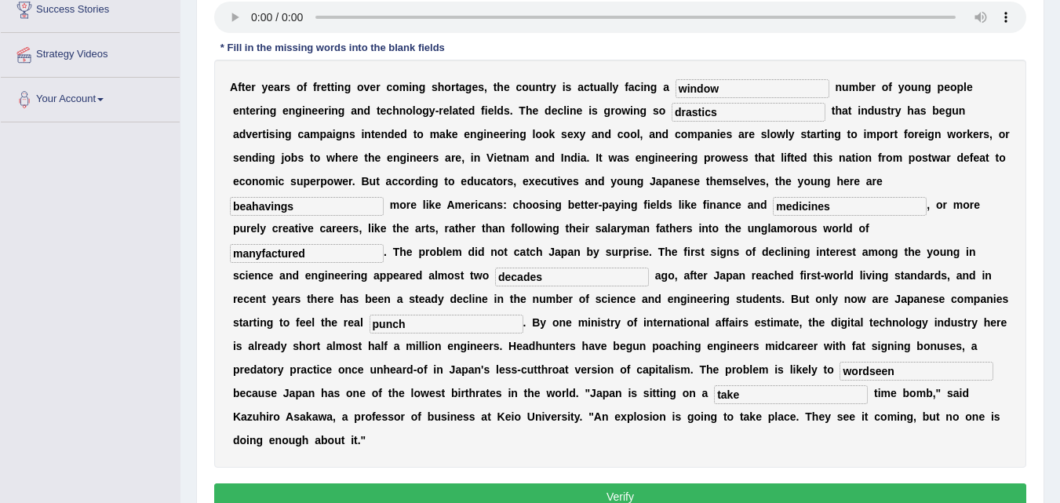
scroll to position [269, 0]
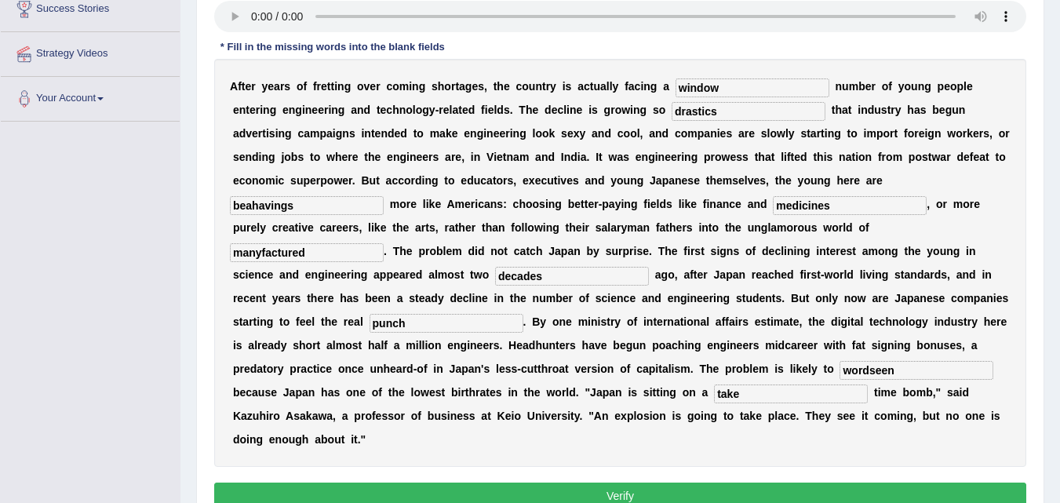
click at [326, 196] on input "beahavings" at bounding box center [307, 205] width 154 height 19
click at [325, 211] on input "beahavings" at bounding box center [307, 205] width 154 height 19
click at [762, 112] on input "drastics" at bounding box center [749, 111] width 154 height 19
click at [848, 208] on input "medicines" at bounding box center [850, 205] width 154 height 19
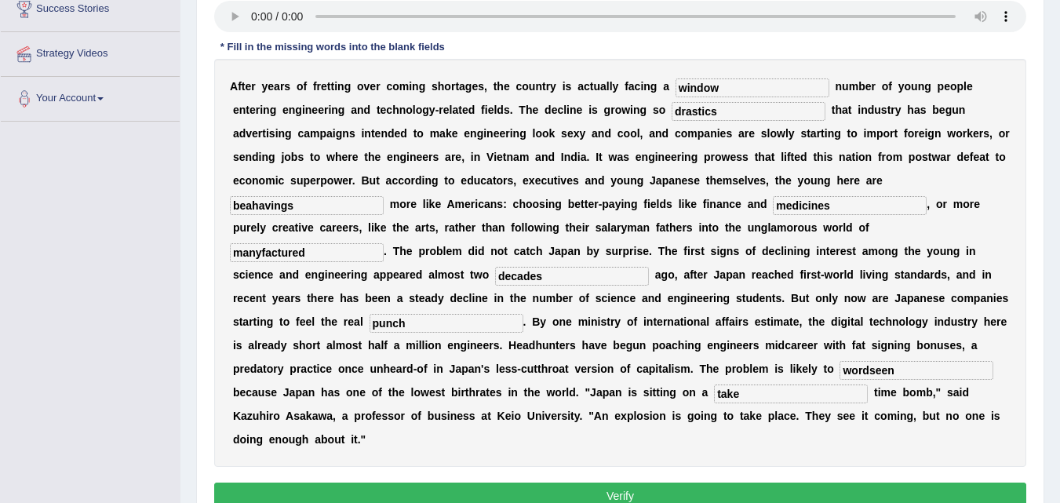
click at [805, 114] on input "drastics" at bounding box center [749, 111] width 154 height 19
click at [845, 210] on input "medicines" at bounding box center [850, 205] width 154 height 19
click at [786, 122] on div "A f t e r y e a r s o f f r e t t i n g o v e r c o m i n g s h o r t a g e s ,…" at bounding box center [620, 263] width 812 height 408
click at [789, 113] on input "drastics" at bounding box center [749, 111] width 154 height 19
click at [859, 207] on input "medicines" at bounding box center [850, 205] width 154 height 19
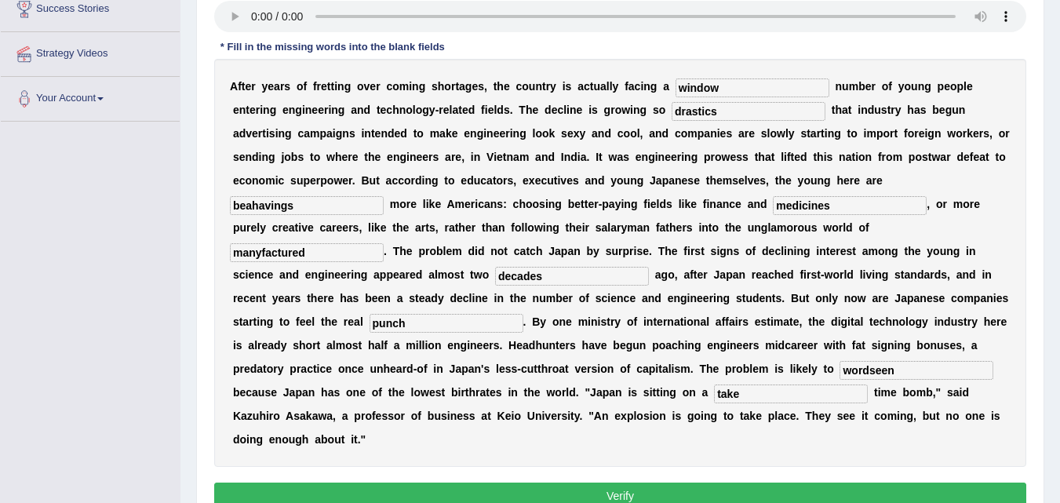
click at [631, 282] on input "decades" at bounding box center [572, 276] width 154 height 19
click at [732, 89] on input "window" at bounding box center [753, 87] width 154 height 19
drag, startPoint x: 741, startPoint y: 89, endPoint x: 646, endPoint y: 68, distance: 97.3
click at [646, 68] on div "A f t e r y e a r s o f f r e t t i n g o v e r c o m i n g s h o r t a g e s ,…" at bounding box center [620, 263] width 812 height 408
type input "demographic"
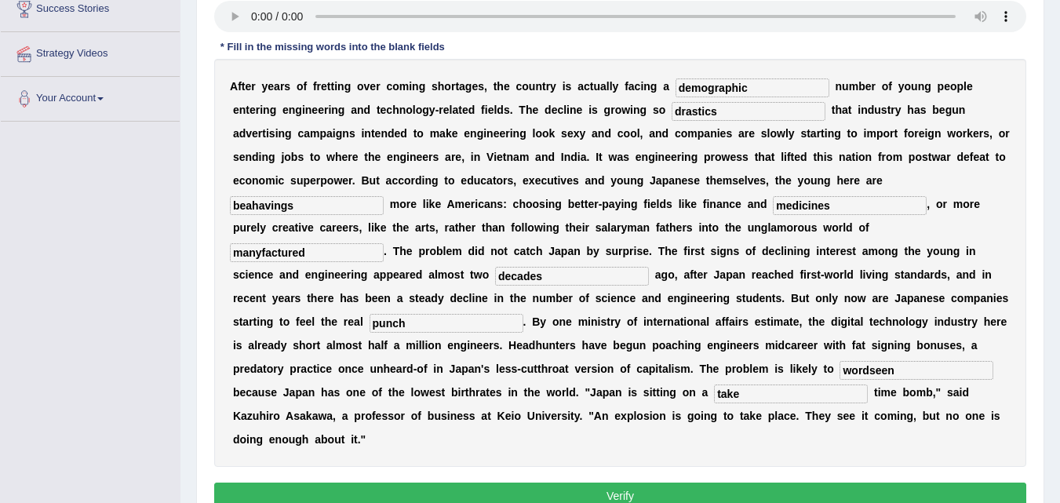
drag, startPoint x: 765, startPoint y: 90, endPoint x: 478, endPoint y: 92, distance: 286.5
click at [478, 92] on div "A f t e r y e a r s o f f r e t t i n g o v e r c o m i n g s h o r t a g e s ,…" at bounding box center [620, 263] width 812 height 408
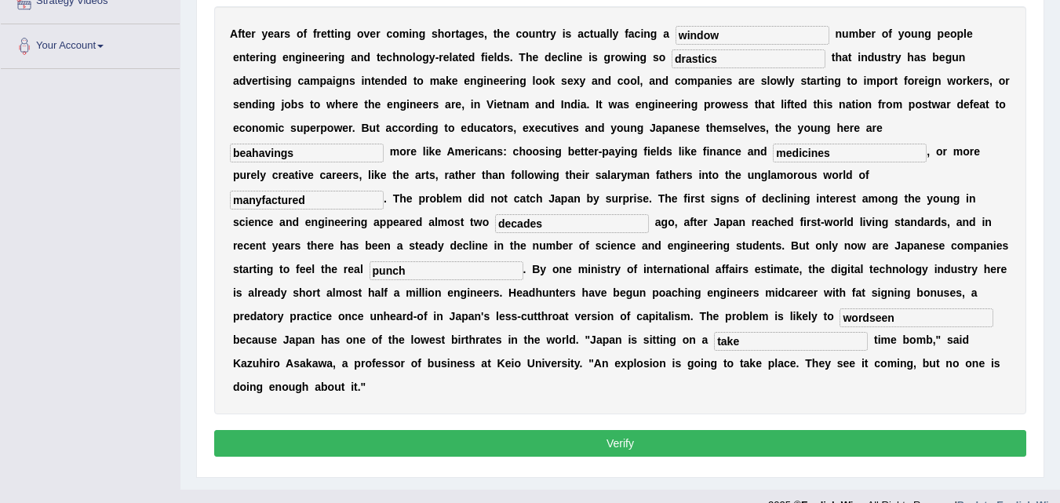
scroll to position [348, 0]
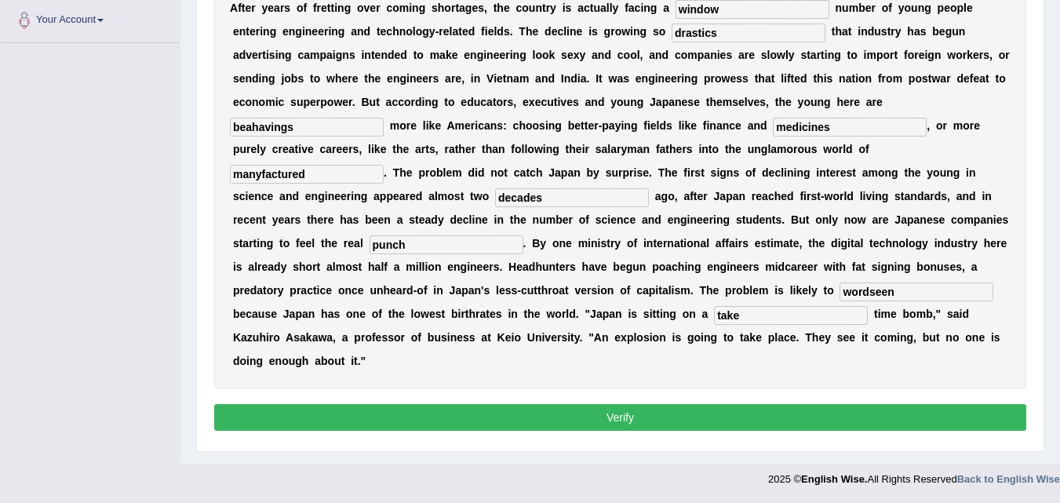
type input "window"
drag, startPoint x: 794, startPoint y: 315, endPoint x: 640, endPoint y: 318, distance: 154.7
click at [640, 318] on div "A f t e r y e a r s o f f r e t t i n g o v e r c o m i n g s h o r t a g e s ,…" at bounding box center [620, 184] width 812 height 408
click at [802, 315] on input "demographic" at bounding box center [791, 315] width 154 height 19
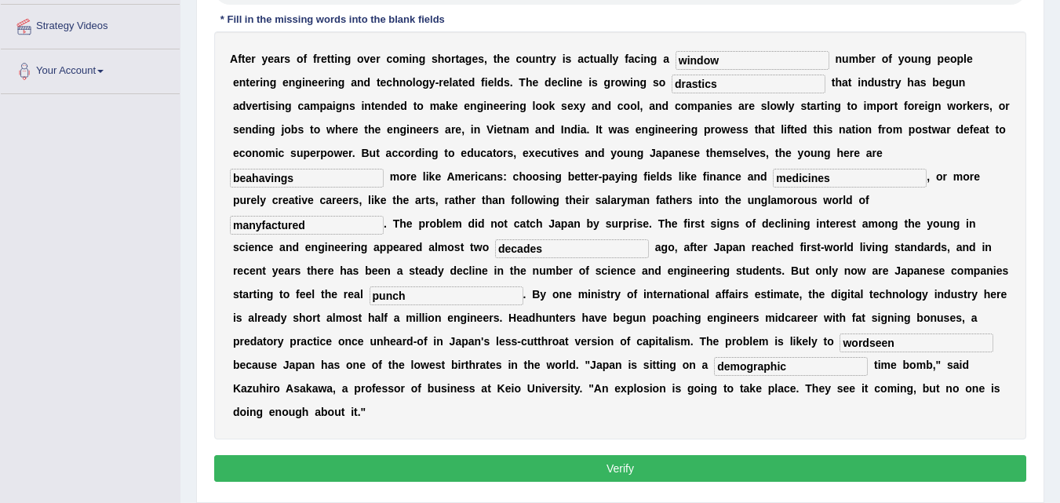
scroll to position [269, 0]
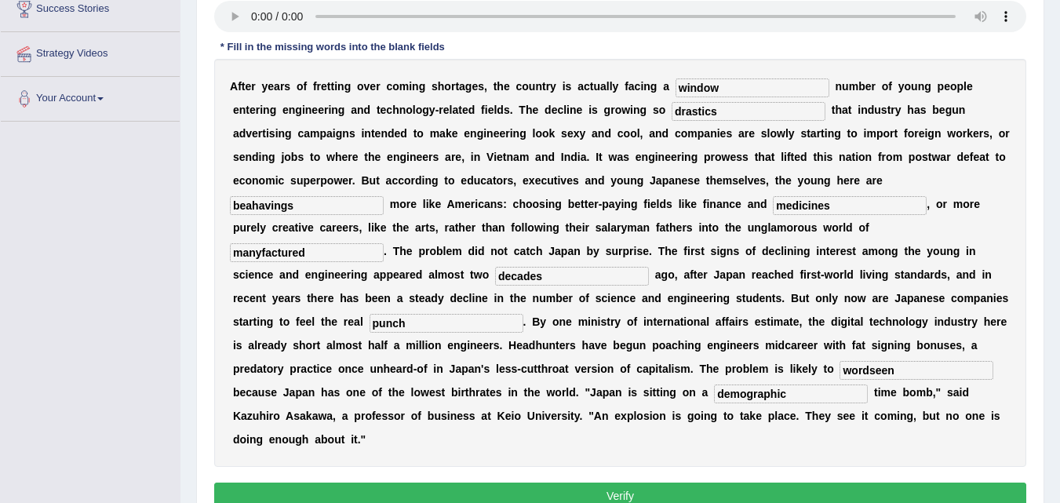
drag, startPoint x: 786, startPoint y: 396, endPoint x: 754, endPoint y: 400, distance: 31.6
click at [754, 400] on input "demographic" at bounding box center [791, 394] width 154 height 19
type input "demographic"
click at [921, 367] on input "wordseen" at bounding box center [917, 370] width 154 height 19
type input "worsen"
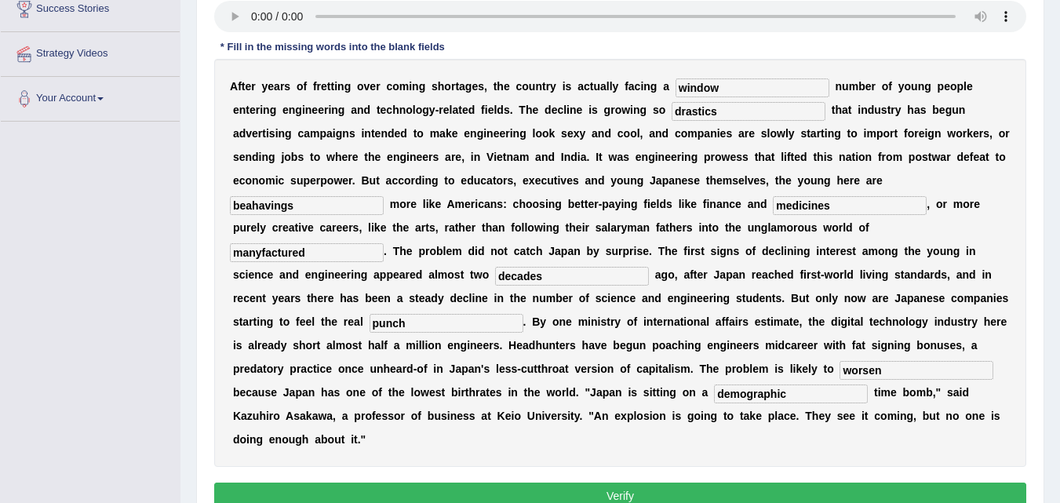
click at [328, 254] on input "manyfactured" at bounding box center [307, 252] width 154 height 19
click at [260, 252] on input "manyfactured" at bounding box center [307, 252] width 154 height 19
click at [343, 252] on input "manufactured" at bounding box center [307, 252] width 154 height 19
type input "manufacturing"
click at [881, 210] on input "medicines" at bounding box center [850, 205] width 154 height 19
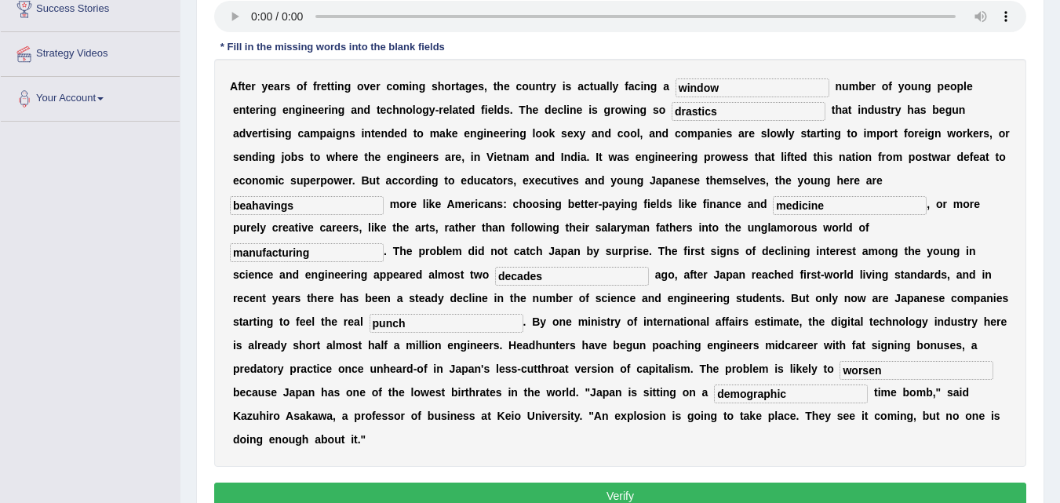
type input "medicine"
click at [320, 200] on input "beahavings" at bounding box center [307, 205] width 154 height 19
type input "beahaving"
click at [766, 111] on input "drastics" at bounding box center [749, 111] width 154 height 19
type input "drastic"
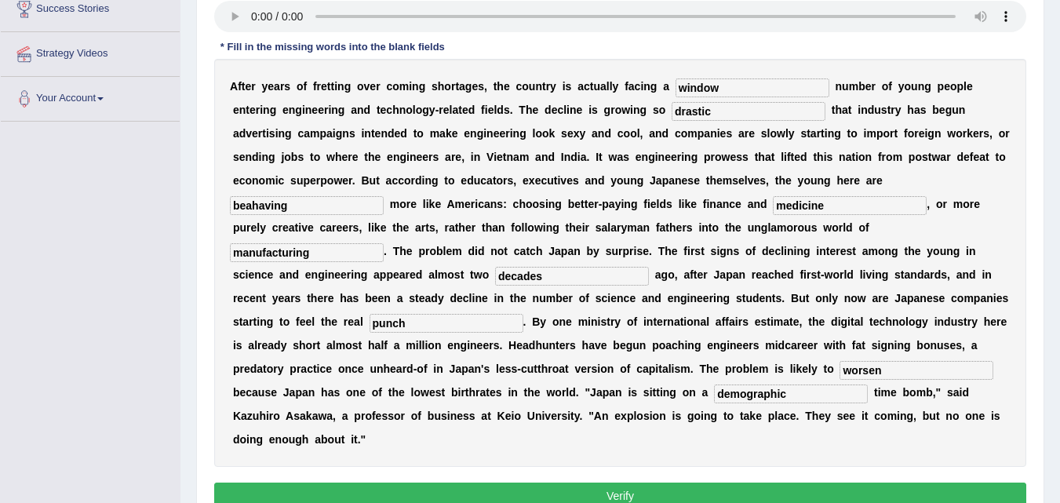
drag, startPoint x: 677, startPoint y: 92, endPoint x: 631, endPoint y: 87, distance: 45.8
click at [631, 87] on div "A f t e r y e a r s o f f r e t t i n g o v e r c o m i n g s h o r t a g e s ,…" at bounding box center [620, 263] width 812 height 408
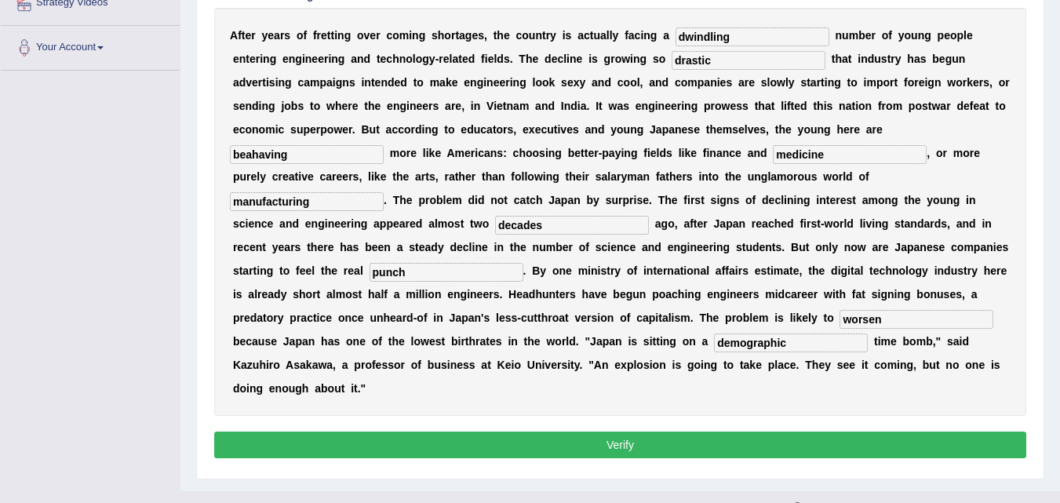
scroll to position [348, 0]
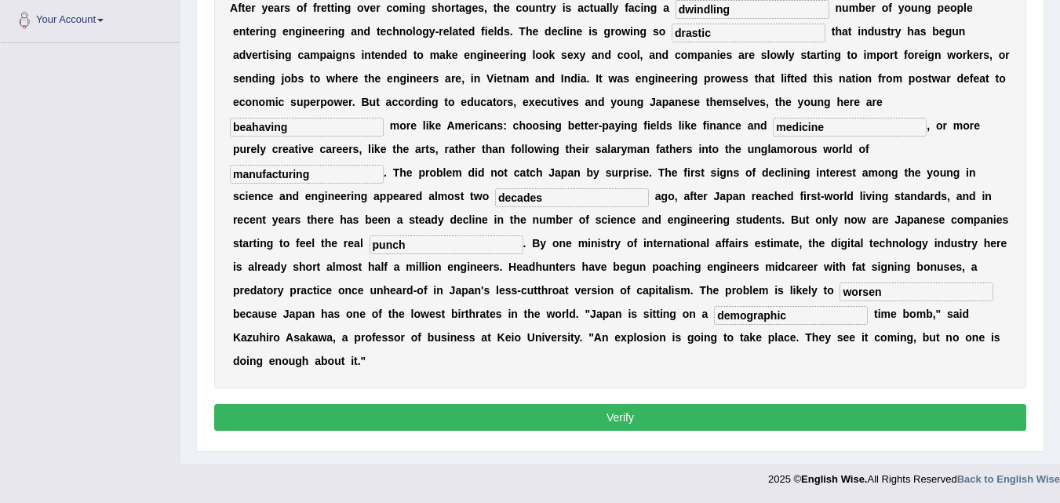
type input "dwindling"
click at [647, 417] on button "Verify" at bounding box center [620, 417] width 812 height 27
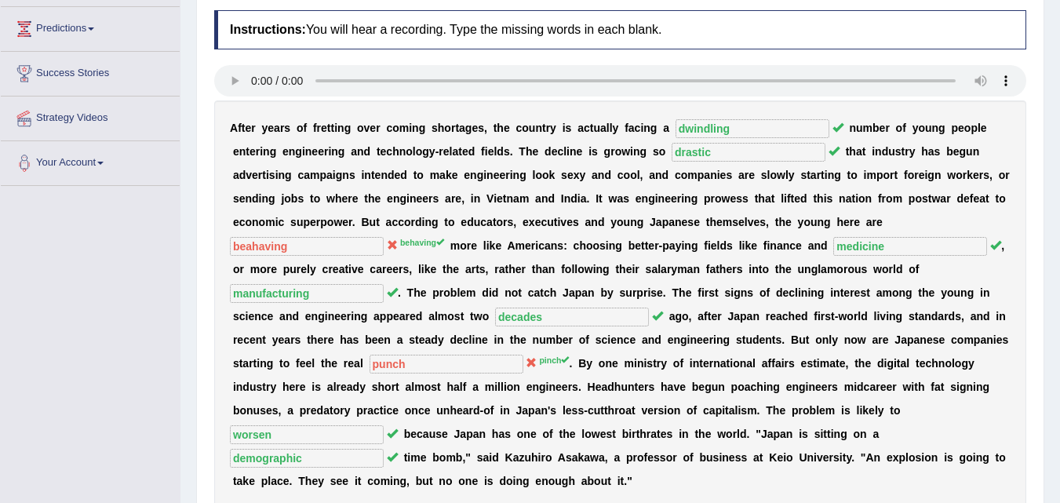
scroll to position [243, 0]
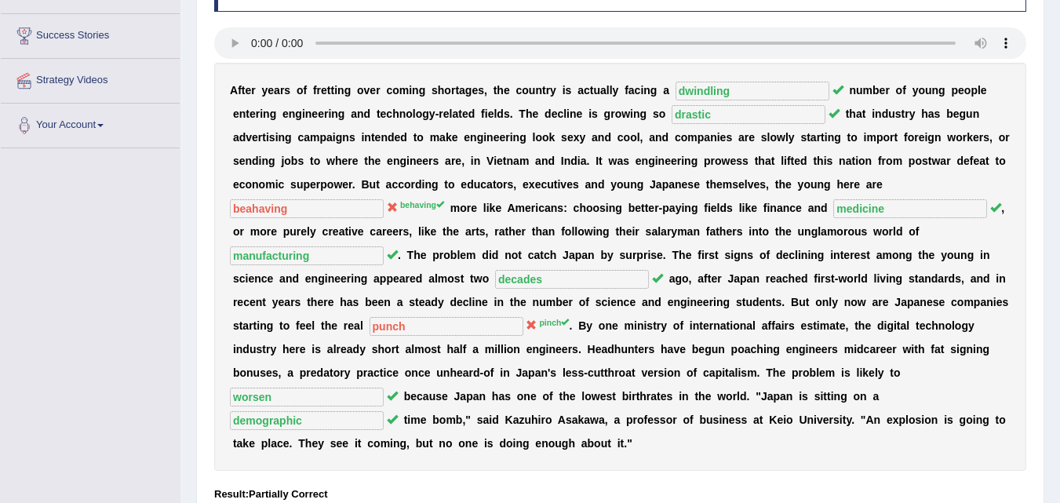
click at [556, 324] on sup "pinch" at bounding box center [554, 322] width 30 height 9
click at [365, 324] on div "A f t e r y e a r s o f f r e t t i n g o v e r c o m i n g s h o r t a g e s ,…" at bounding box center [620, 267] width 812 height 408
click at [550, 330] on div "A f t e r y e a r s o f f r e t t i n g o v e r c o m i n g s h o r t a g e s ,…" at bounding box center [620, 267] width 812 height 408
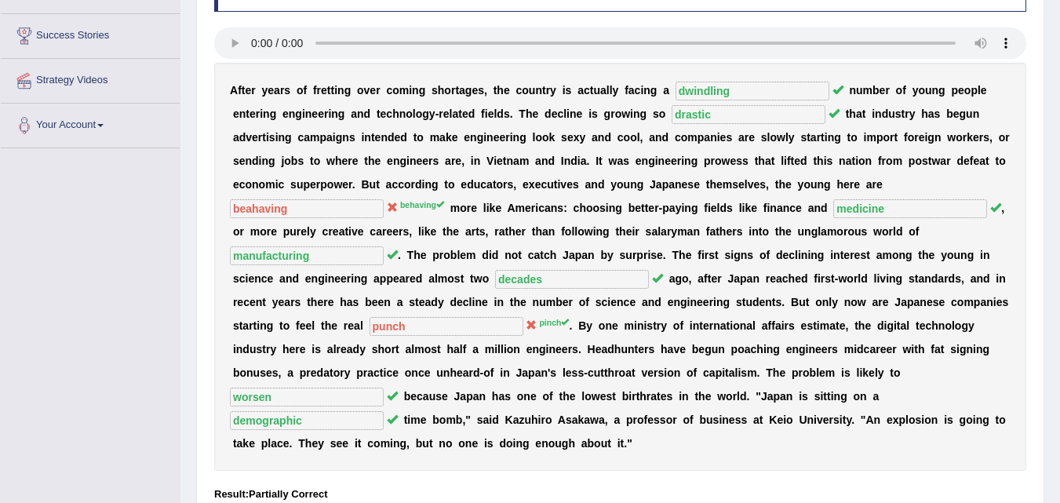
click at [550, 330] on div "A f t e r y e a r s o f f r e t t i n g o v e r c o m i n g s h o r t a g e s ,…" at bounding box center [620, 267] width 812 height 408
click at [548, 322] on sup "pinch" at bounding box center [554, 322] width 30 height 9
